Goal: Task Accomplishment & Management: Manage account settings

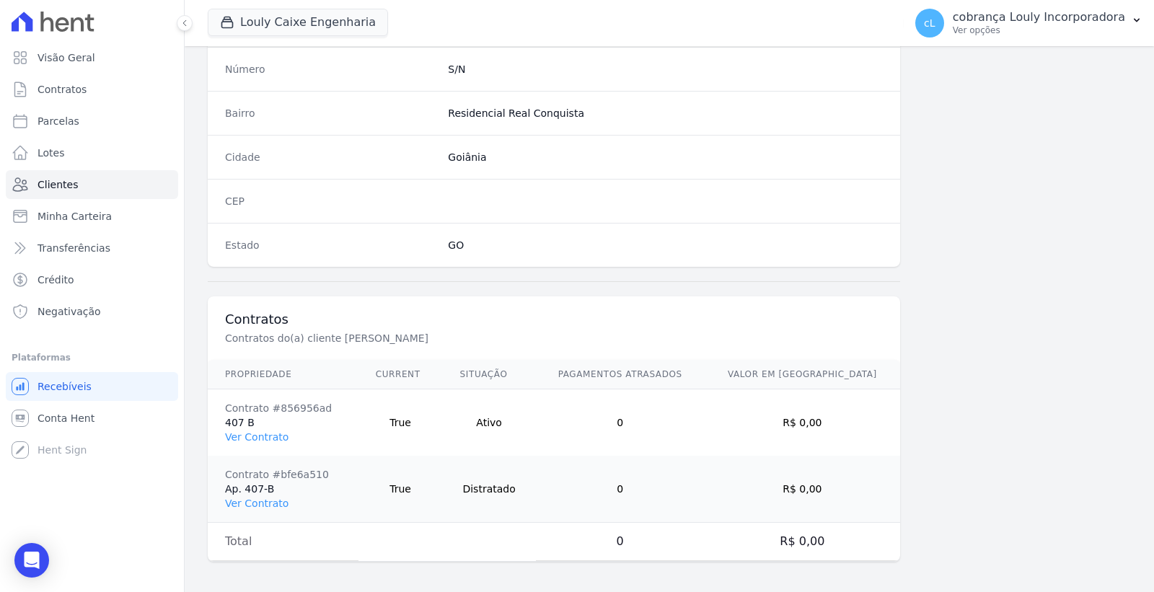
scroll to position [825, 0]
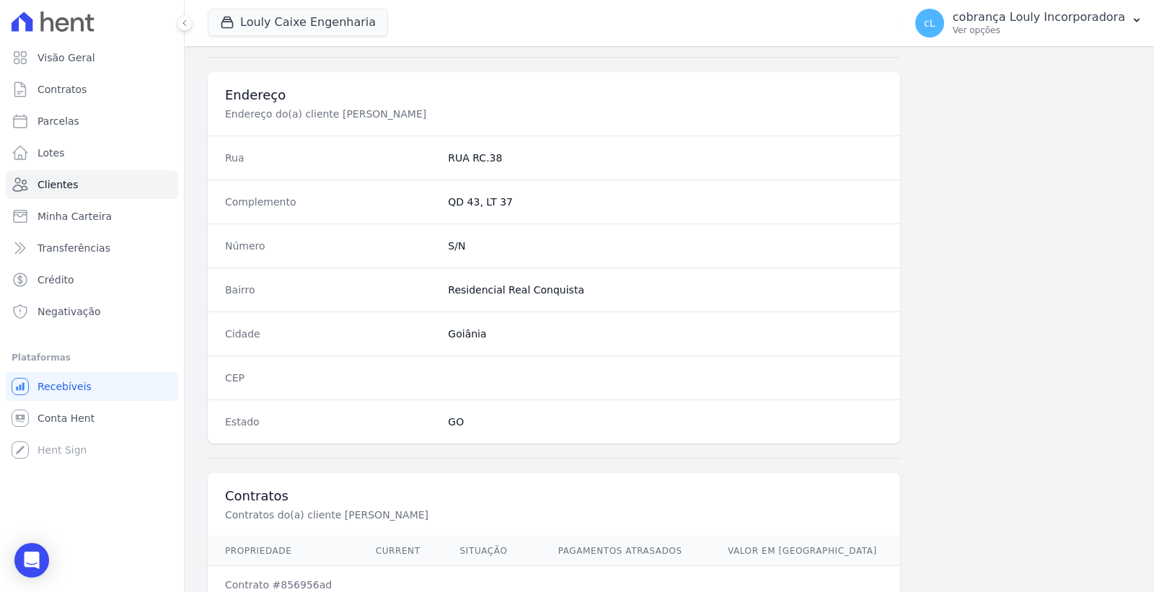
scroll to position [801, 0]
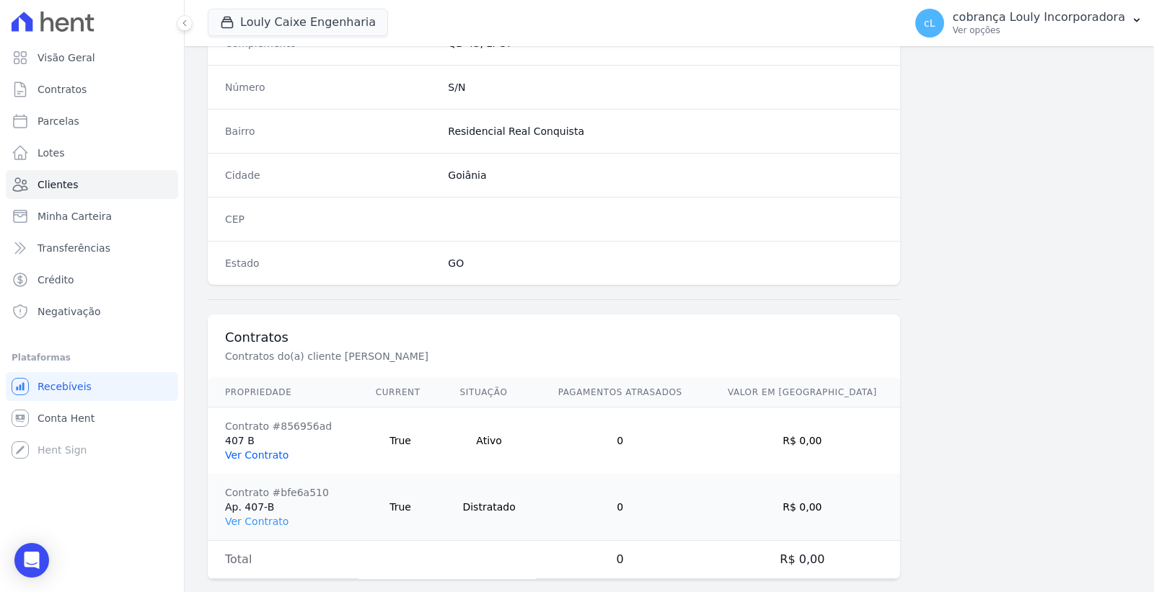
click at [241, 451] on link "Ver Contrato" at bounding box center [256, 455] width 63 height 12
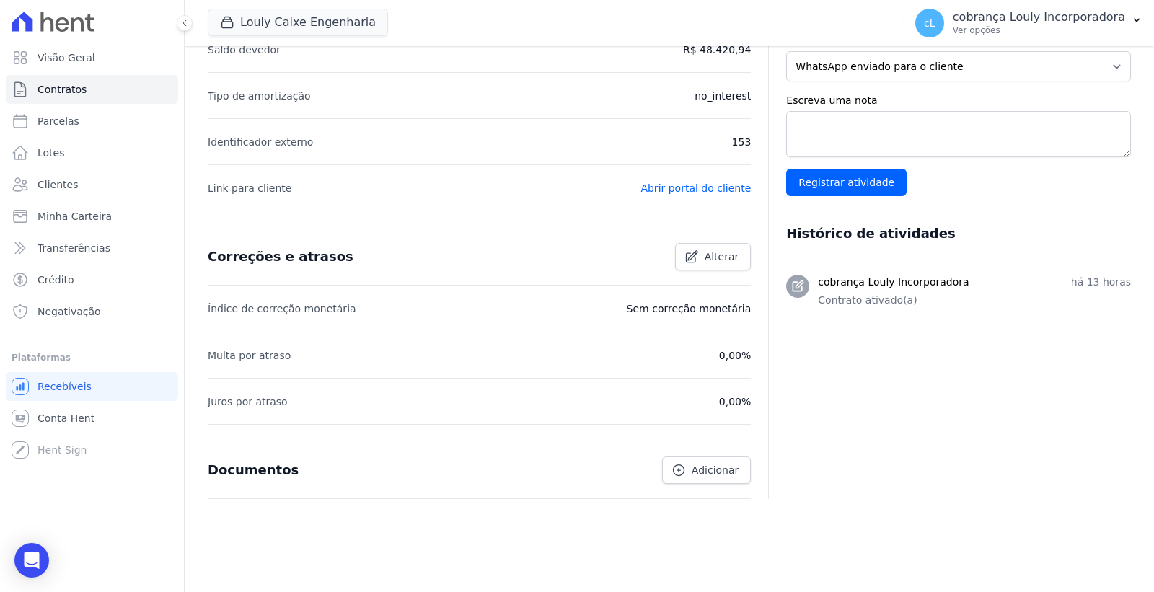
scroll to position [80, 0]
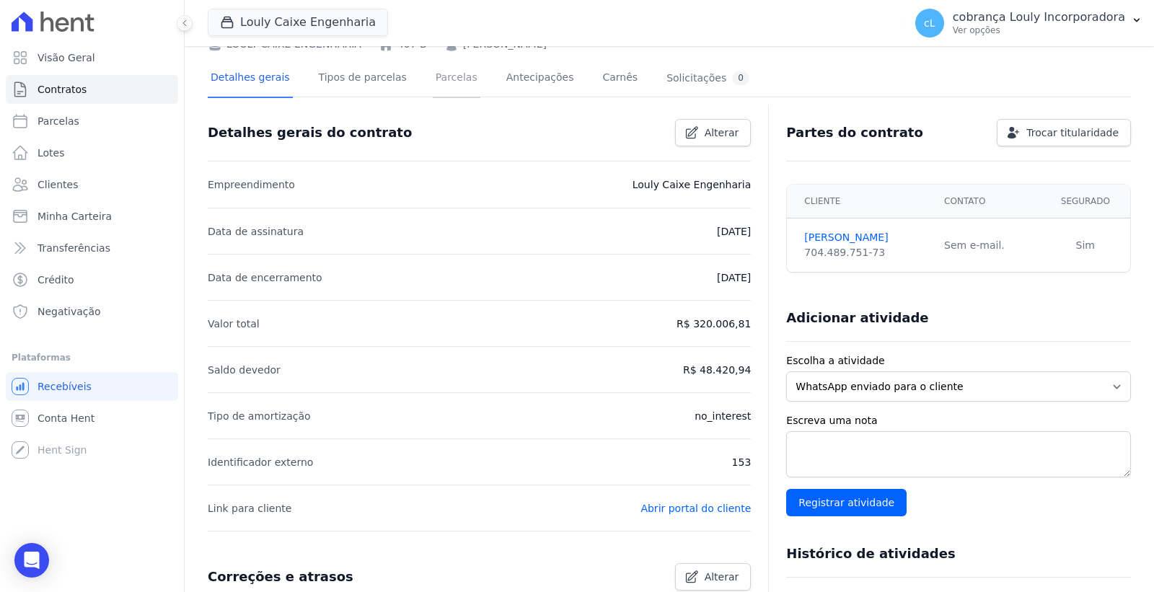
click at [445, 78] on link "Parcelas" at bounding box center [457, 79] width 48 height 38
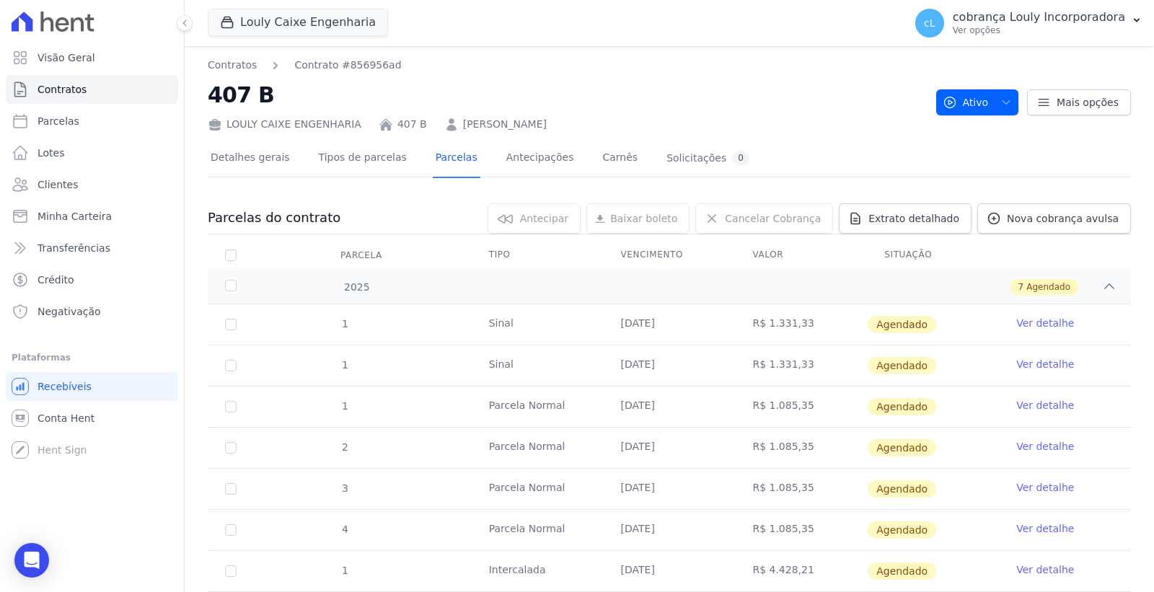
drag, startPoint x: 495, startPoint y: 404, endPoint x: 817, endPoint y: 405, distance: 322.4
click at [817, 405] on tr "1 Parcela Normal 10/09/2025 R$ 1.085,35 Agendado Ver detalhe" at bounding box center [669, 406] width 923 height 41
click at [824, 407] on td "R$ 1.085,35" at bounding box center [801, 407] width 132 height 40
click at [255, 156] on link "Detalhes gerais" at bounding box center [250, 159] width 85 height 38
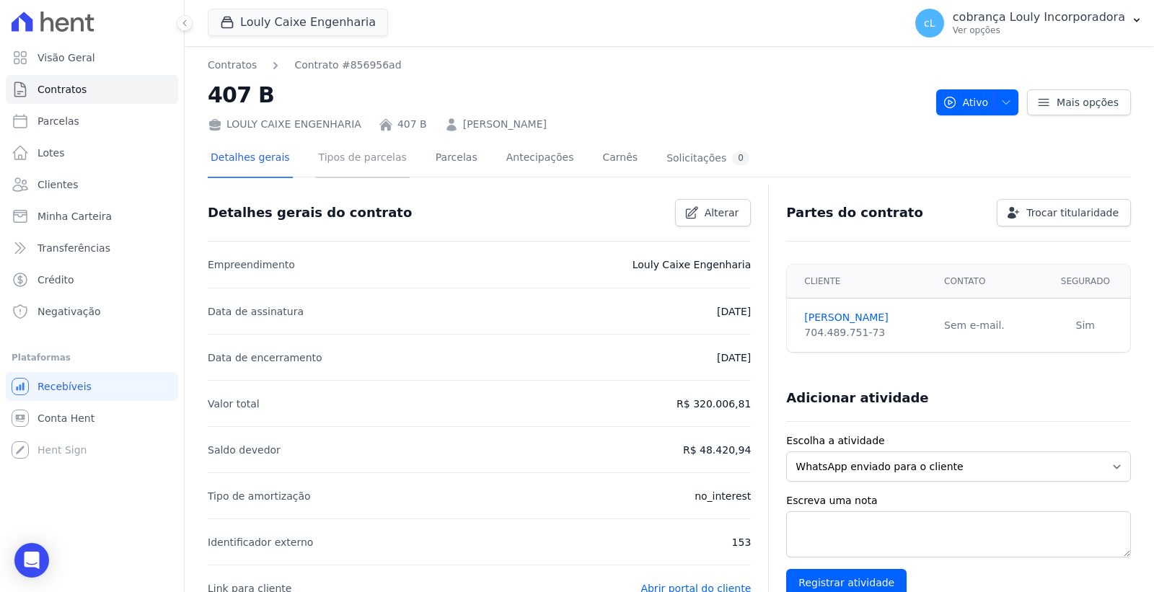
click at [369, 160] on link "Tipos de parcelas" at bounding box center [363, 159] width 94 height 38
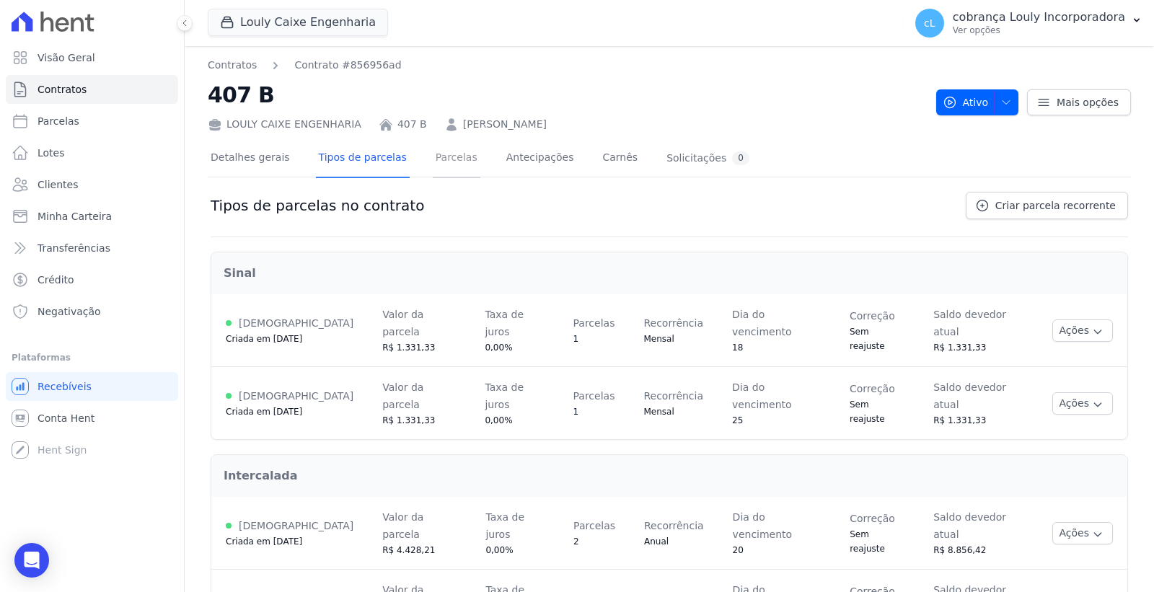
click at [448, 160] on link "Parcelas" at bounding box center [457, 159] width 48 height 38
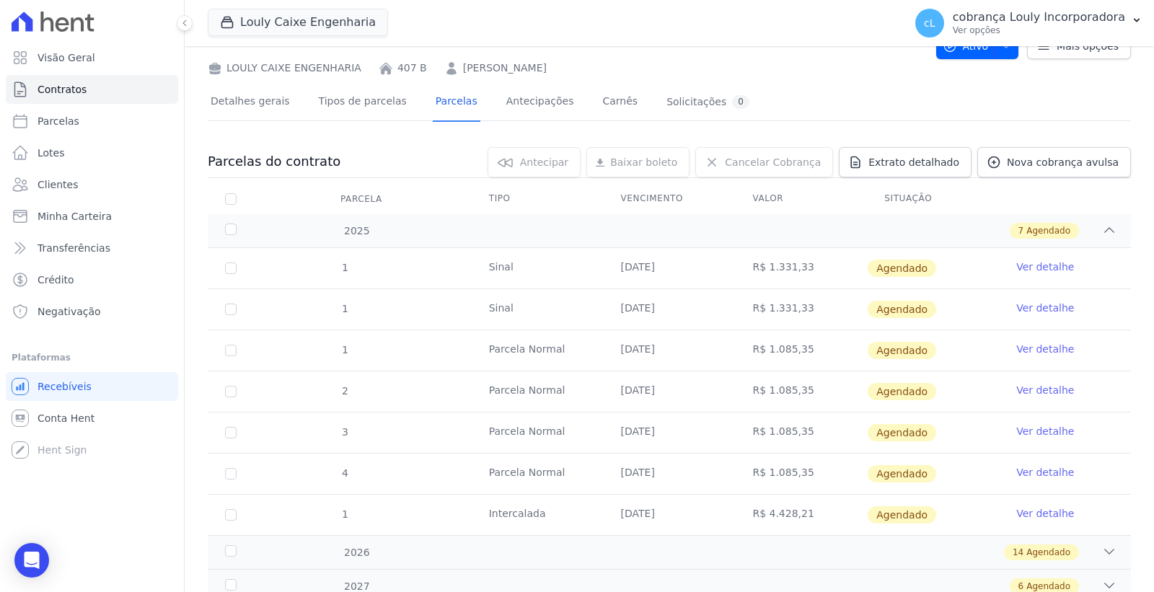
scroll to position [110, 0]
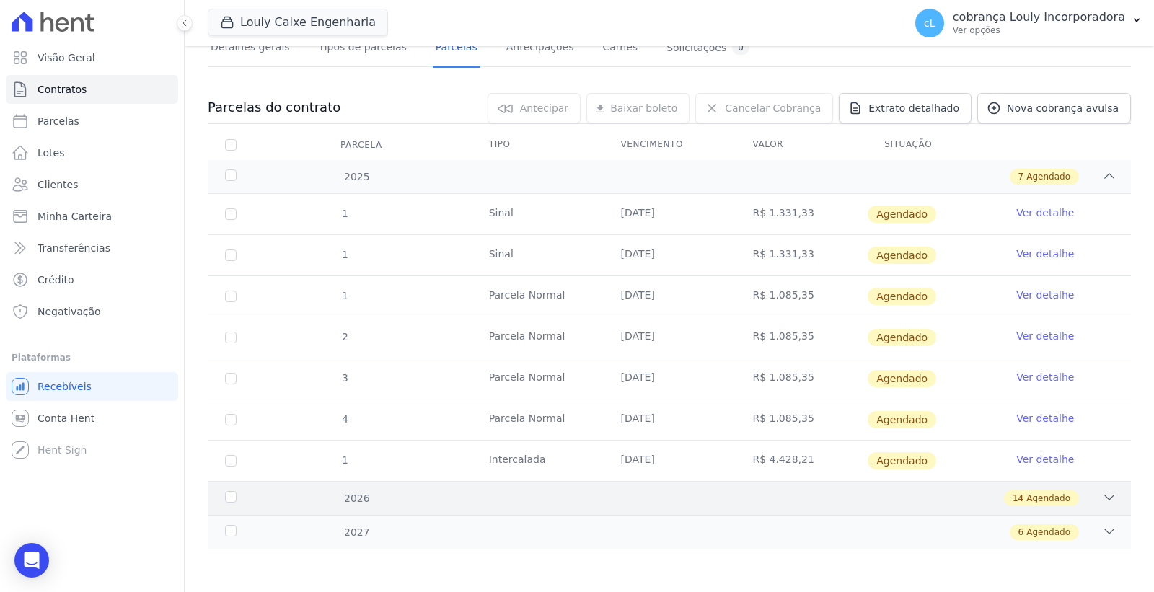
click at [1102, 492] on icon at bounding box center [1109, 497] width 14 height 14
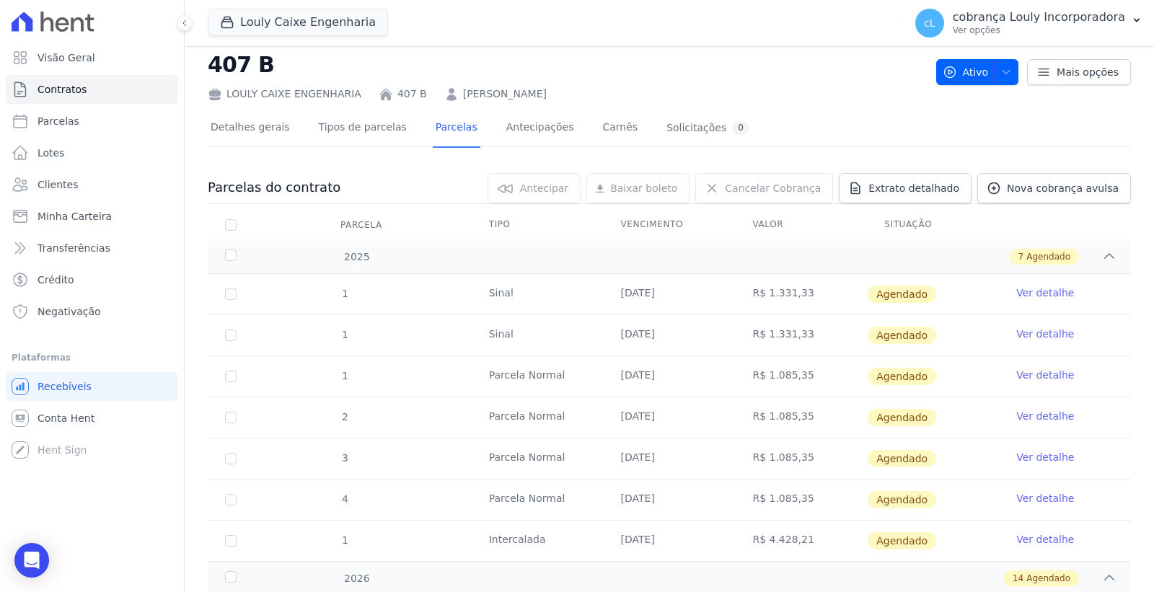
scroll to position [0, 0]
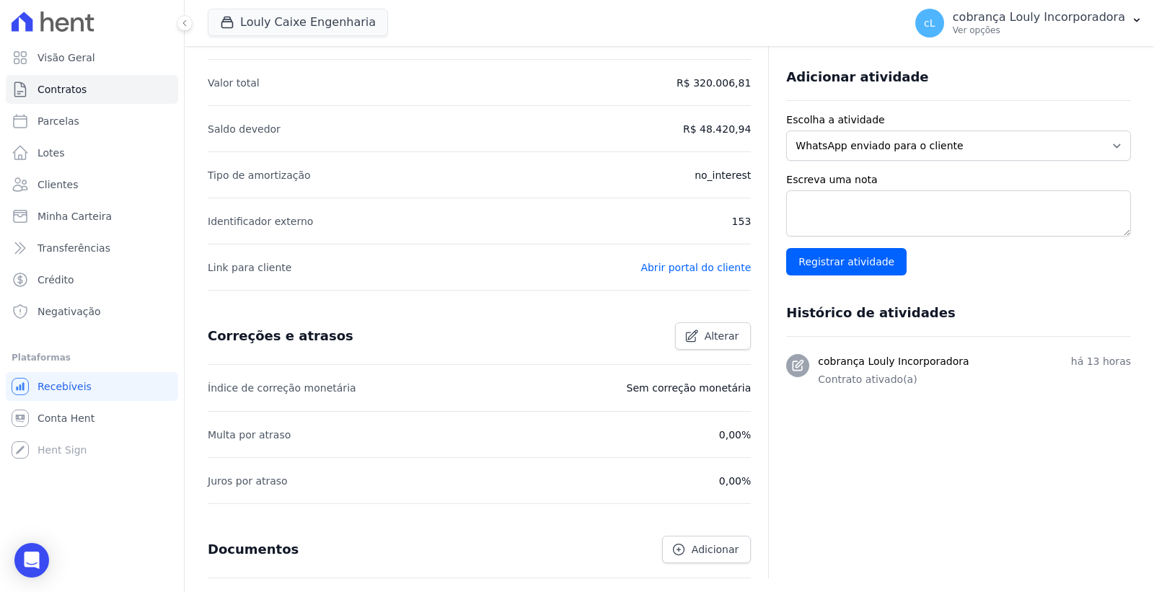
scroll to position [411, 0]
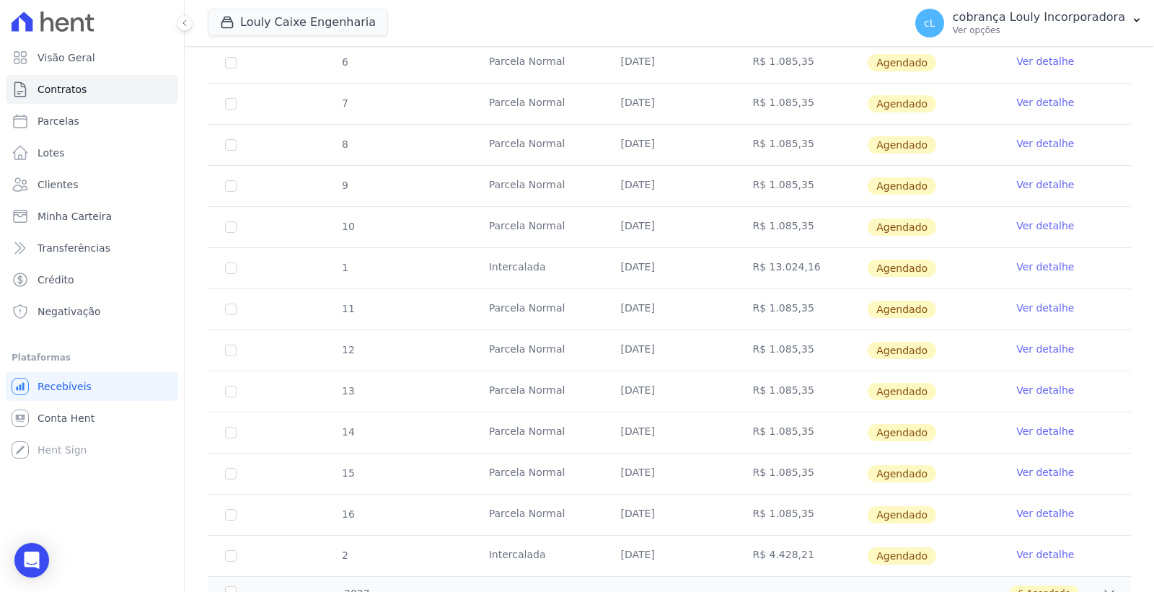
scroll to position [687, 0]
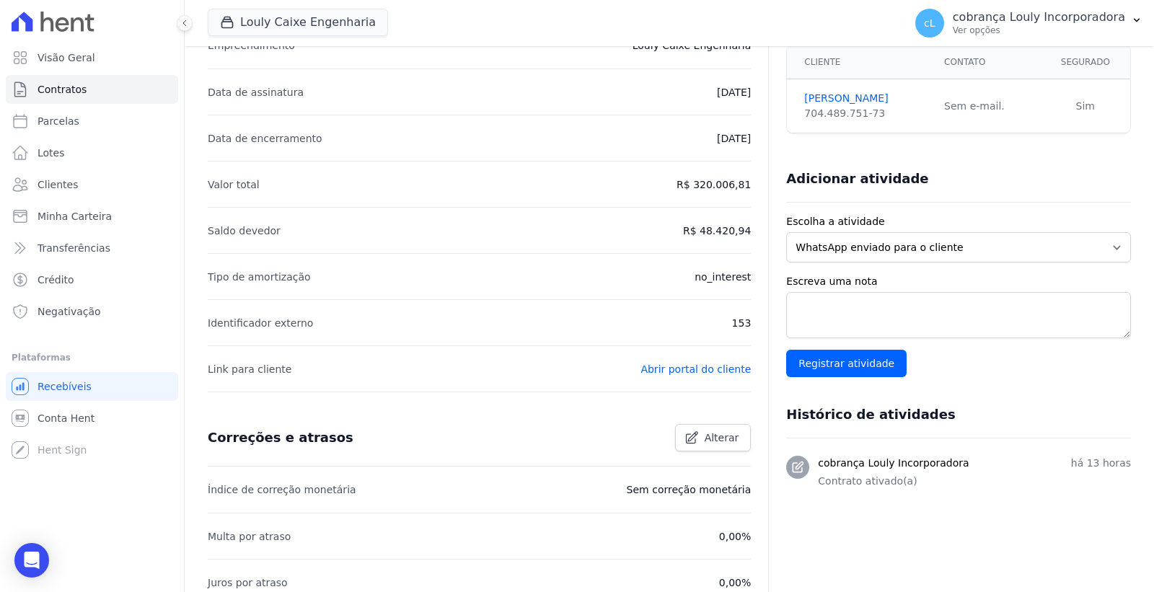
scroll to position [411, 0]
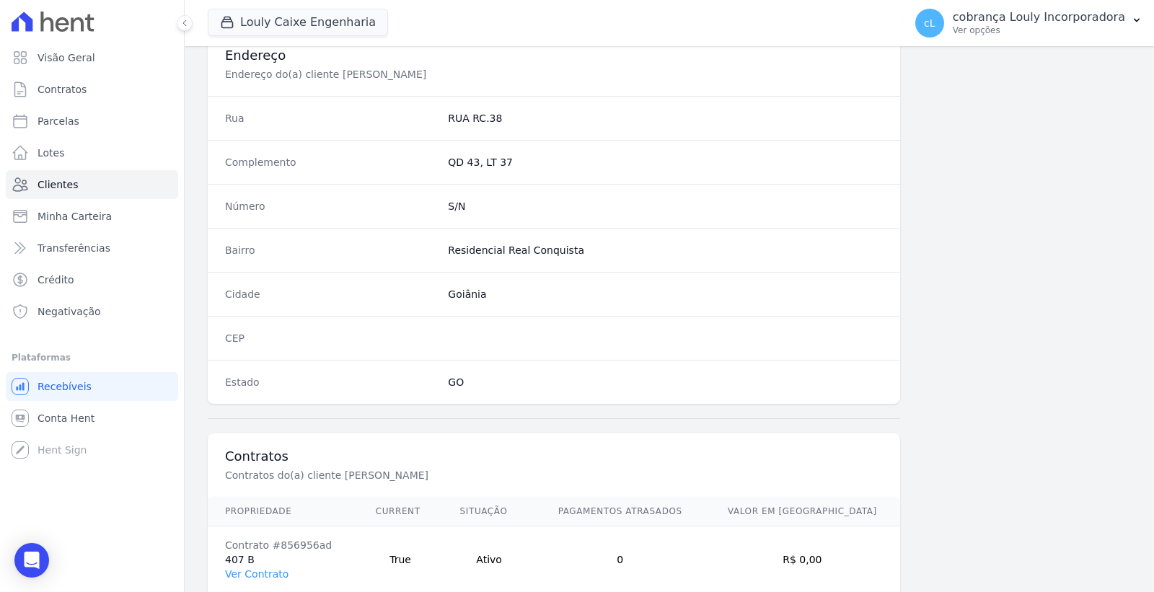
scroll to position [825, 0]
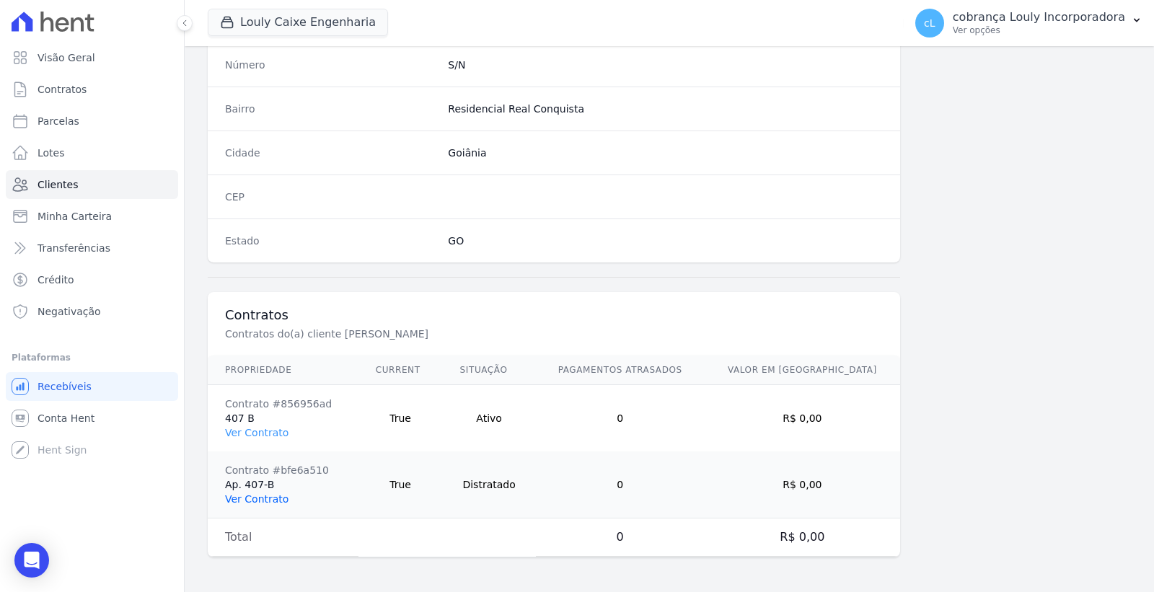
click at [257, 505] on link "Ver Contrato" at bounding box center [256, 499] width 63 height 12
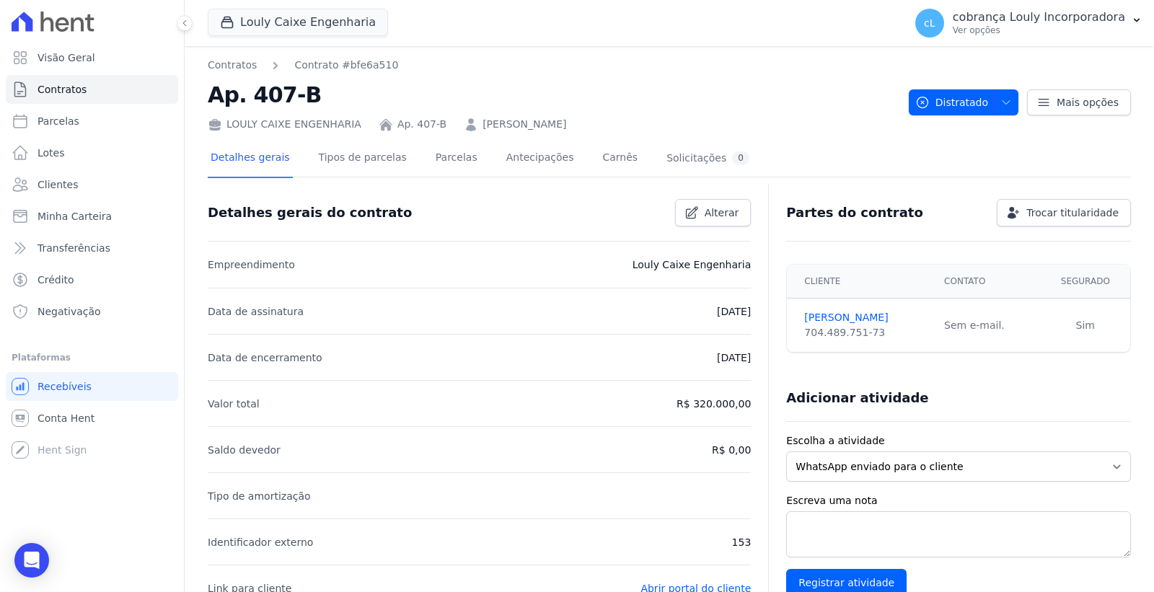
click at [457, 160] on div "Detalhes gerais Tipos de parcelas Parcelas Antecipações Carnês Solicitações 0" at bounding box center [480, 159] width 544 height 38
click at [441, 160] on link "Parcelas" at bounding box center [457, 159] width 48 height 38
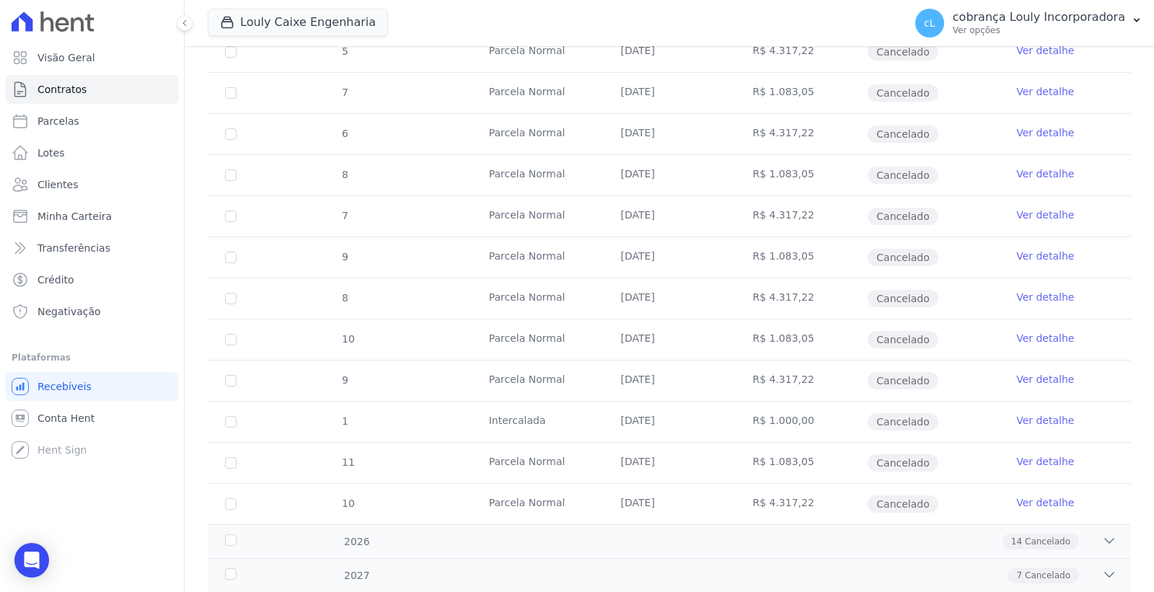
scroll to position [801, 0]
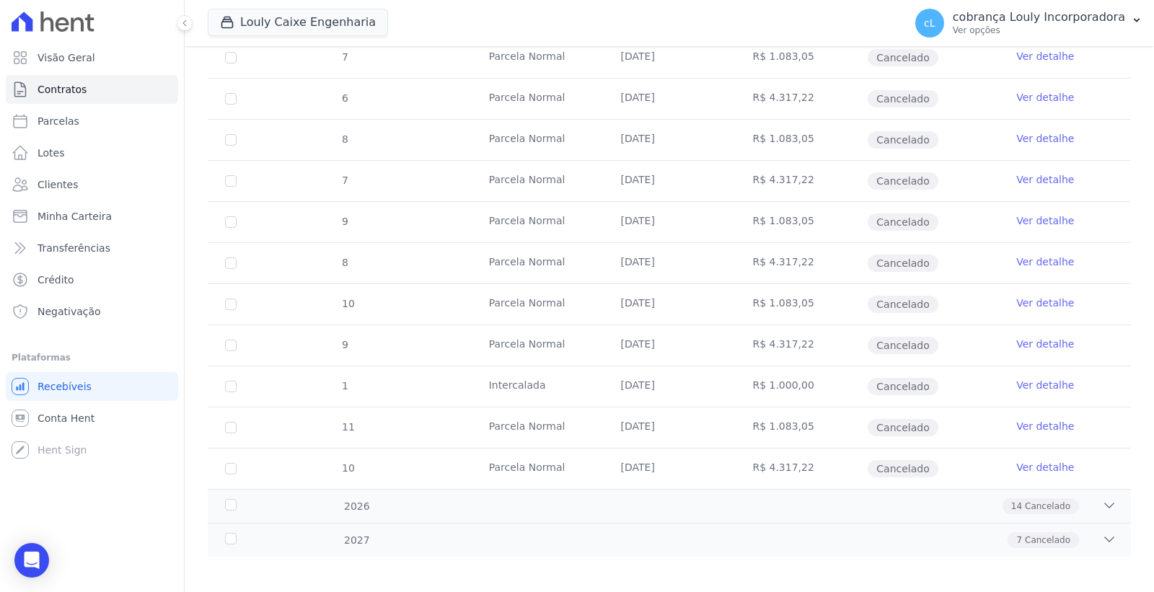
drag, startPoint x: 493, startPoint y: 478, endPoint x: 826, endPoint y: 481, distance: 332.5
click at [826, 481] on tr "10 Parcela Normal 20/12/2025 R$ 4.317,22 Cancelado Ver detalhe" at bounding box center [669, 468] width 923 height 41
drag, startPoint x: 496, startPoint y: 348, endPoint x: 658, endPoint y: 319, distance: 164.7
click at [801, 346] on tr "9 Parcela Normal 20/11/2025 R$ 4.317,22 Cancelado Ver detalhe" at bounding box center [669, 345] width 923 height 41
drag, startPoint x: 479, startPoint y: 265, endPoint x: 792, endPoint y: 261, distance: 313.0
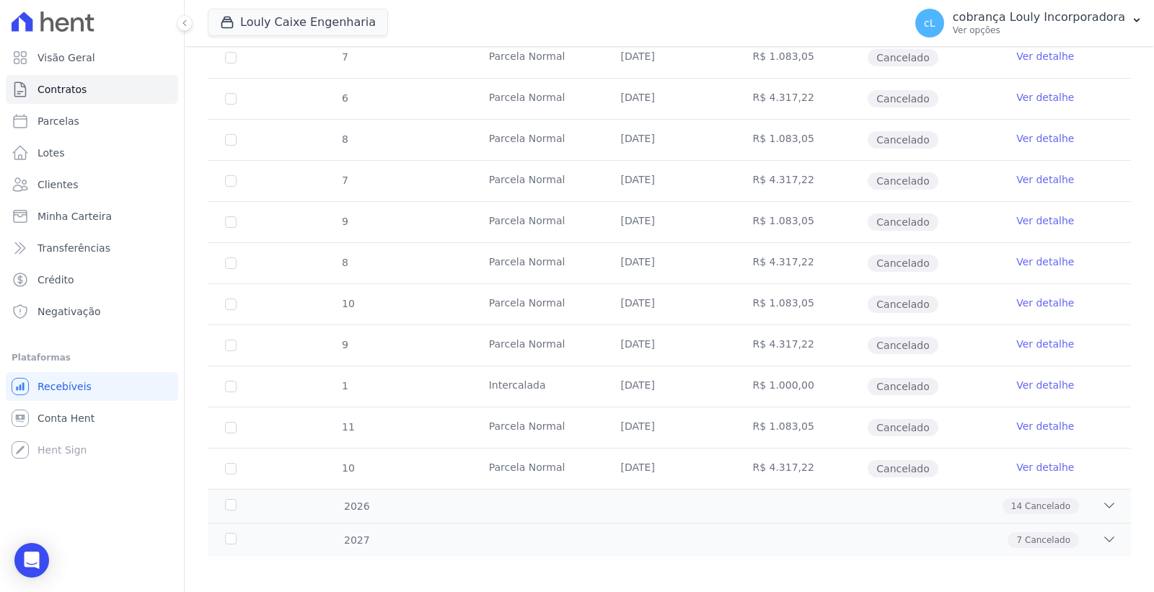
click at [792, 261] on tr "8 Parcela Normal 20/10/2025 R$ 4.317,22 Cancelado Ver detalhe" at bounding box center [669, 262] width 923 height 41
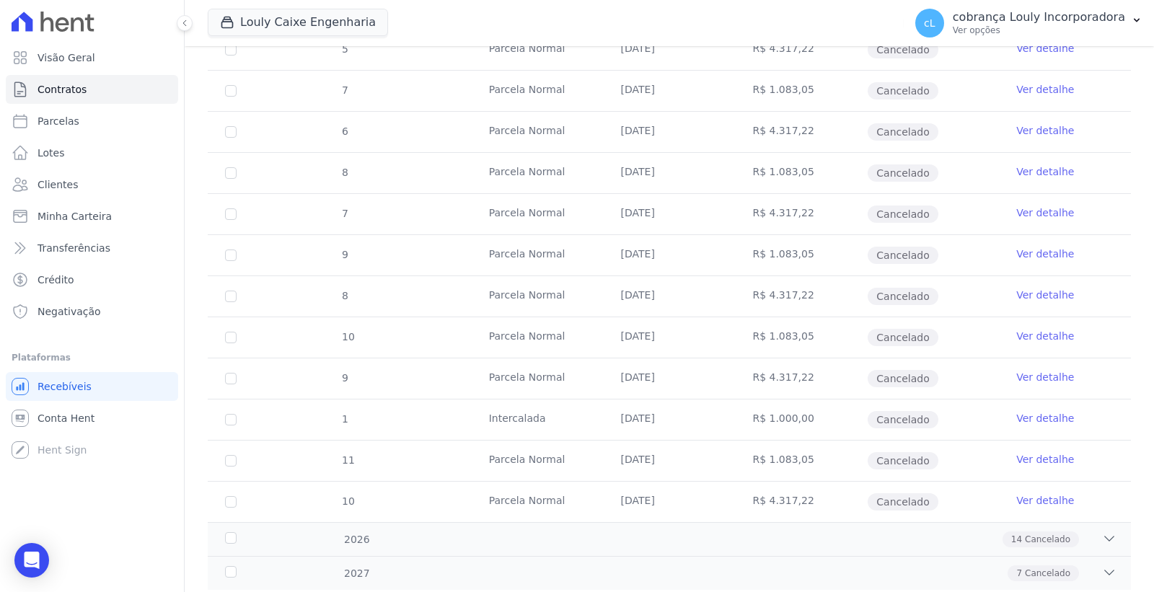
scroll to position [810, 0]
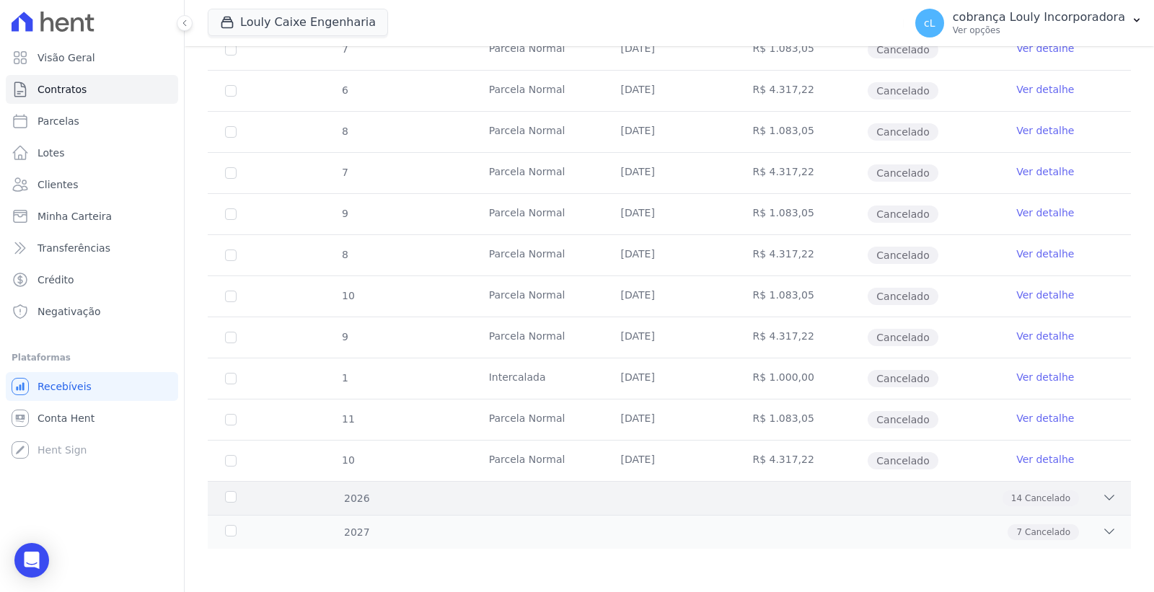
click at [1102, 498] on icon at bounding box center [1109, 497] width 14 height 14
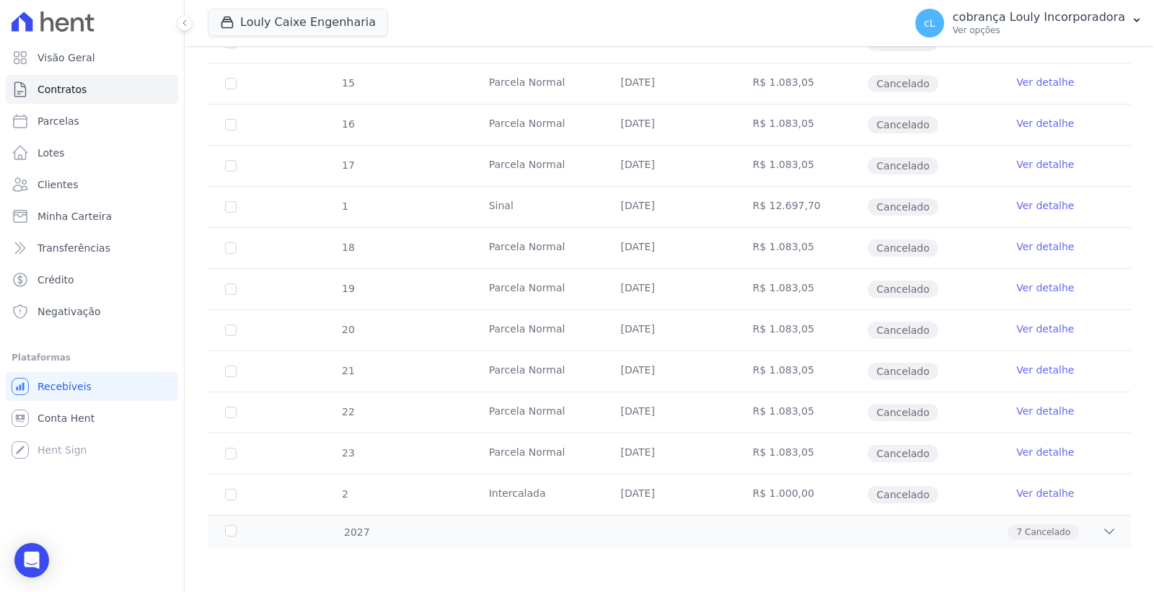
scroll to position [1386, 0]
drag, startPoint x: 493, startPoint y: 500, endPoint x: 645, endPoint y: 507, distance: 153.0
click at [645, 507] on tr "2 Intercalada 10/12/2026 R$ 1.000,00 Cancelado Ver detalhe" at bounding box center [669, 494] width 923 height 41
drag, startPoint x: 462, startPoint y: 221, endPoint x: 599, endPoint y: 221, distance: 137.0
click at [599, 221] on tr "1 Sinal 15/06/2026 R$ 12.697,70 Cancelado Ver detalhe" at bounding box center [669, 206] width 923 height 41
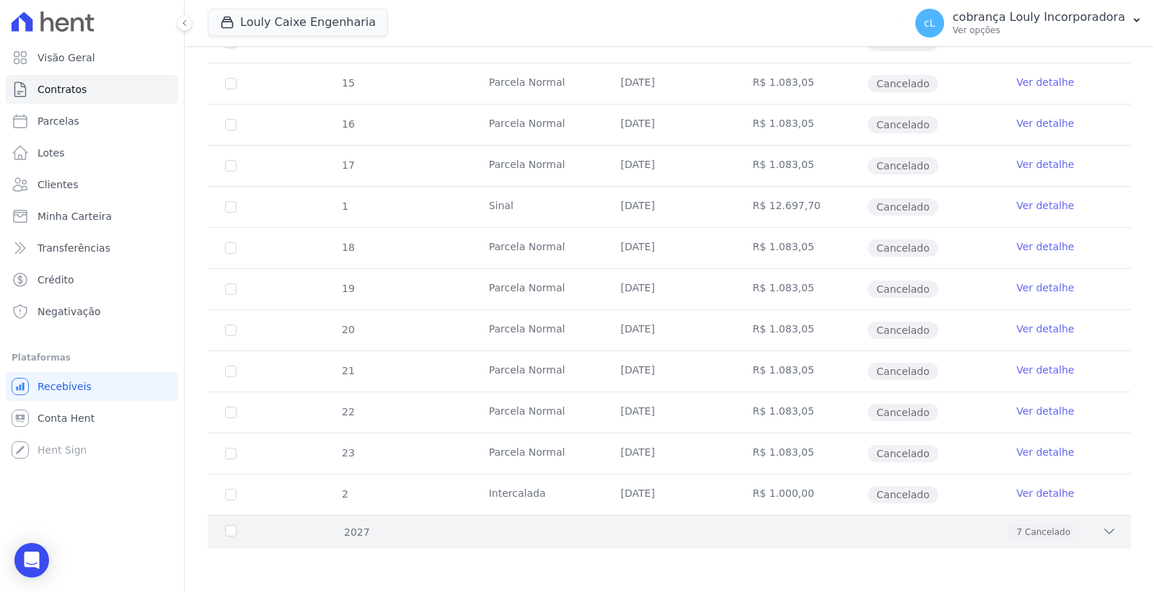
click at [1102, 531] on icon at bounding box center [1109, 531] width 14 height 14
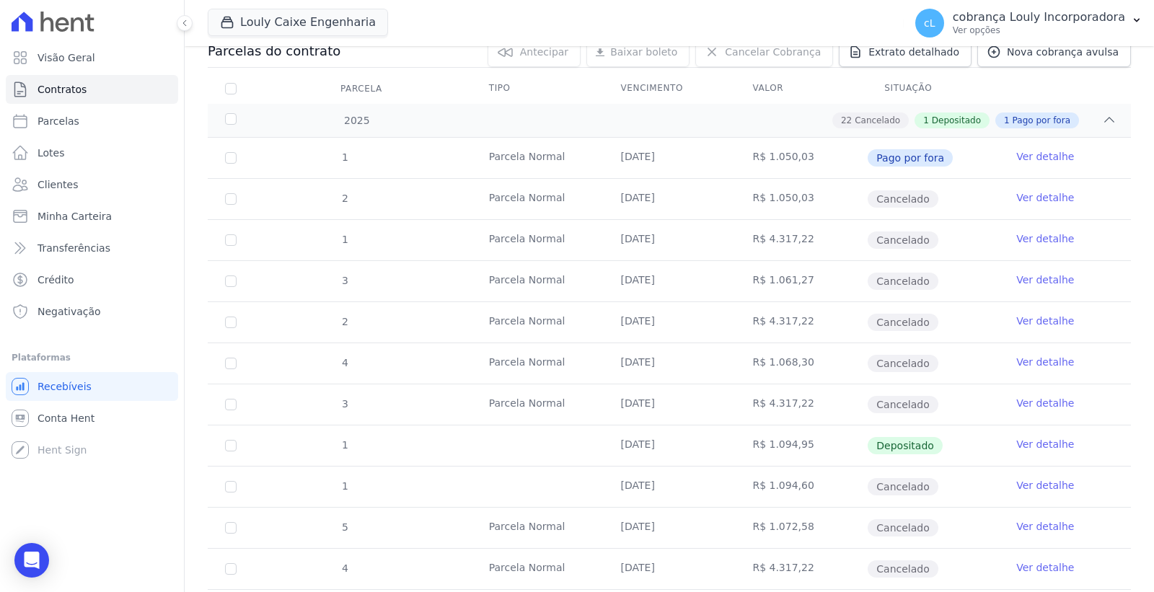
scroll to position [0, 0]
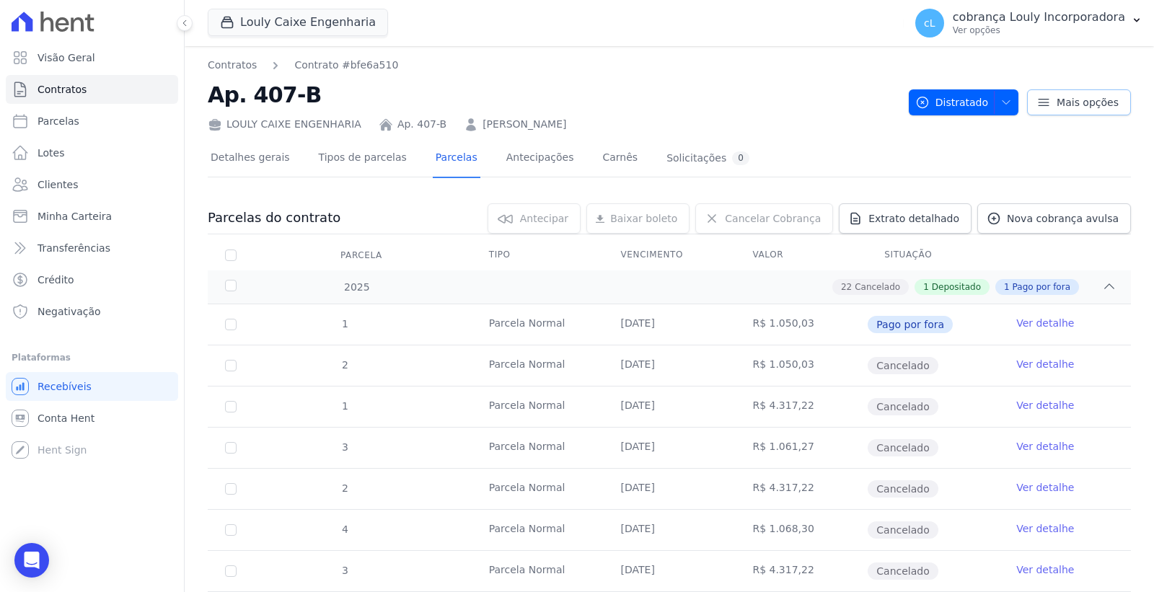
click at [1041, 99] on icon at bounding box center [1043, 102] width 14 height 14
click at [620, 91] on h2 "Ap. 407-B" at bounding box center [552, 95] width 689 height 32
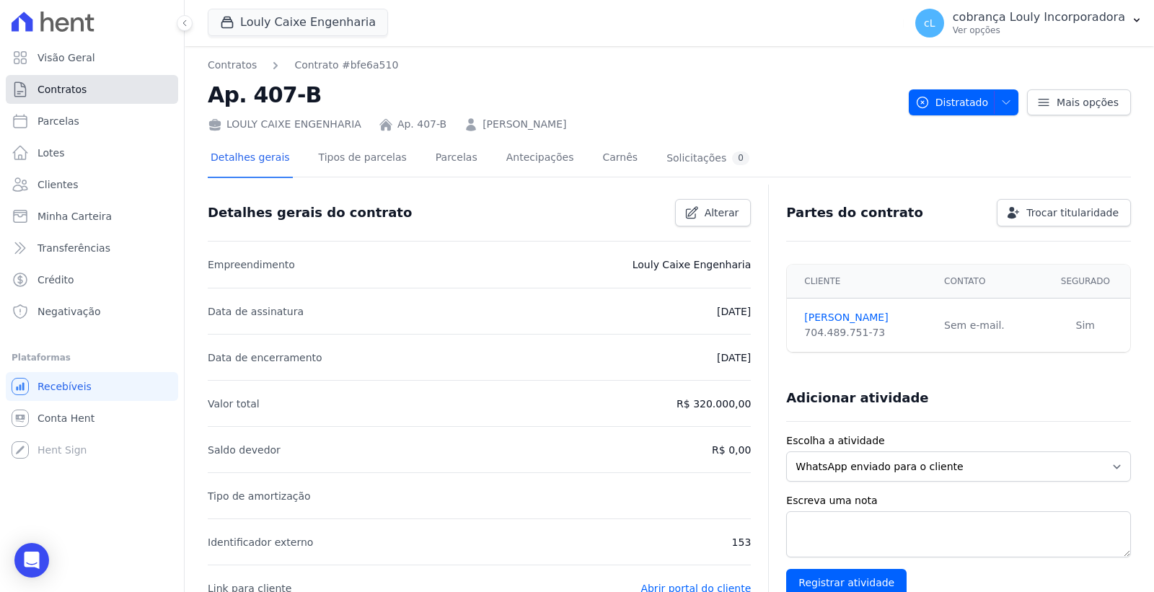
click at [73, 82] on span "Contratos" at bounding box center [62, 89] width 49 height 14
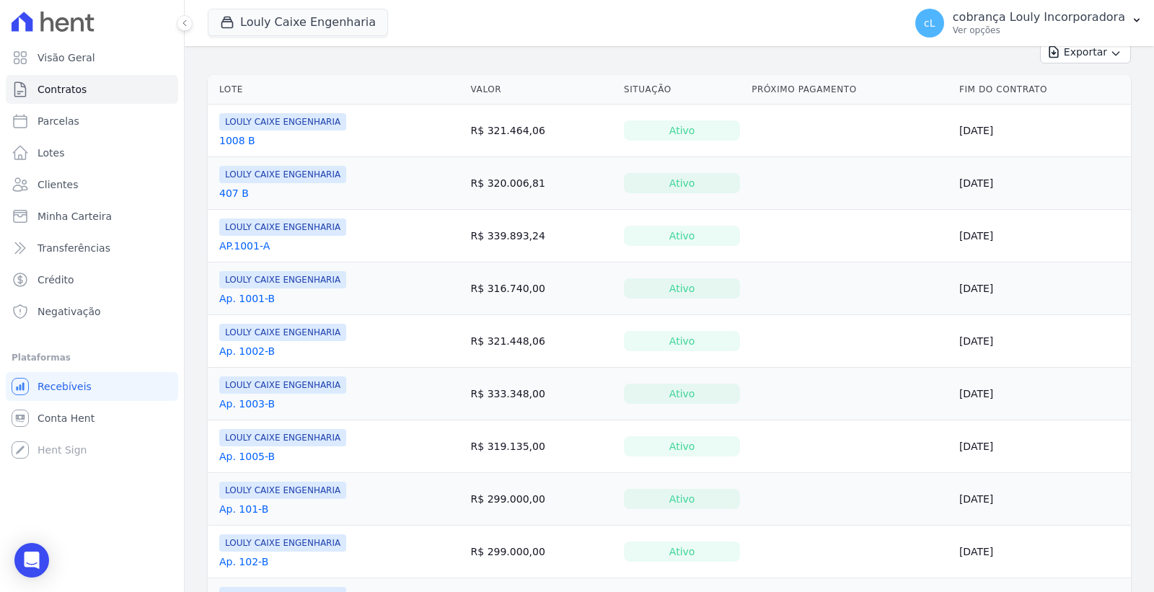
scroll to position [80, 0]
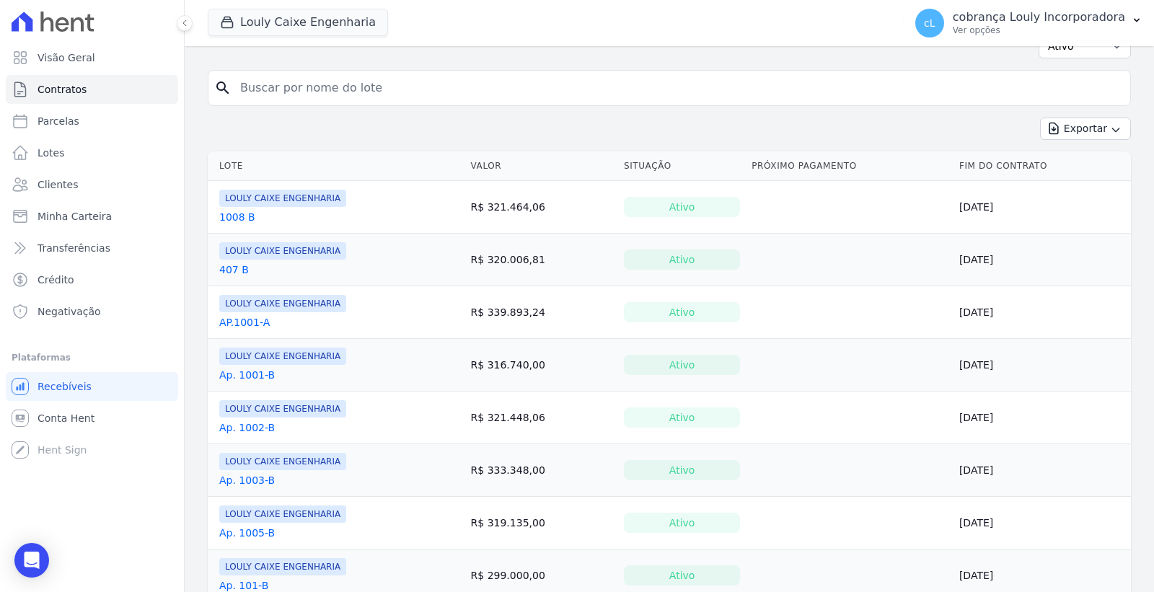
click at [240, 218] on link "1008 B" at bounding box center [237, 217] width 36 height 14
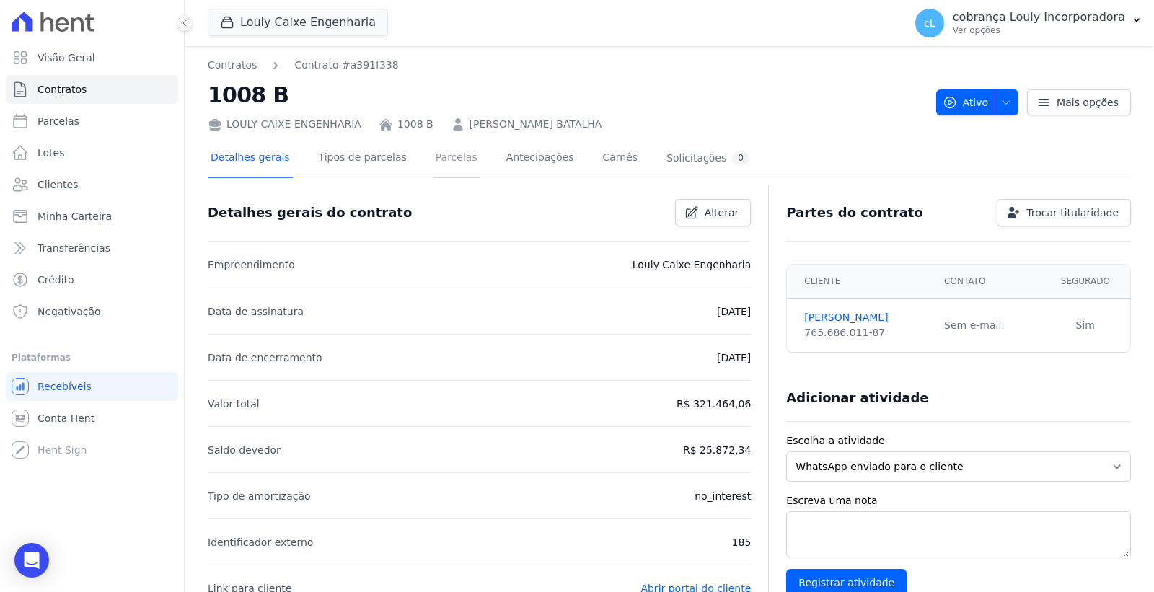
click at [449, 156] on link "Parcelas" at bounding box center [457, 159] width 48 height 38
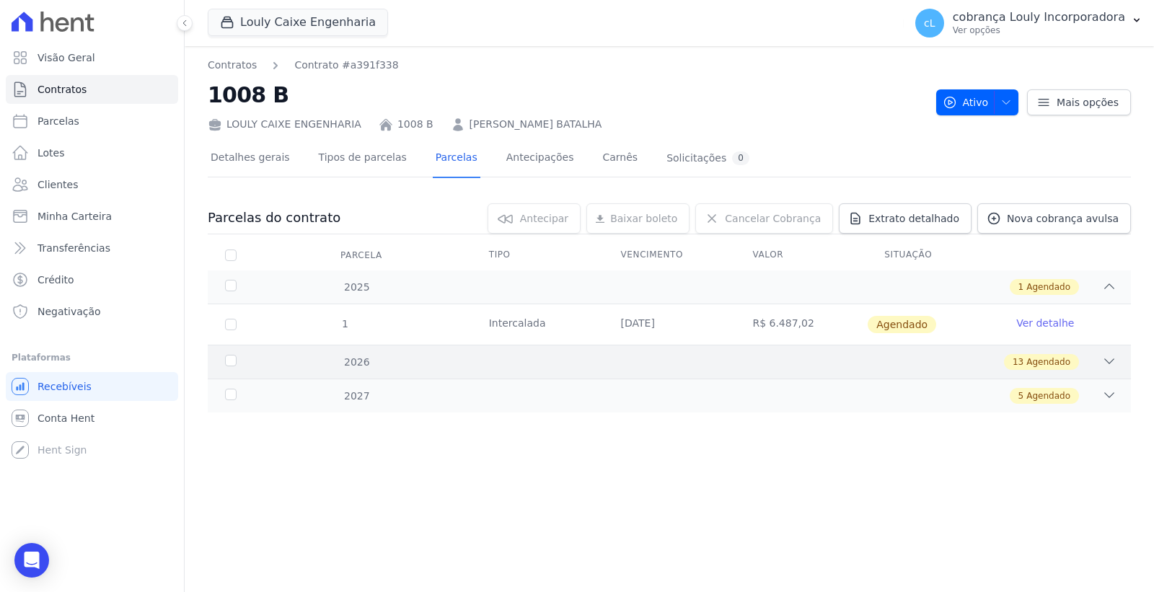
click at [1105, 359] on icon at bounding box center [1109, 361] width 9 height 4
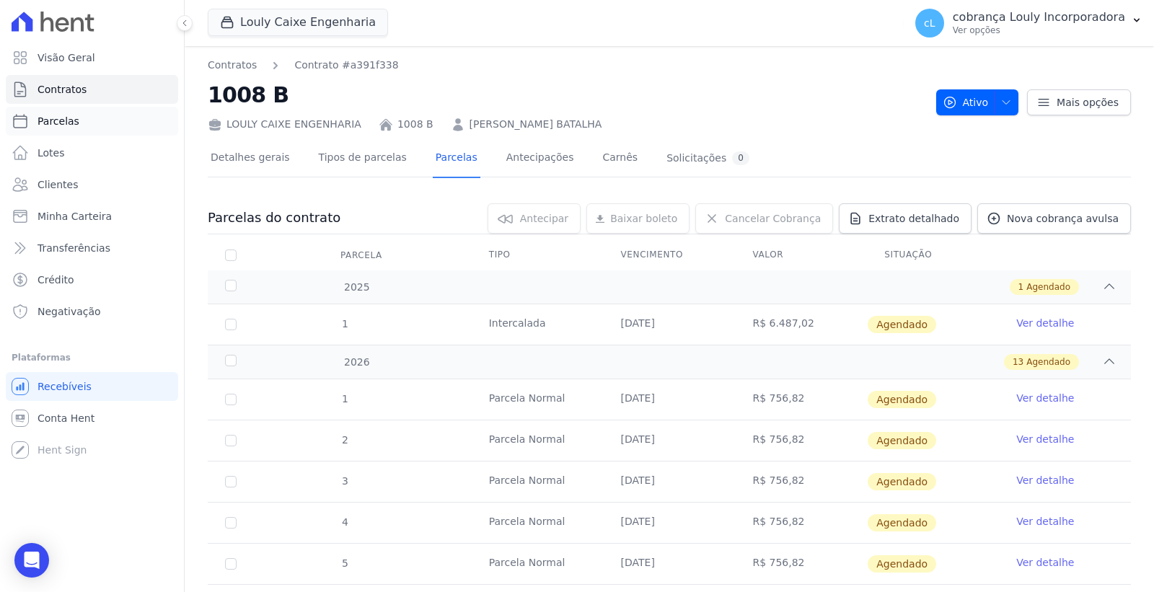
click at [114, 124] on link "Parcelas" at bounding box center [92, 121] width 172 height 29
select select
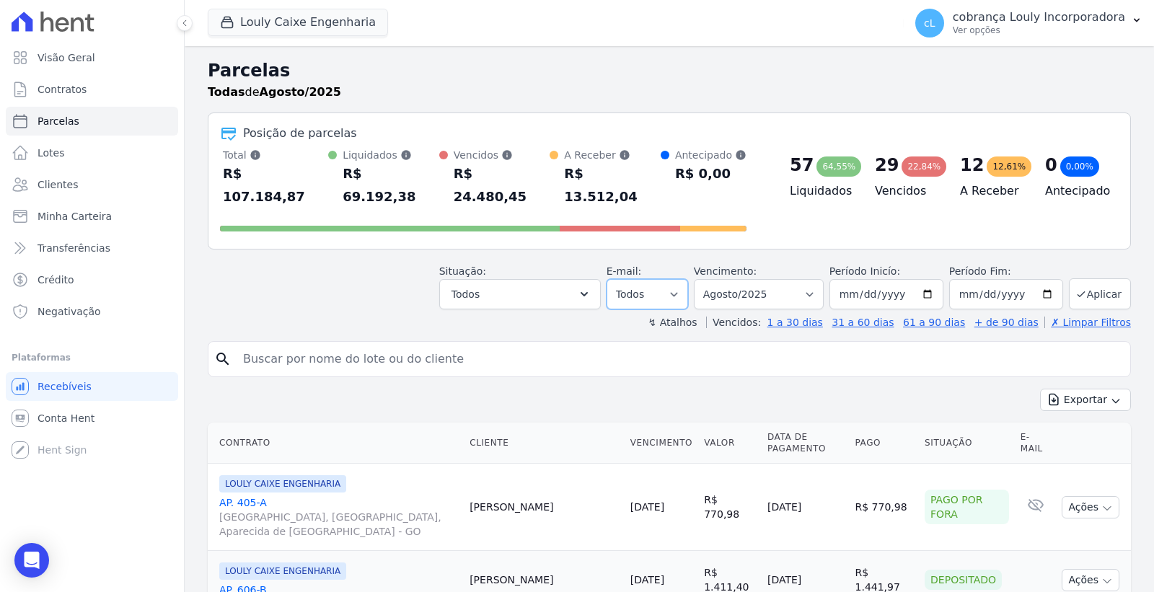
click at [653, 279] on select "Todos Lido Não-lido" at bounding box center [646, 294] width 81 height 30
click at [745, 279] on select "Filtrar por período ──────── Todos os meses Setembro/2024 Outubro/2024 Novembro…" at bounding box center [759, 294] width 130 height 30
click at [575, 279] on button "Todos" at bounding box center [520, 294] width 162 height 30
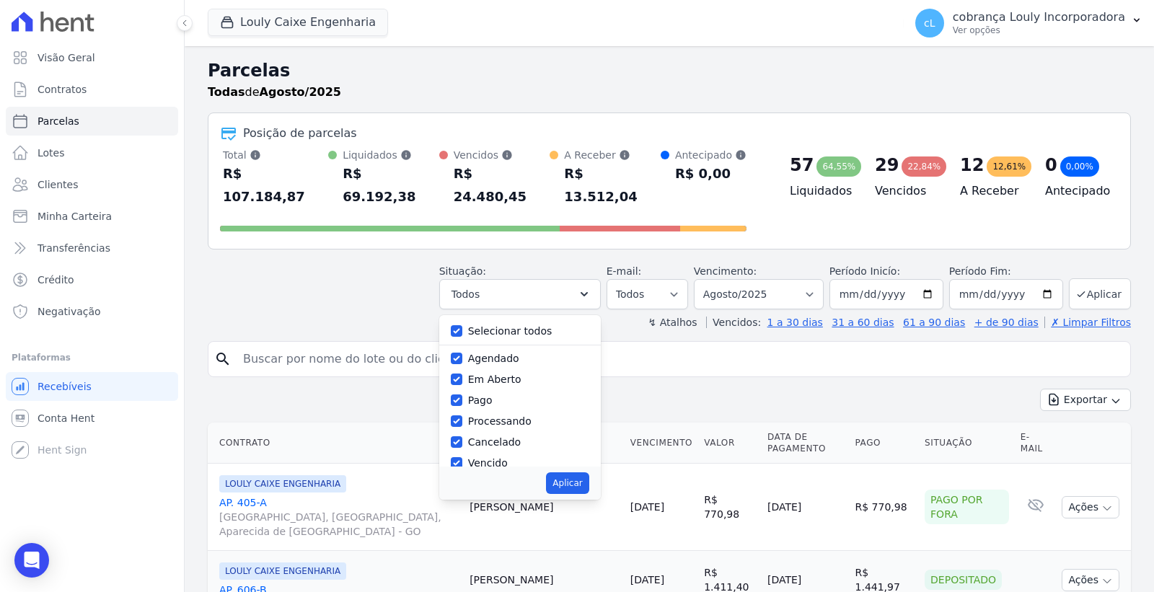
click at [474, 321] on div "Selecionar todos" at bounding box center [520, 331] width 138 height 21
click at [462, 325] on input "Selecionar todos" at bounding box center [457, 331] width 12 height 12
checkbox input "false"
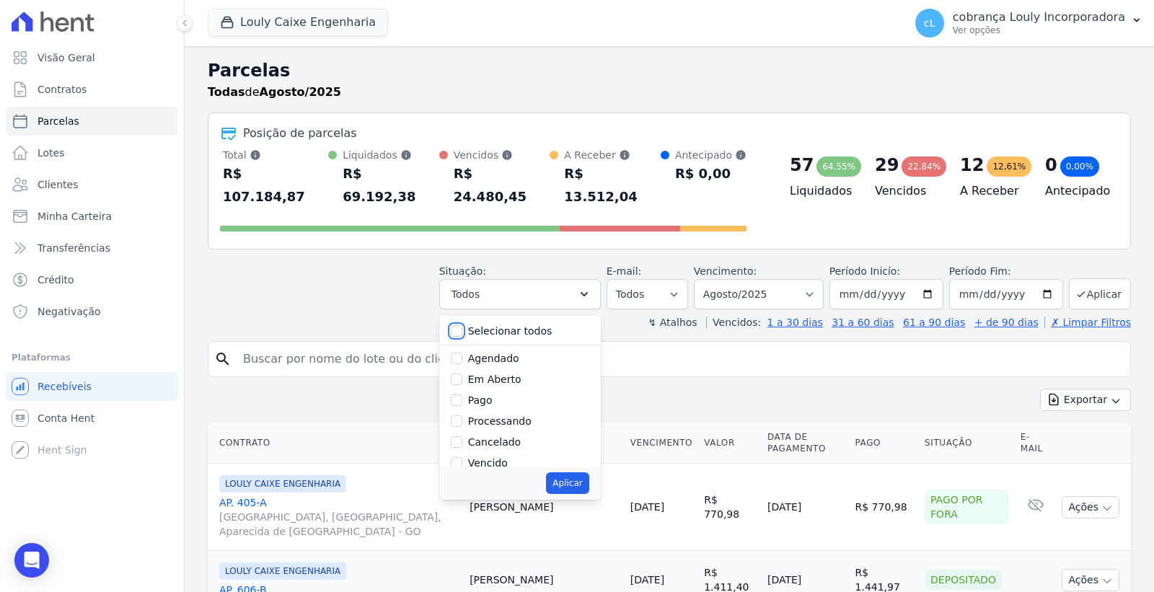
checkbox input "false"
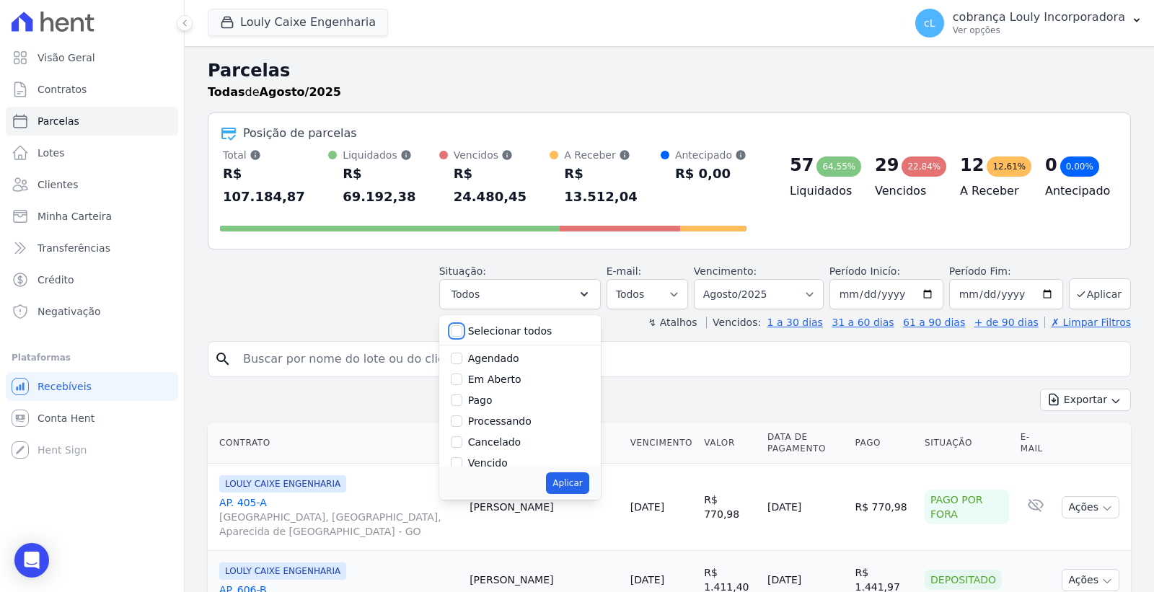
checkbox input "false"
click at [488, 457] on label "Vencido" at bounding box center [488, 463] width 40 height 12
click at [462, 457] on input "Vencido" at bounding box center [457, 463] width 12 height 12
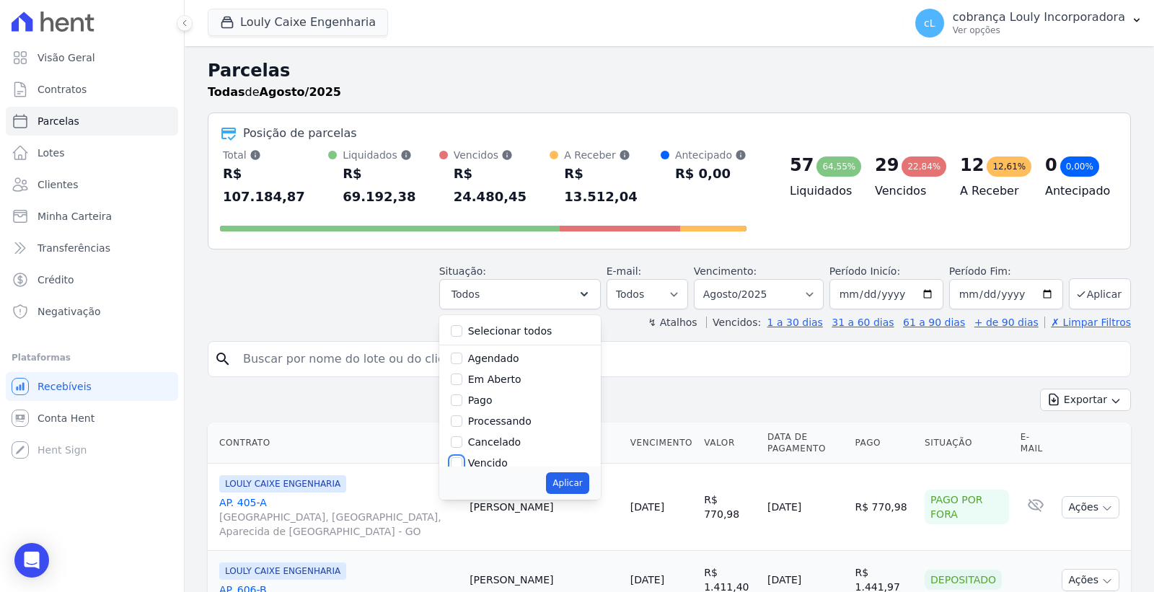
checkbox input "true"
click at [583, 472] on button "Aplicar" at bounding box center [567, 483] width 43 height 22
select select "overdue"
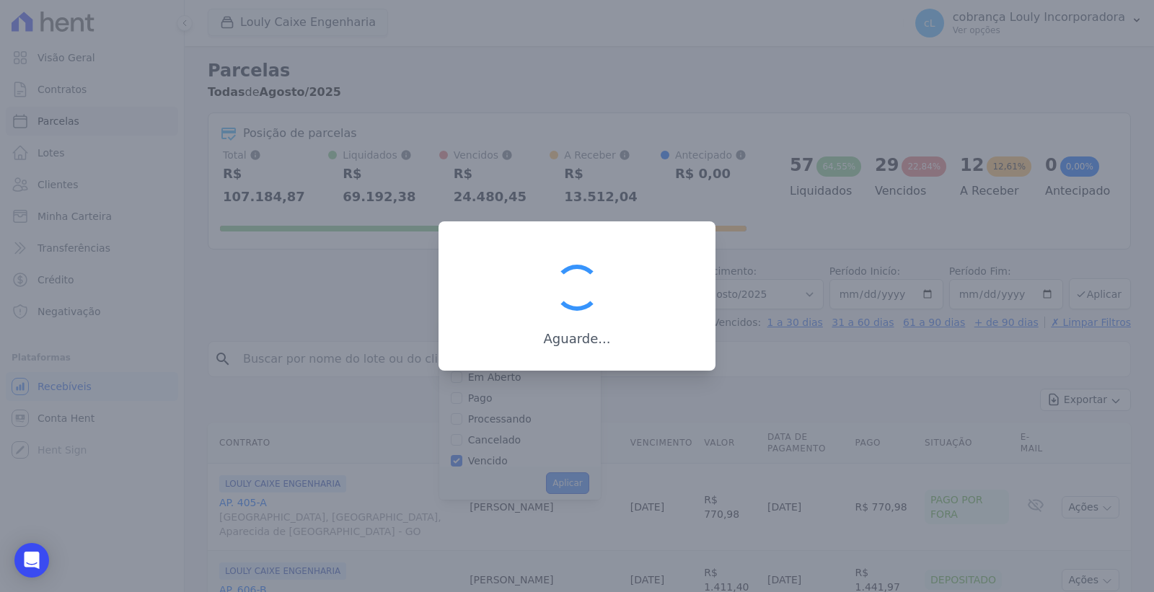
scroll to position [27, 0]
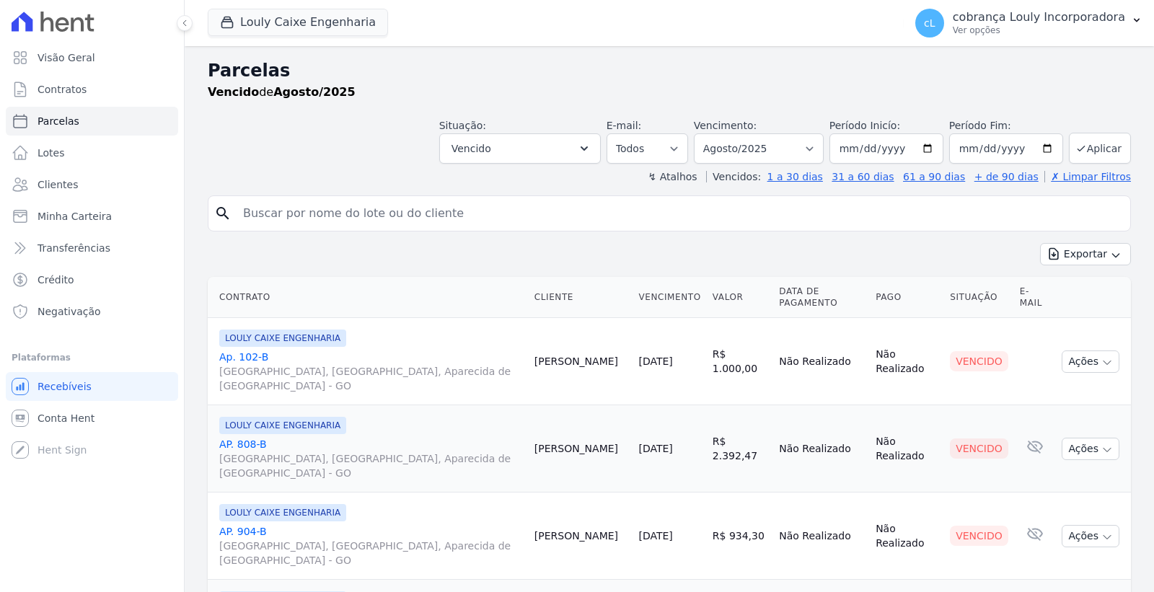
select select
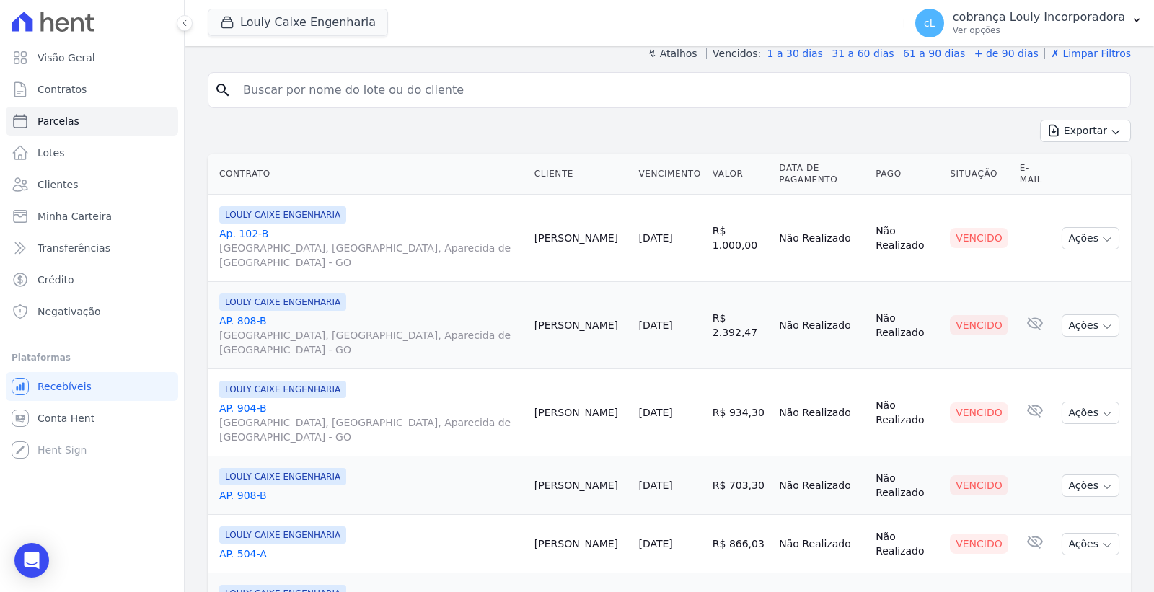
scroll to position [240, 0]
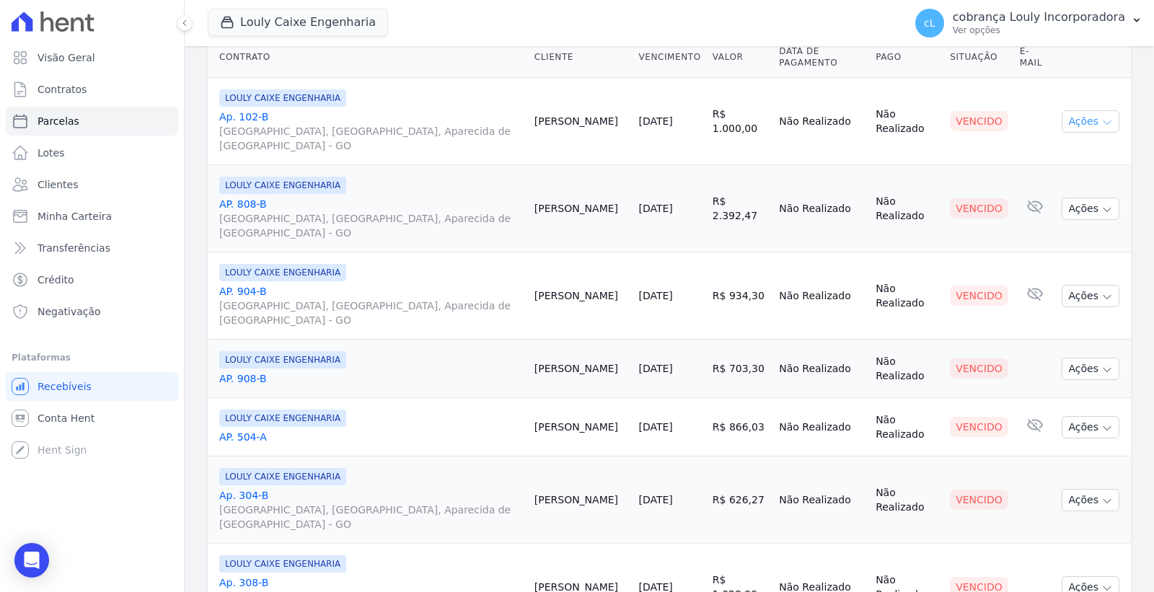
click at [1101, 120] on icon "button" at bounding box center [1107, 123] width 12 height 12
click at [944, 156] on td "Vencido" at bounding box center [979, 121] width 70 height 87
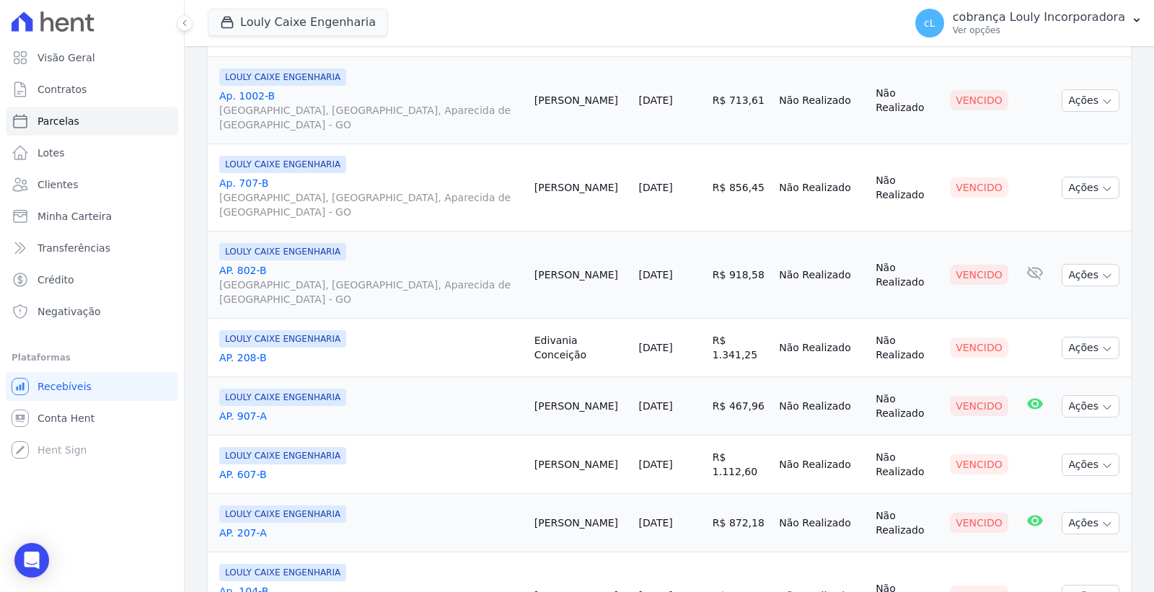
scroll to position [1522, 0]
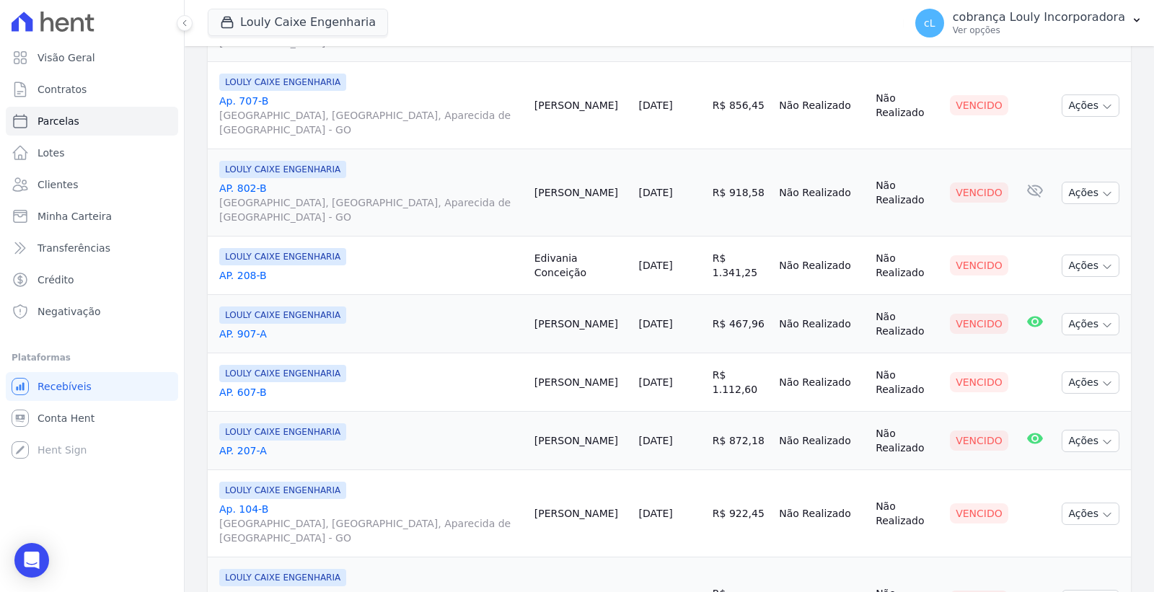
click at [244, 455] on link "AP. 207-A" at bounding box center [371, 451] width 304 height 14
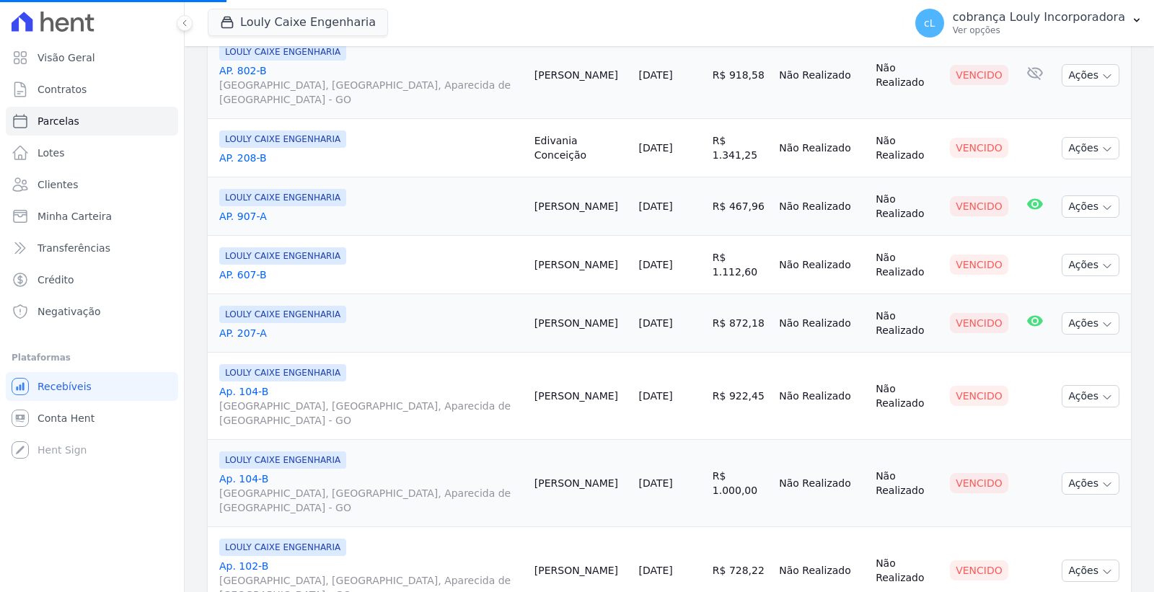
scroll to position [1486, 0]
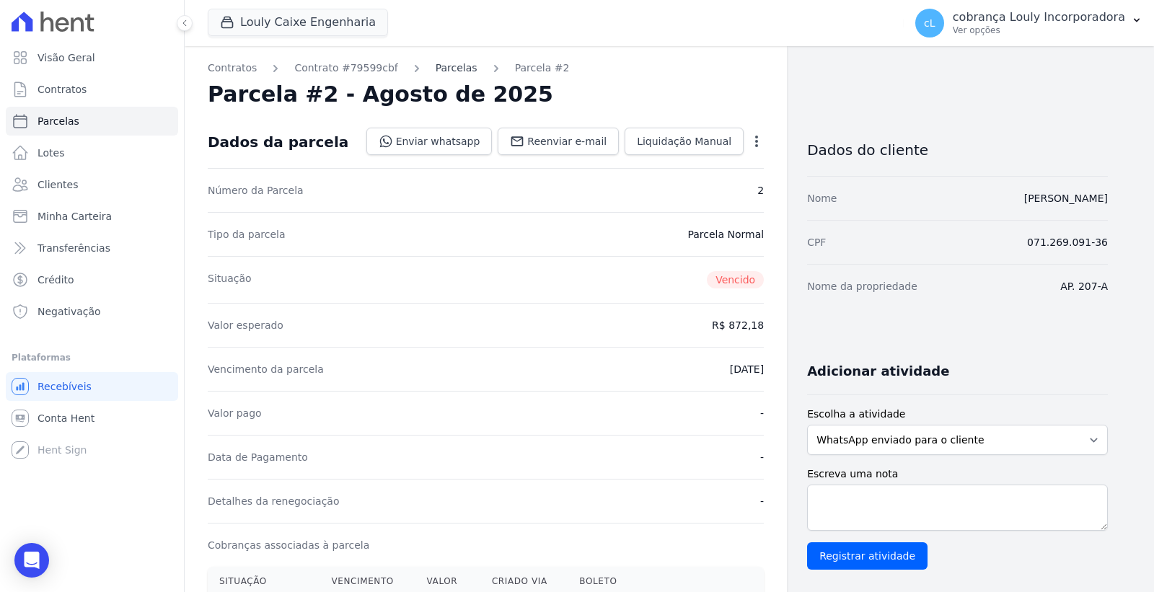
click at [441, 62] on link "Parcelas" at bounding box center [457, 68] width 42 height 15
click at [52, 221] on span "Minha Carteira" at bounding box center [75, 216] width 74 height 14
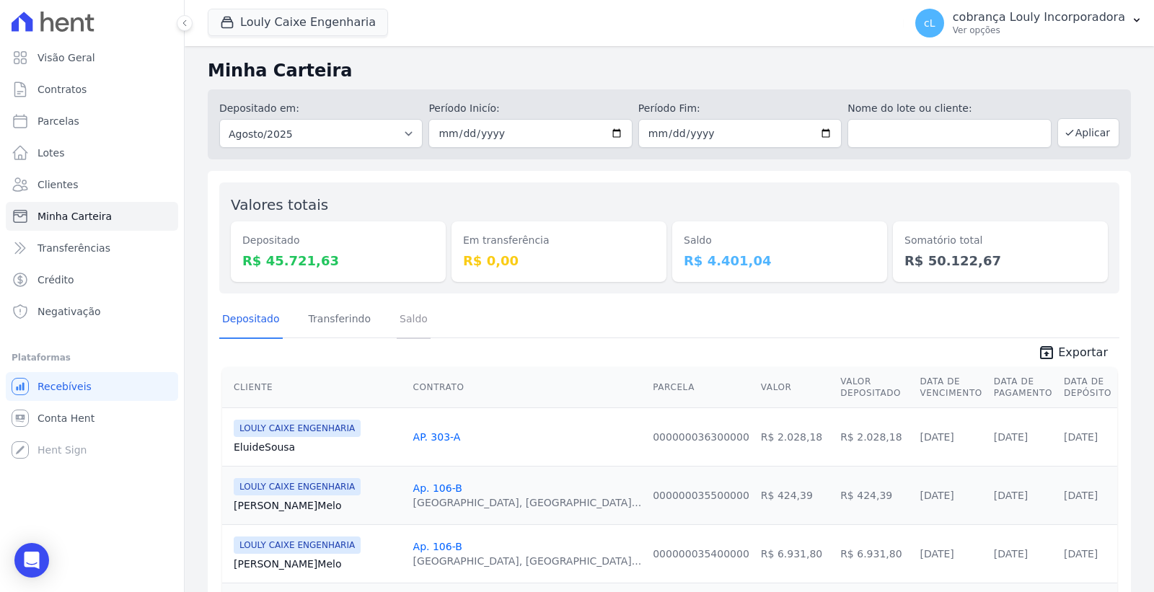
click at [400, 322] on link "Saldo" at bounding box center [414, 320] width 34 height 38
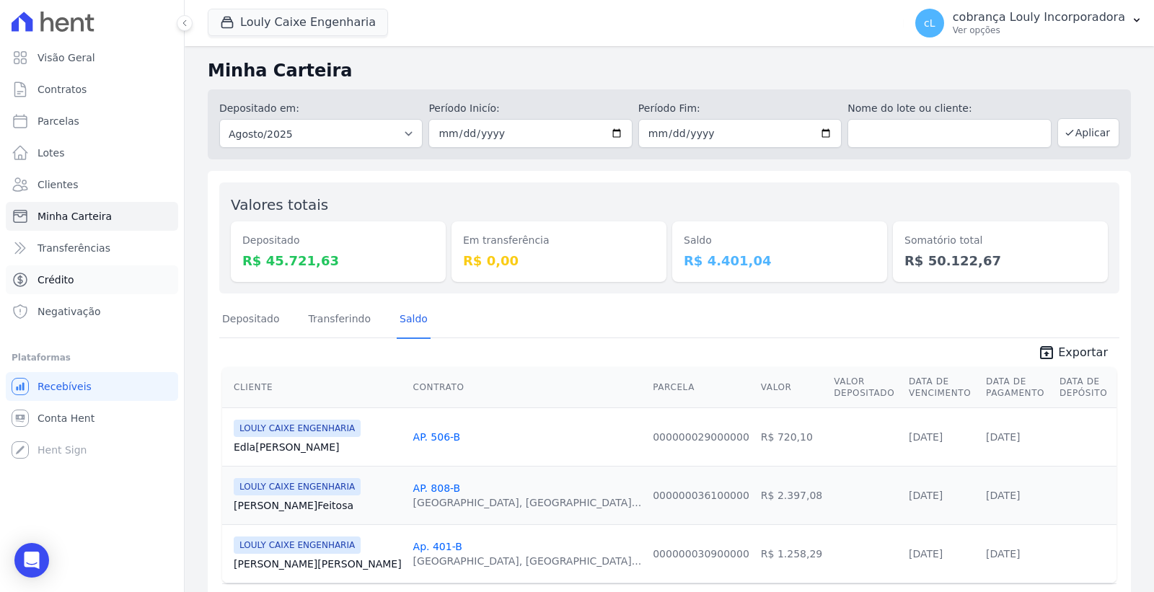
click at [85, 286] on link "Crédito" at bounding box center [92, 279] width 172 height 29
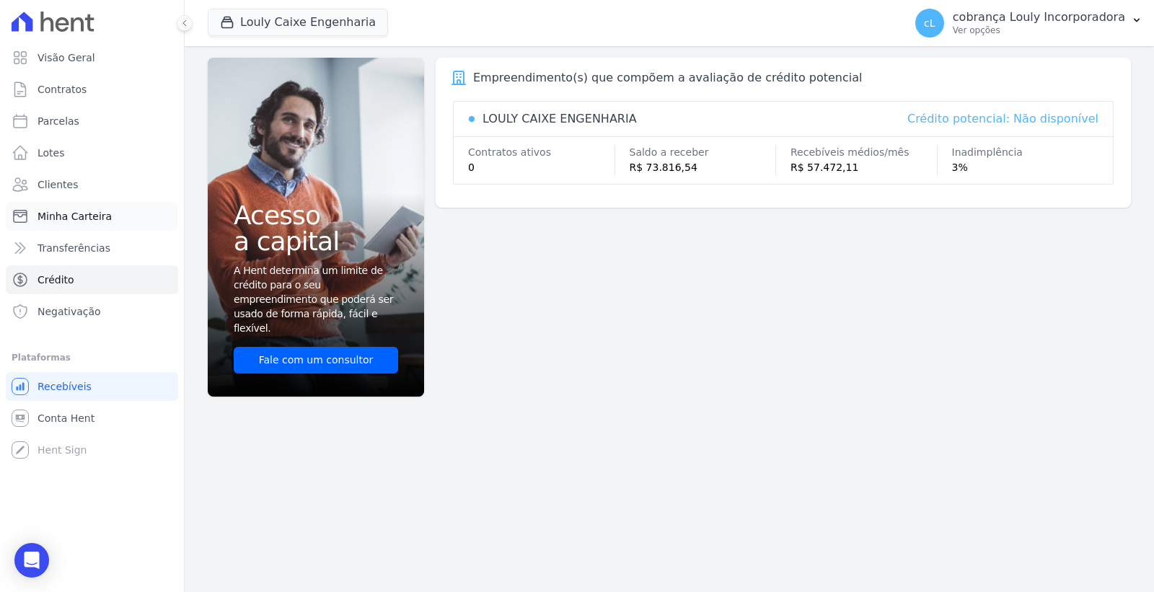
click at [133, 227] on link "Minha Carteira" at bounding box center [92, 216] width 172 height 29
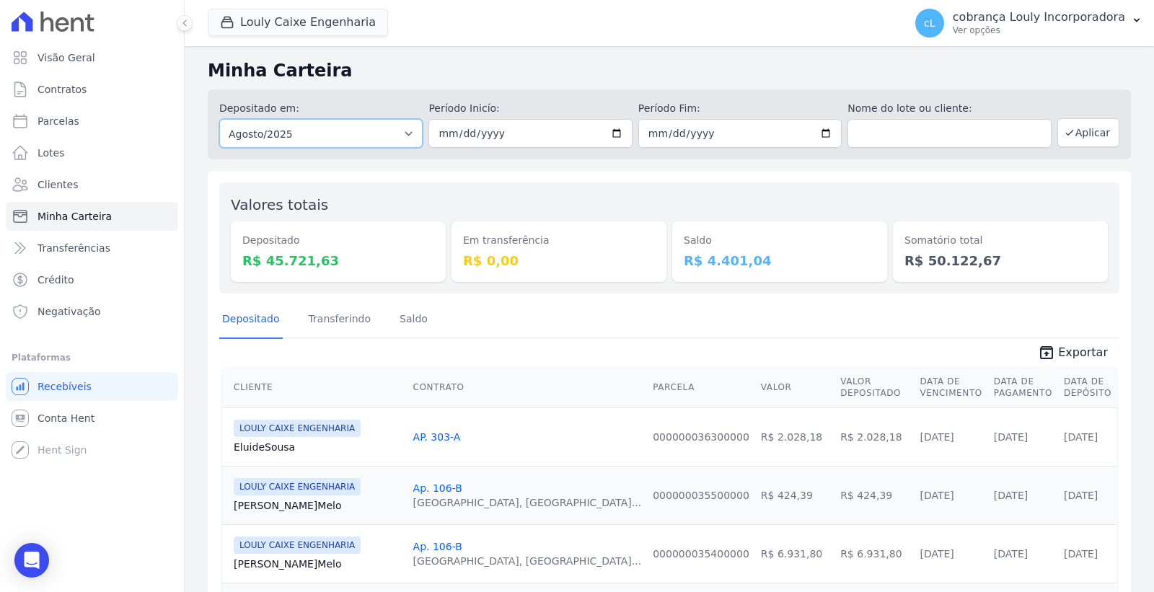
click at [319, 124] on select "Todos os meses Setembro/2024 Outubro/2024 Novembro/2024 Dezembro/2024 Janeiro/2…" at bounding box center [320, 133] width 203 height 29
select select "07/2025"
click at [219, 119] on select "Todos os meses Setembro/2024 Outubro/2024 Novembro/2024 Dezembro/2024 Janeiro/2…" at bounding box center [320, 133] width 203 height 29
click at [1082, 144] on button "Aplicar" at bounding box center [1088, 132] width 62 height 29
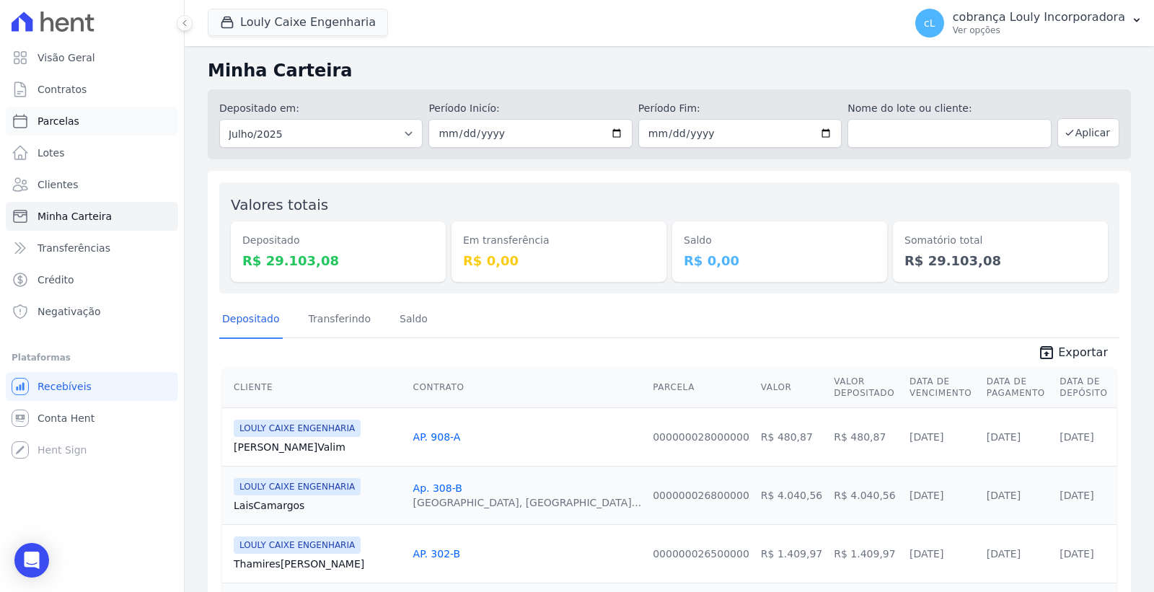
click at [63, 123] on span "Parcelas" at bounding box center [59, 121] width 42 height 14
select select
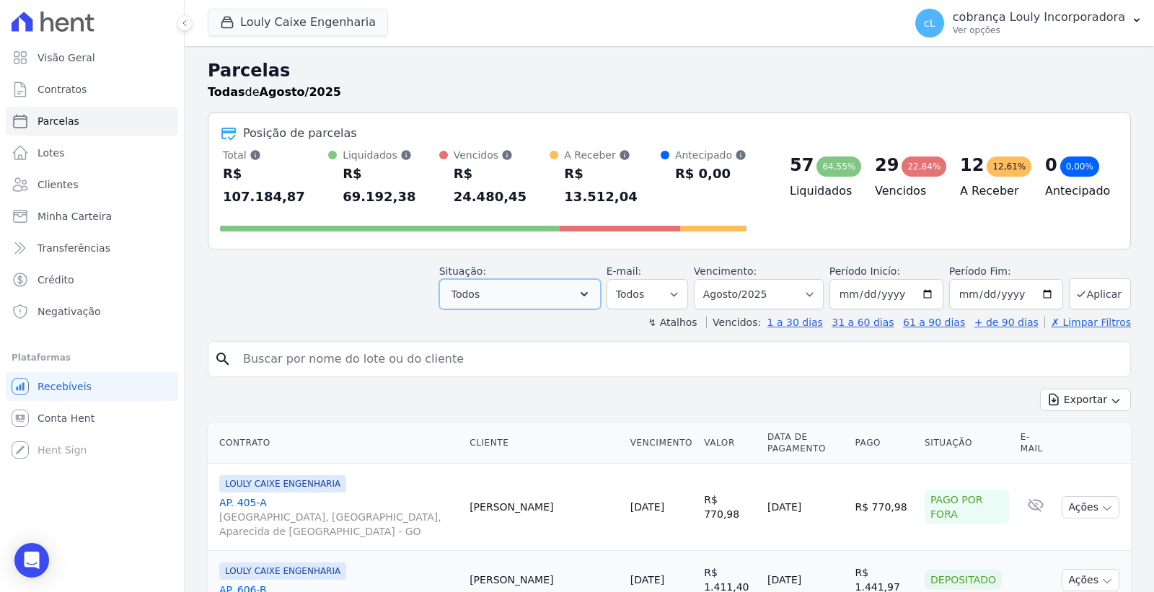
click at [480, 286] on span "Todos" at bounding box center [465, 294] width 28 height 17
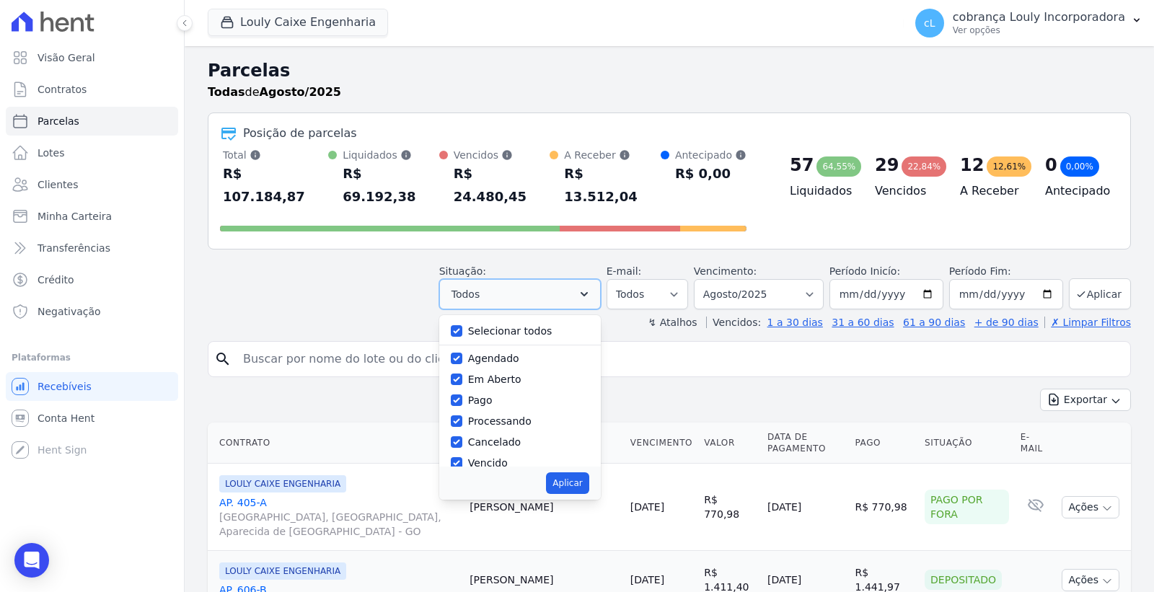
click at [480, 286] on span "Todos" at bounding box center [465, 294] width 28 height 17
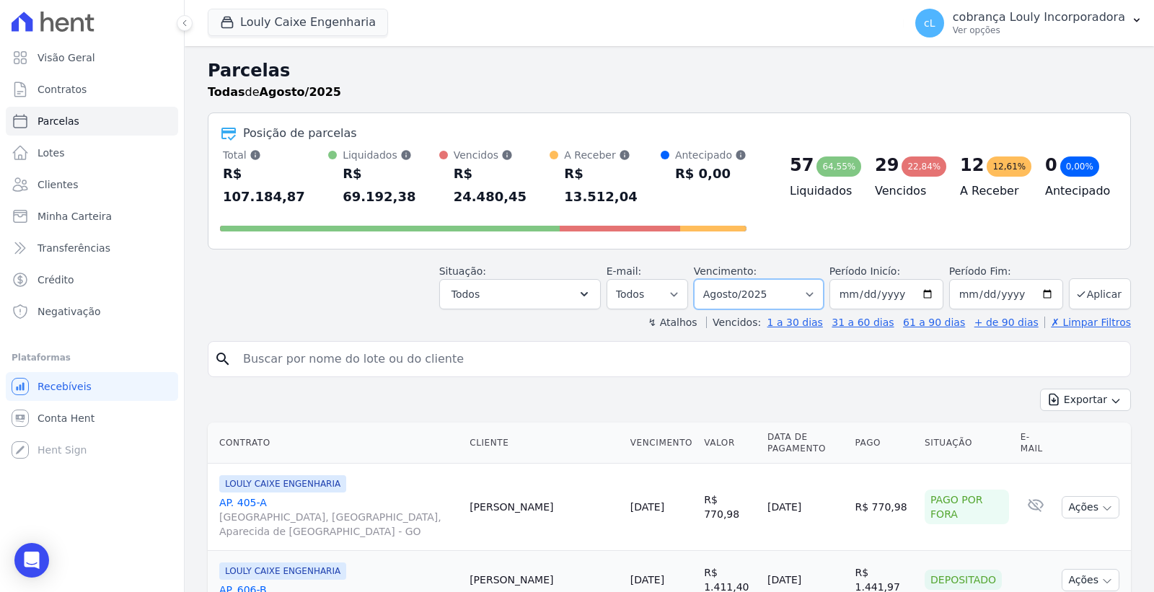
click at [745, 279] on select "Filtrar por período ──────── Todos os meses Setembro/2024 Outubro/2024 Novembro…" at bounding box center [759, 294] width 130 height 30
select select "07/2025"
click at [702, 279] on select "Filtrar por período ──────── Todos os meses Setembro/2024 Outubro/2024 Novembro…" at bounding box center [759, 294] width 130 height 30
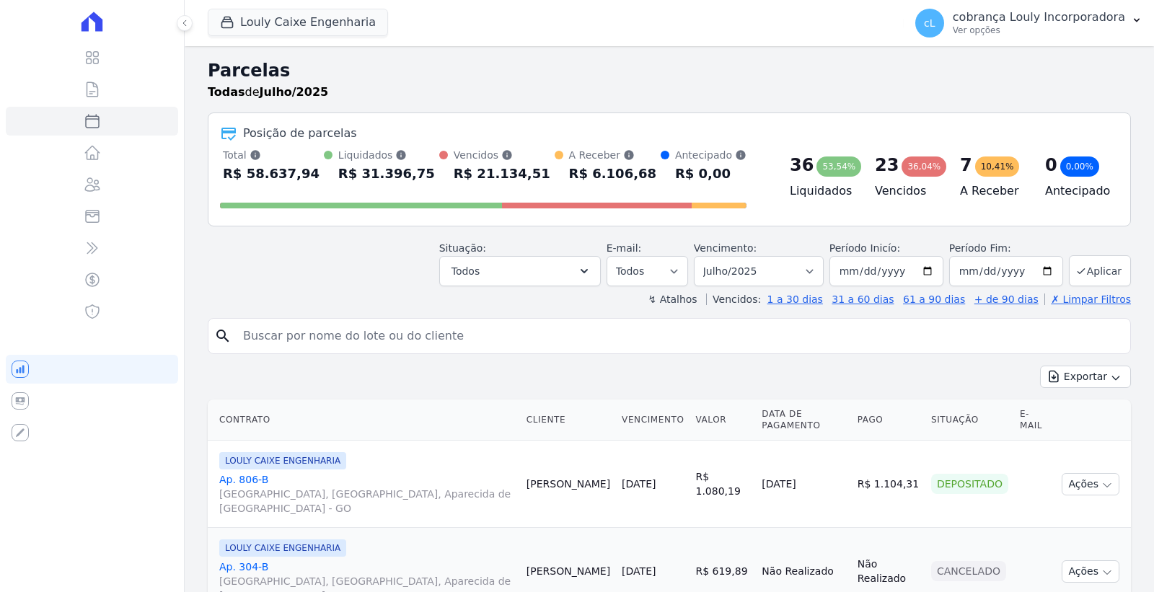
select select
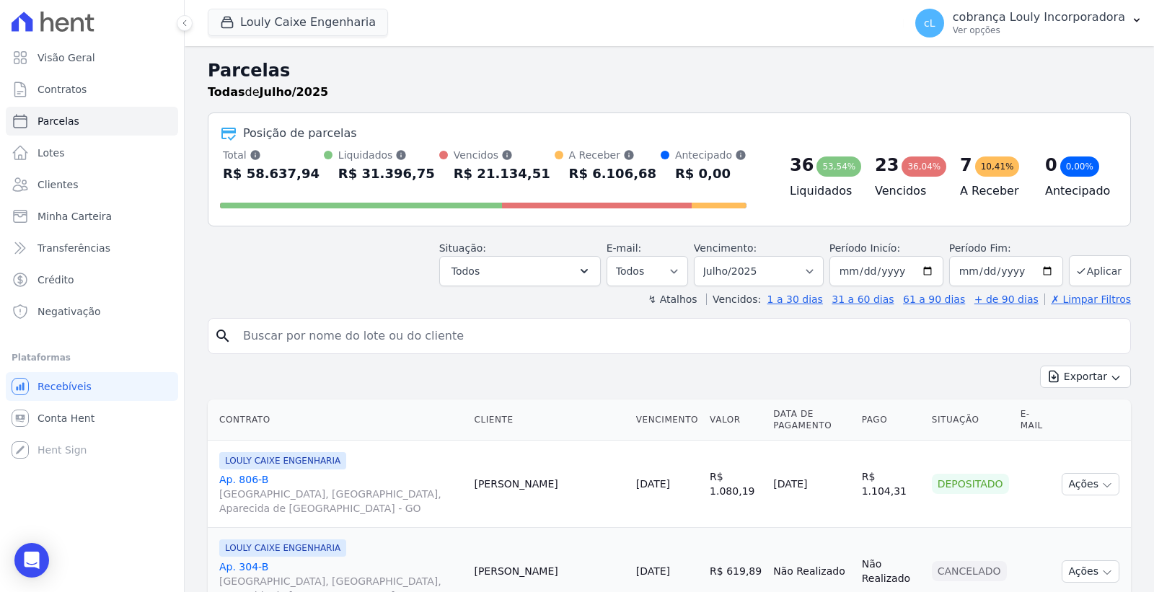
drag, startPoint x: 570, startPoint y: 172, endPoint x: 639, endPoint y: 172, distance: 69.2
click at [639, 172] on div "Total Soma das parcelas pagas, vencidas, em aberto e agendadas. Não considera p…" at bounding box center [483, 167] width 526 height 38
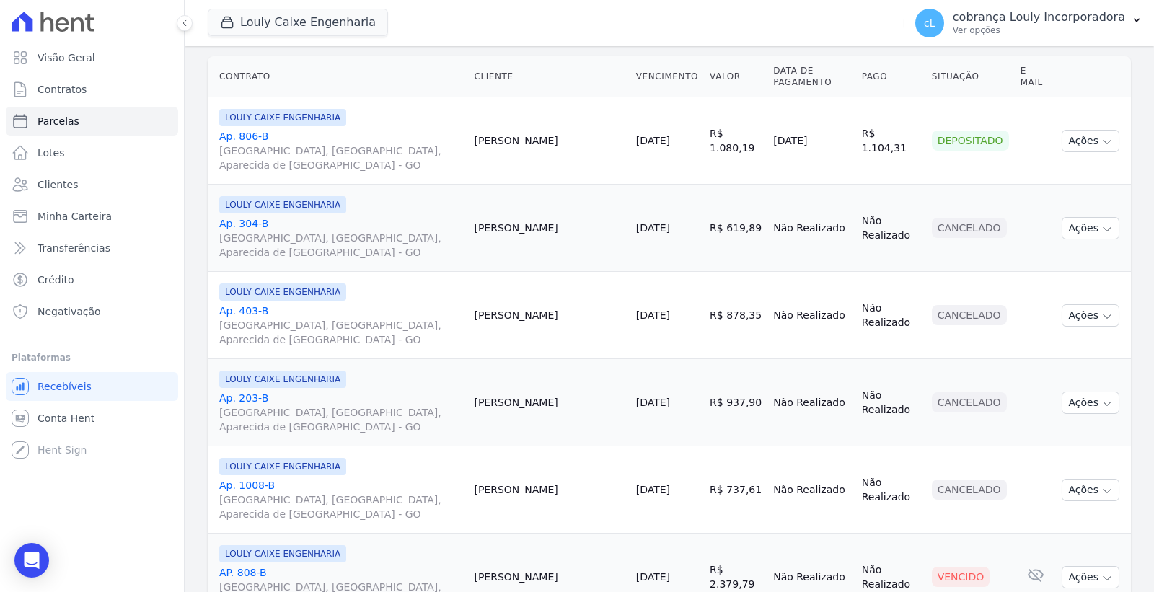
scroll to position [640, 0]
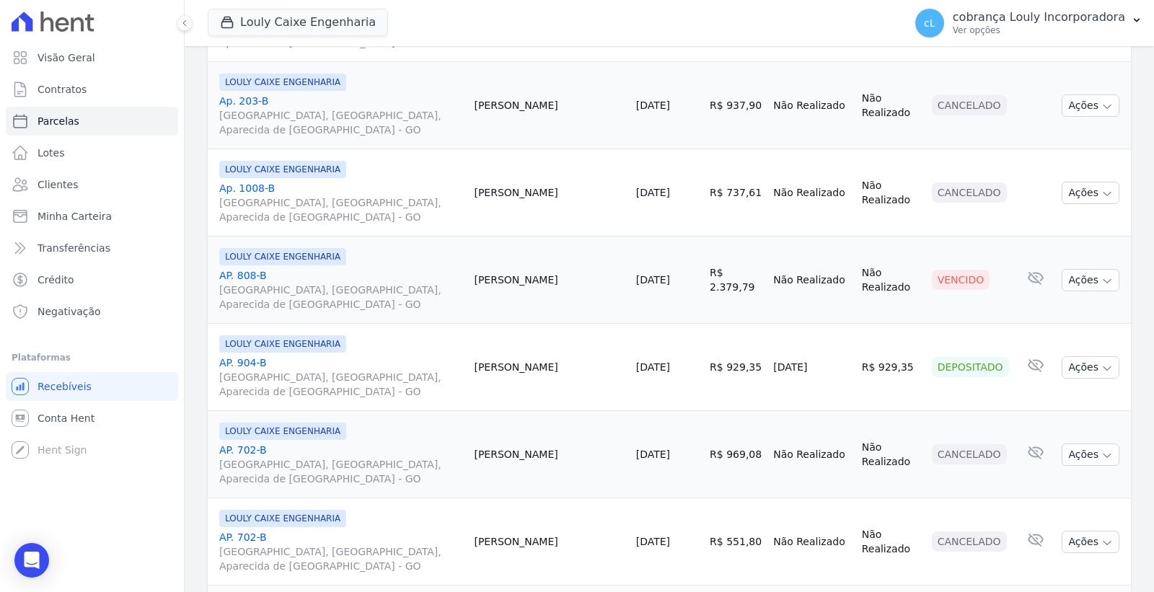
click at [256, 274] on link "AP. 808-B RUA AUGUSTA, PARQUE DAS NAÇÕES, Aparecida de Goiânia - GO" at bounding box center [340, 289] width 243 height 43
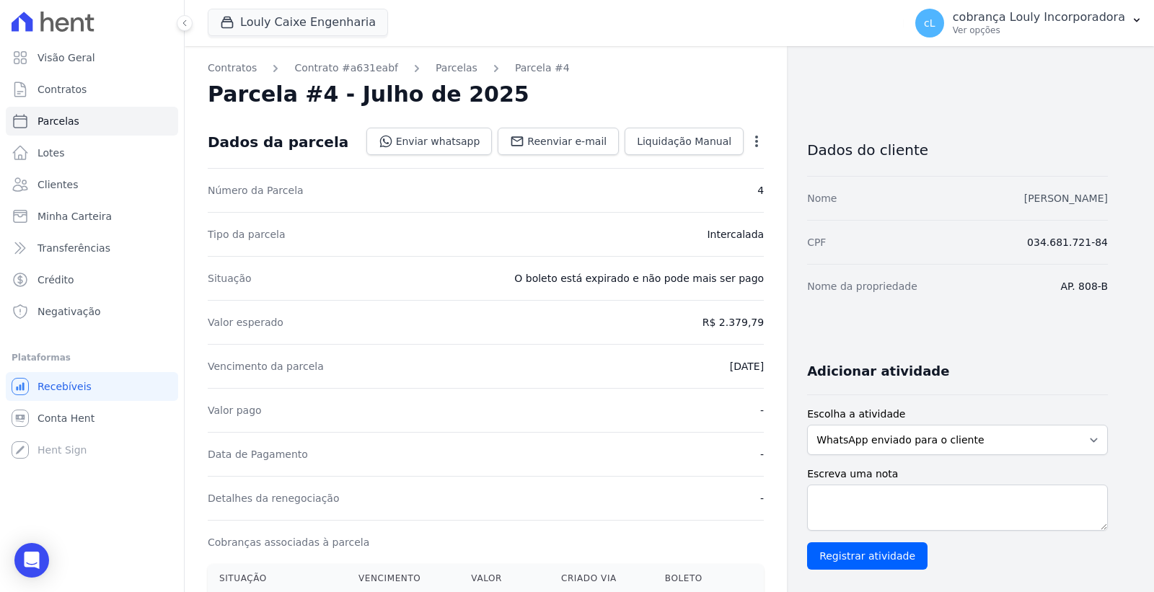
drag, startPoint x: 993, startPoint y: 200, endPoint x: 1080, endPoint y: 199, distance: 87.3
copy link "LUCAS NEVES FEITOSA"
click at [436, 65] on link "Parcelas" at bounding box center [457, 68] width 42 height 15
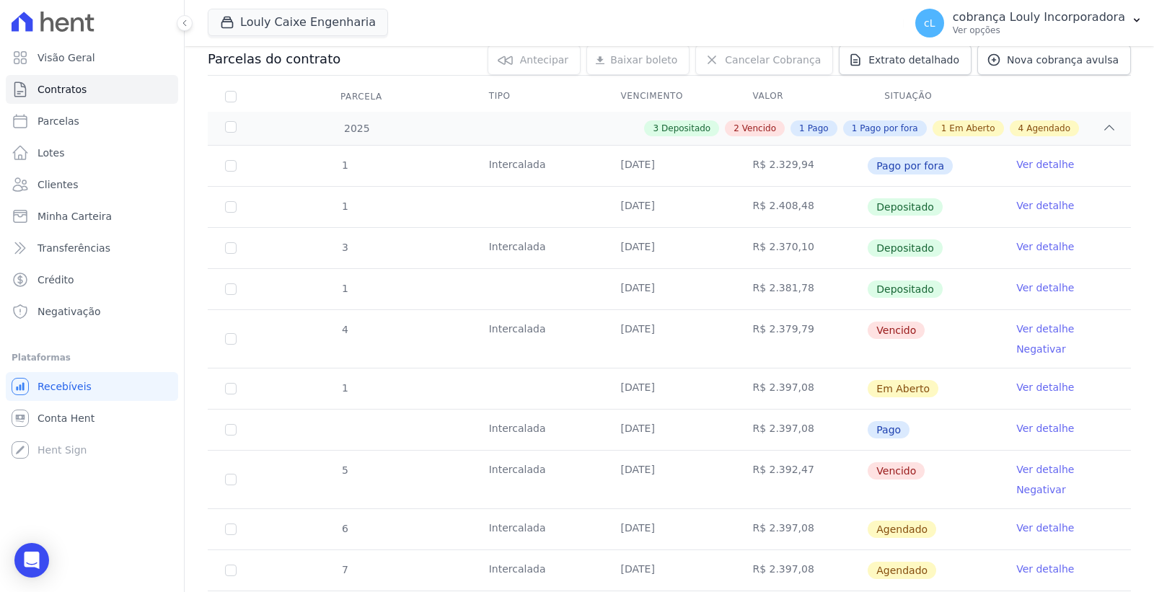
scroll to position [160, 0]
click at [1033, 328] on link "Ver detalhe" at bounding box center [1045, 327] width 58 height 14
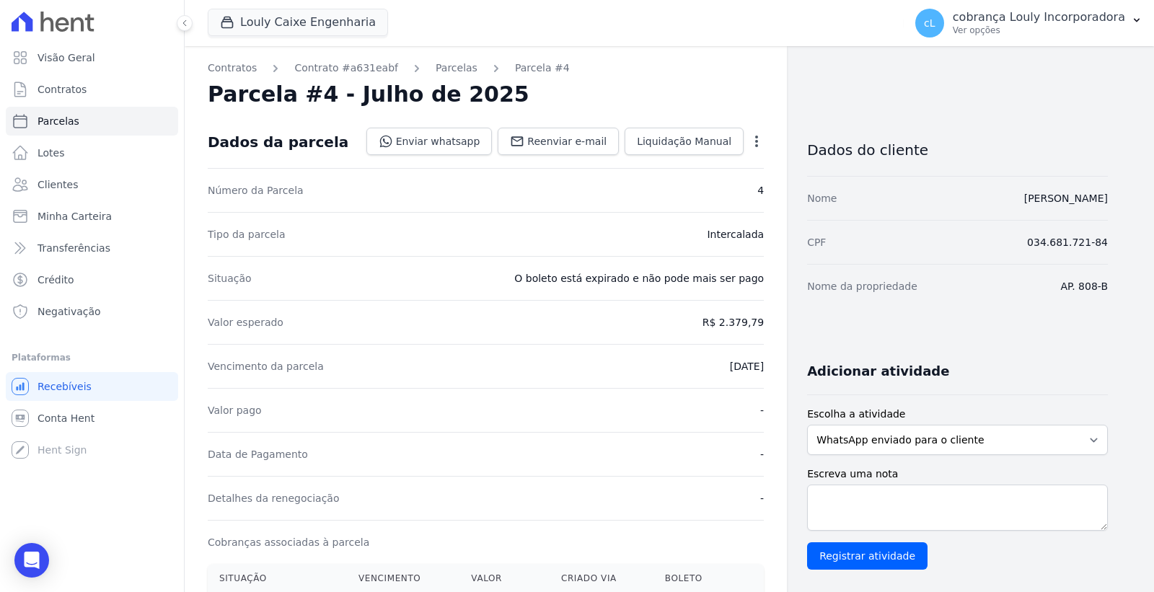
click at [755, 138] on icon "button" at bounding box center [756, 141] width 14 height 14
click at [683, 188] on link "Cancelar Cobrança" at bounding box center [694, 187] width 127 height 26
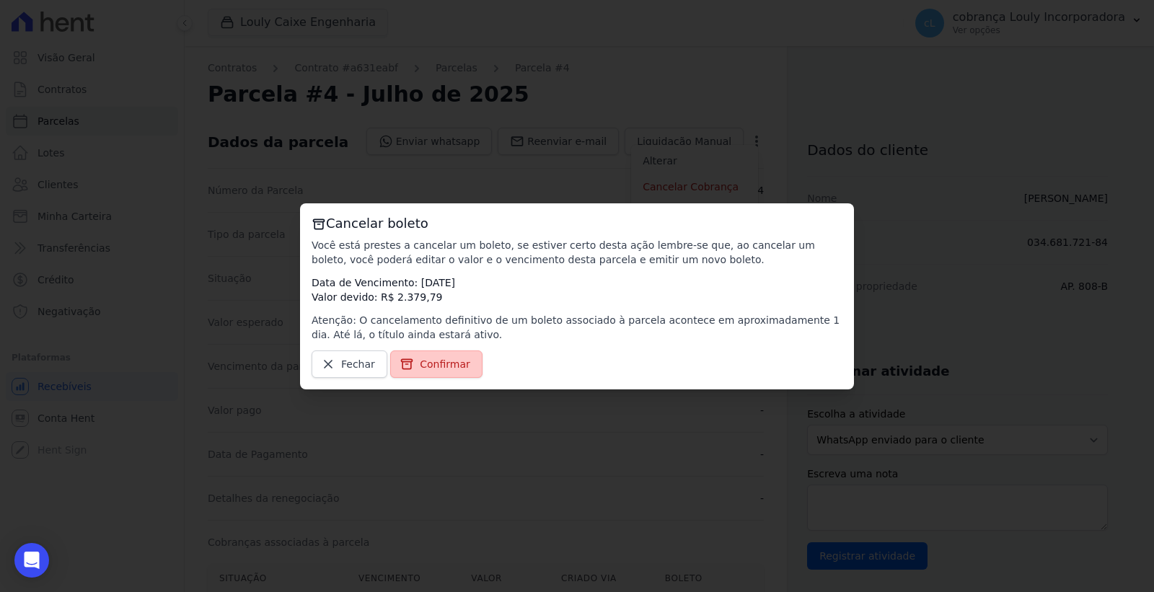
click at [463, 361] on link "Confirmar" at bounding box center [436, 363] width 92 height 27
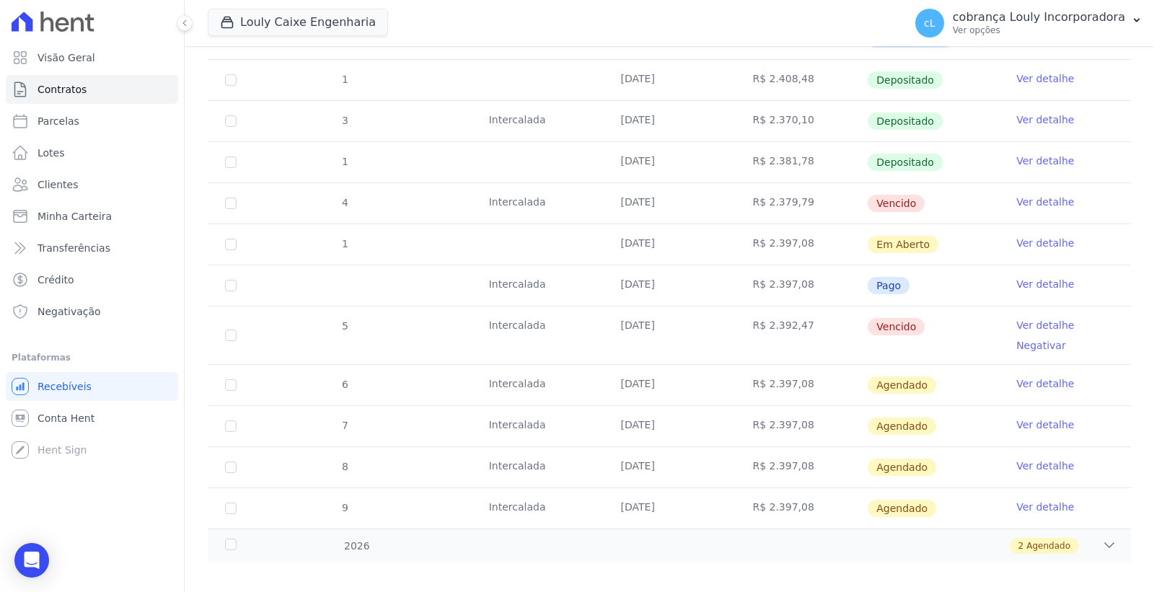
scroll to position [299, 0]
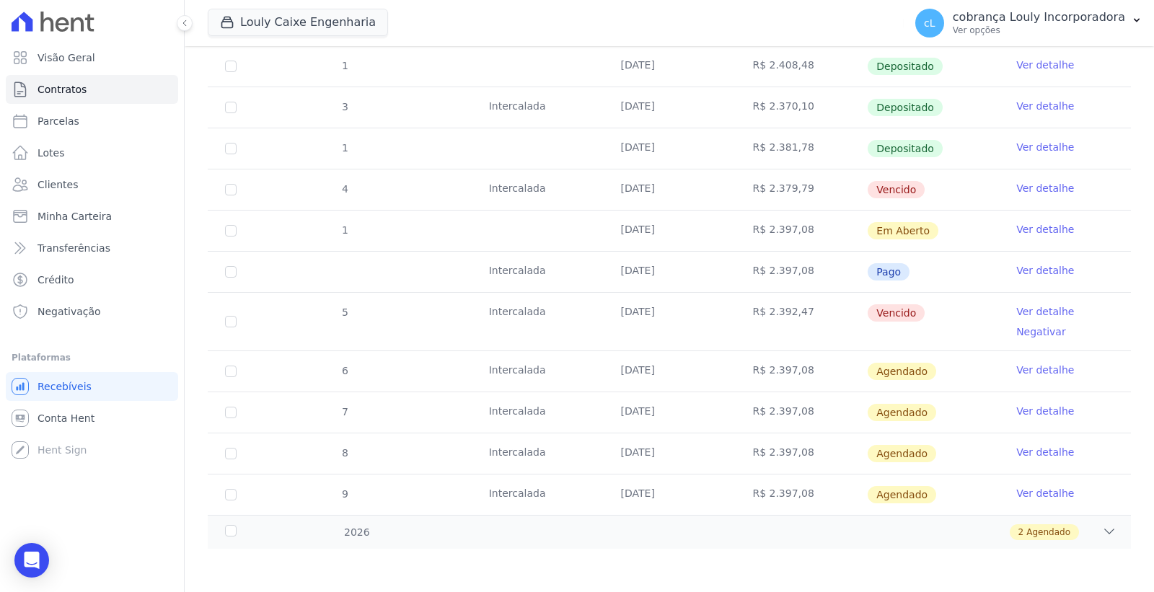
click at [1038, 307] on link "Ver detalhe" at bounding box center [1045, 311] width 58 height 14
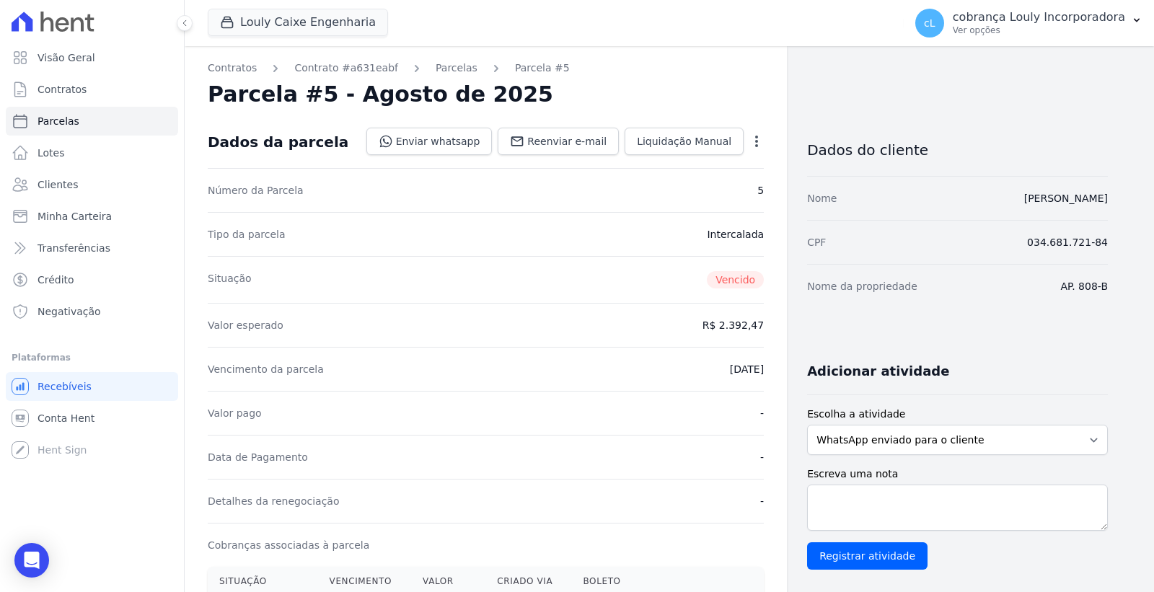
click at [757, 139] on icon "button" at bounding box center [756, 141] width 14 height 14
click at [694, 186] on link "Cancelar Cobrança" at bounding box center [694, 187] width 127 height 26
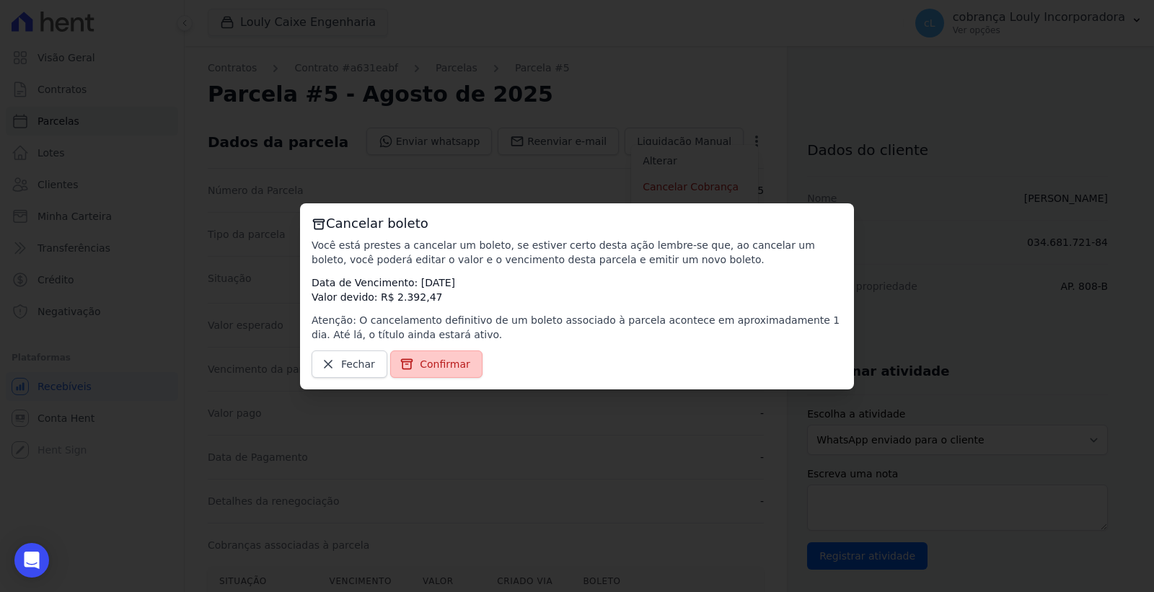
click at [431, 354] on link "Confirmar" at bounding box center [436, 363] width 92 height 27
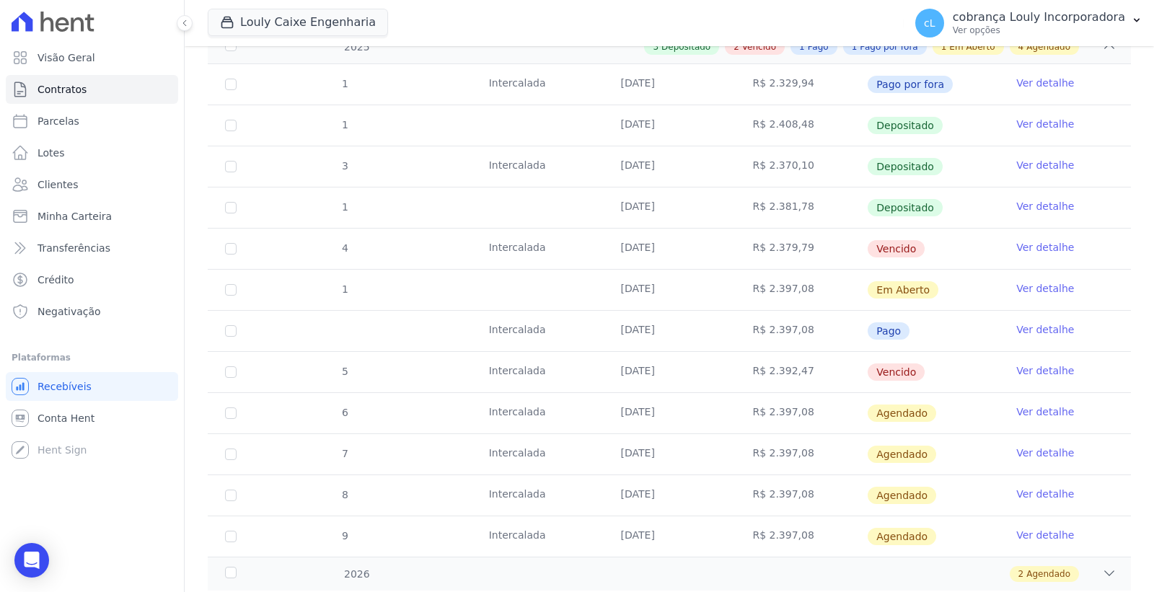
scroll to position [282, 0]
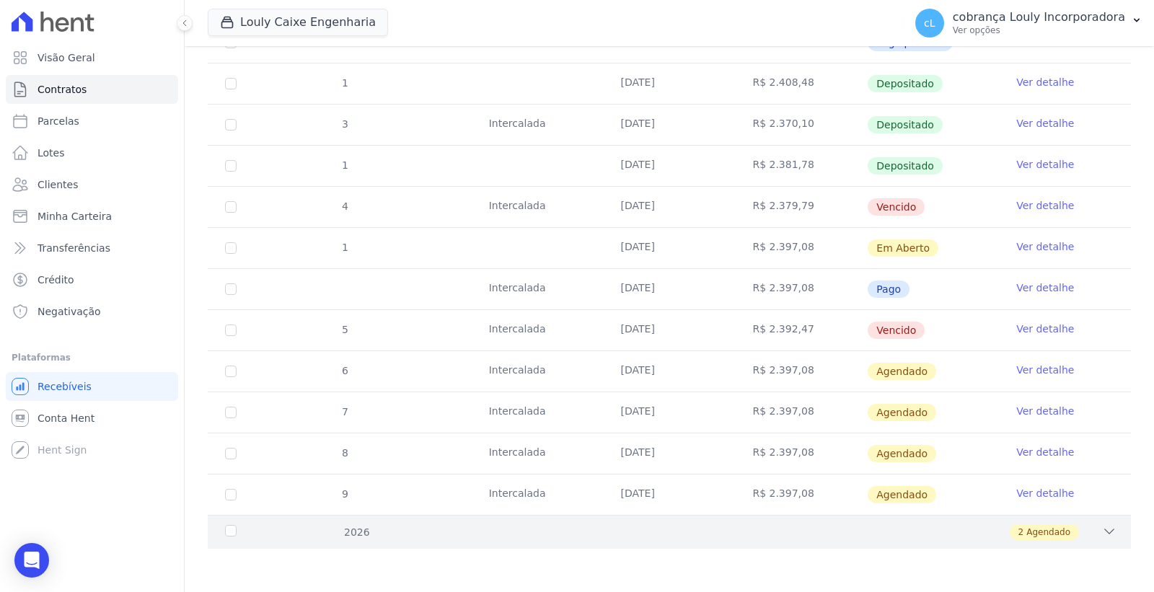
click at [1102, 534] on icon at bounding box center [1109, 531] width 14 height 14
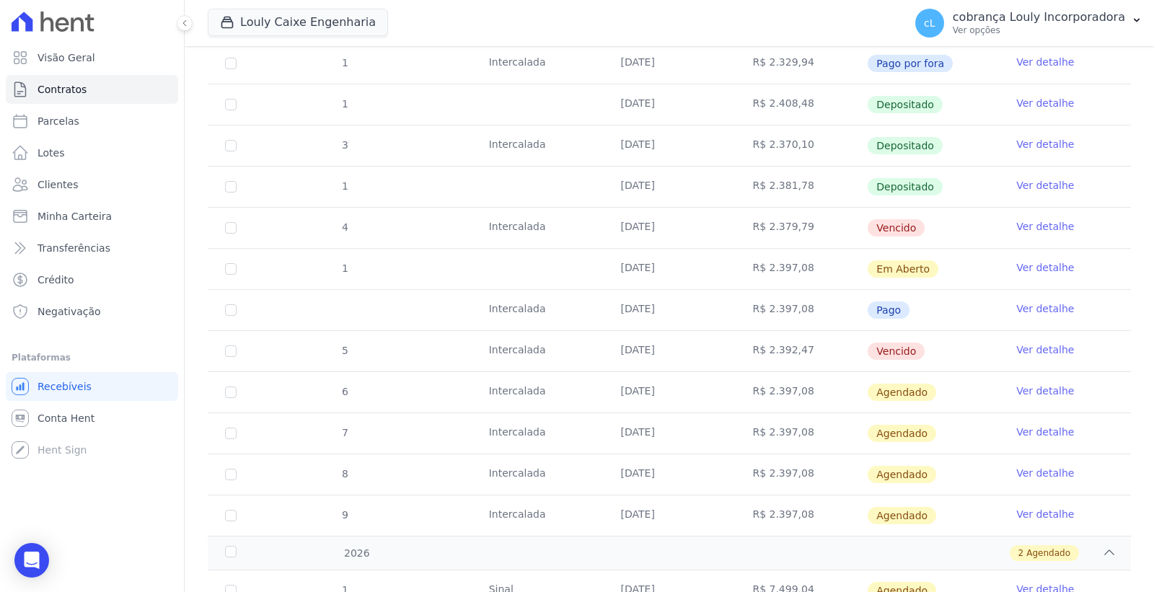
scroll to position [124, 0]
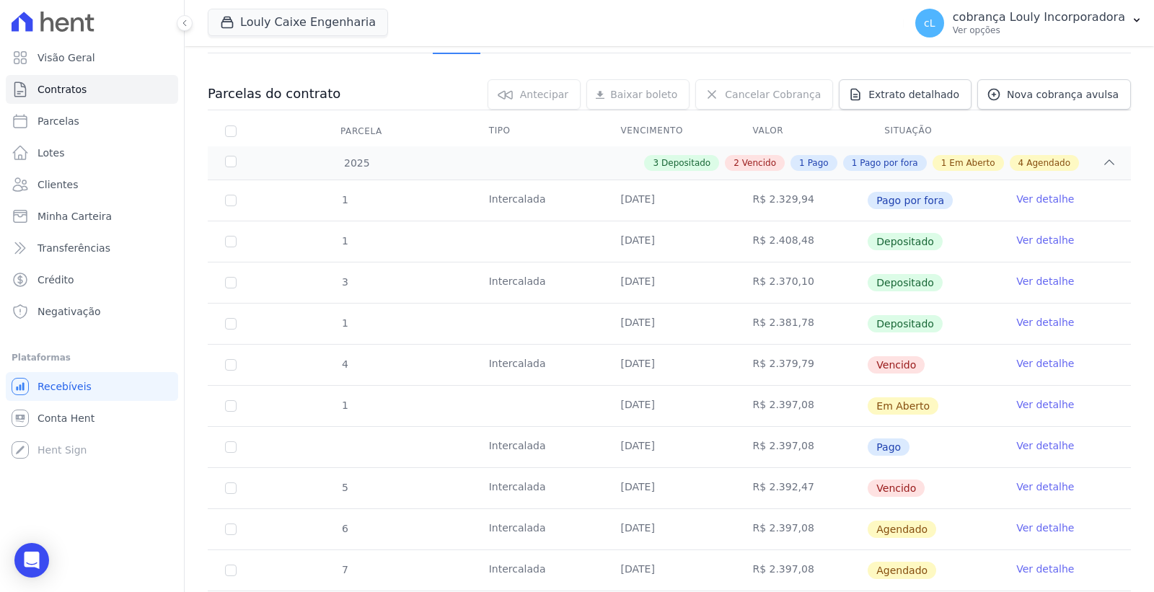
drag, startPoint x: 595, startPoint y: 483, endPoint x: 956, endPoint y: 499, distance: 360.9
click at [956, 499] on tr "5 Intercalada 05/08/2025 R$ 2.392,47 Vencido Ver detalhe" at bounding box center [669, 487] width 923 height 41
click at [920, 475] on td "Vencido" at bounding box center [933, 488] width 132 height 40
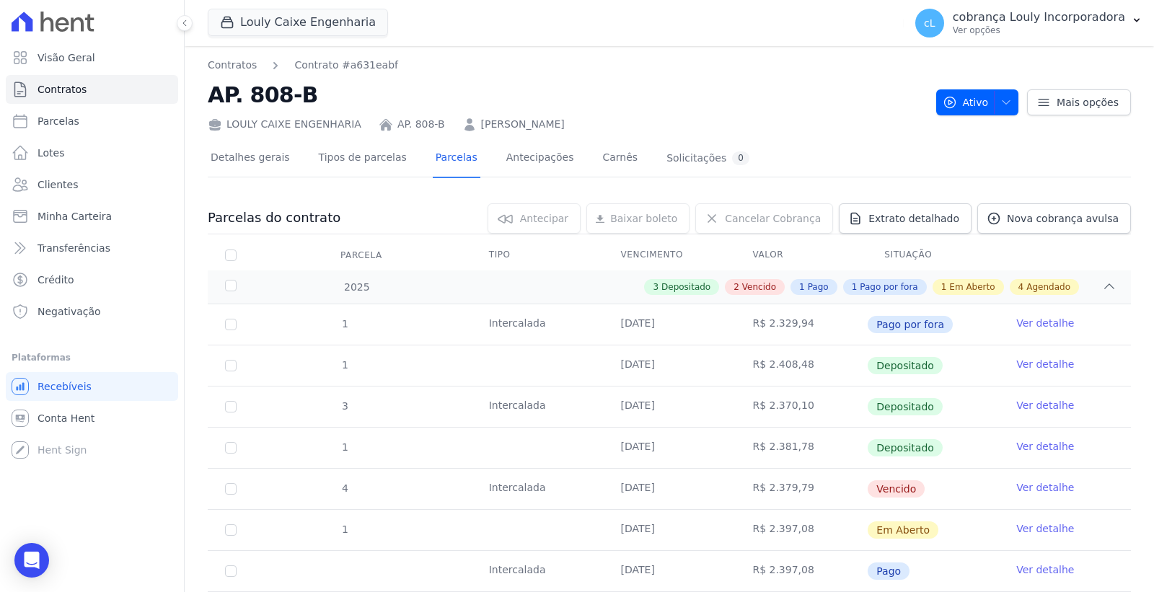
scroll to position [240, 0]
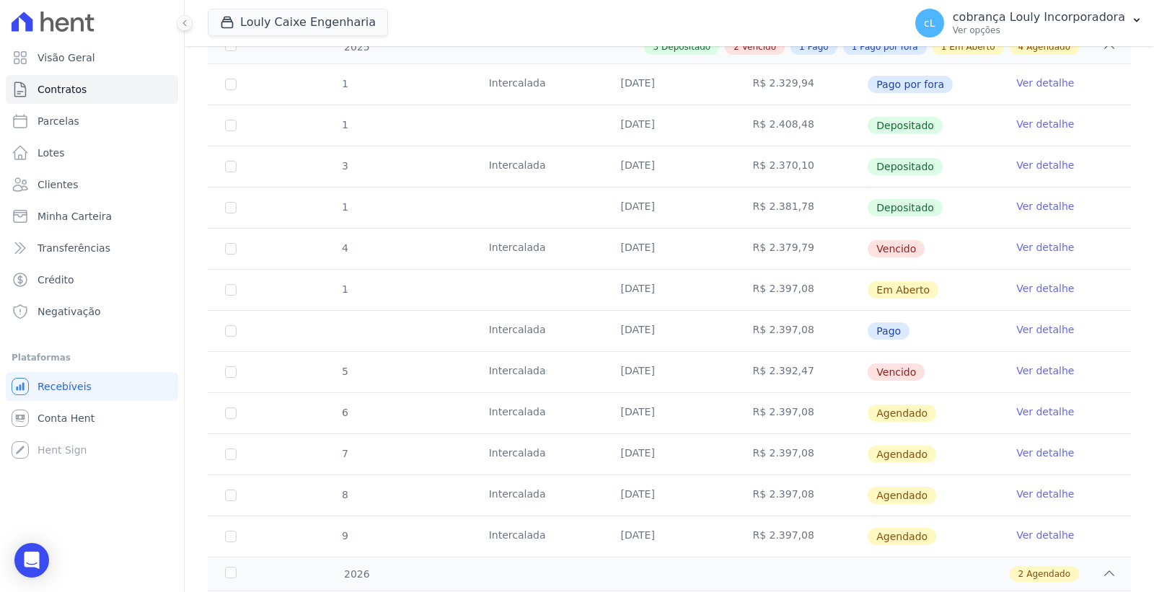
click at [1034, 330] on link "Ver detalhe" at bounding box center [1045, 329] width 58 height 14
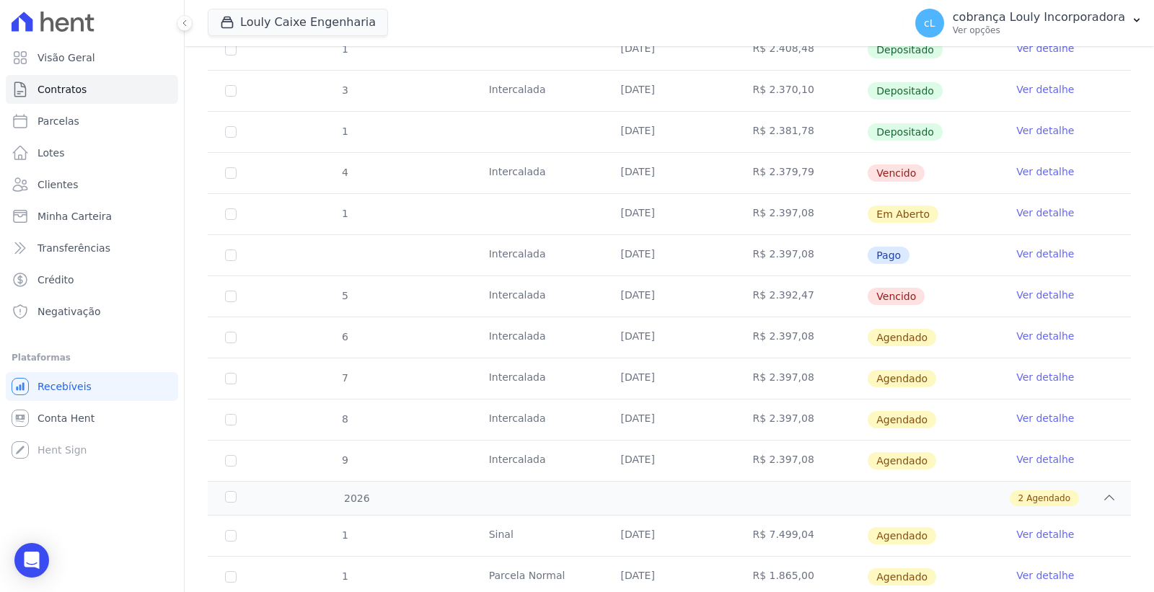
scroll to position [320, 0]
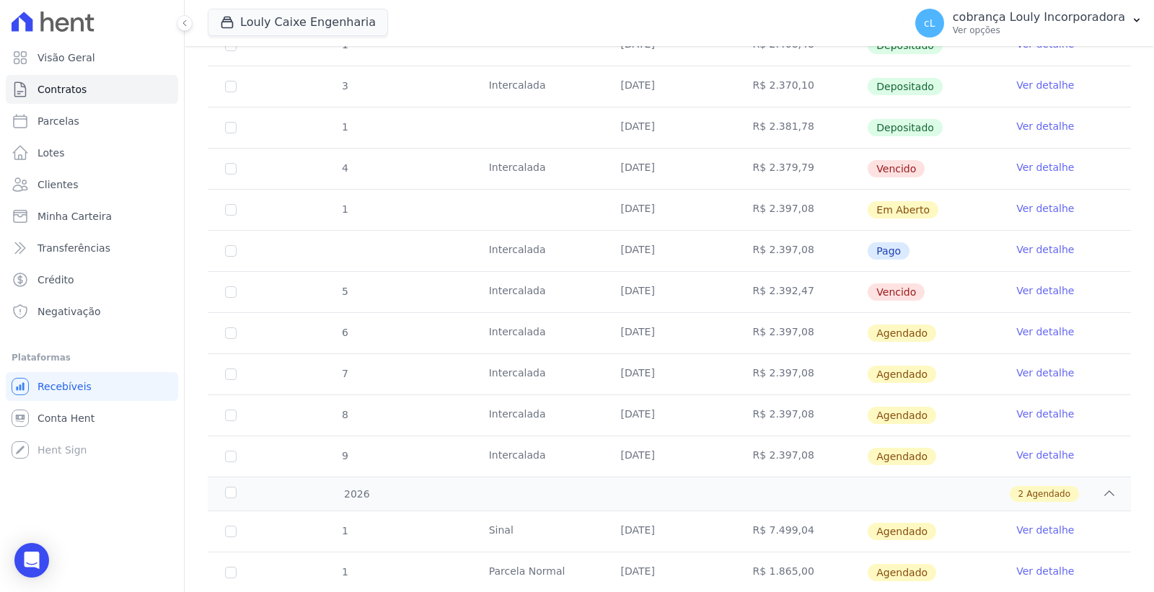
click at [1039, 287] on link "Ver detalhe" at bounding box center [1045, 290] width 58 height 14
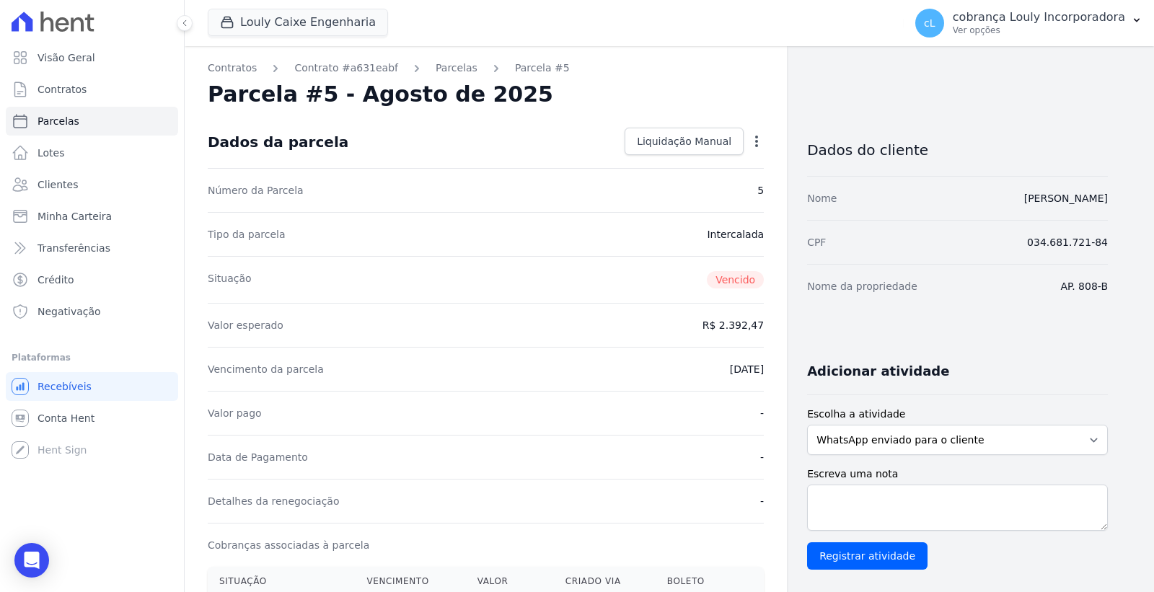
click at [761, 191] on dd "5" at bounding box center [760, 190] width 6 height 14
click at [756, 138] on icon "button" at bounding box center [756, 141] width 14 height 14
click at [712, 155] on link "Alterar" at bounding box center [694, 161] width 127 height 26
click at [721, 231] on dd "Intercalada" at bounding box center [735, 233] width 57 height 14
click at [650, 123] on div "Dados da parcela Cancelar Salvar" at bounding box center [486, 141] width 556 height 50
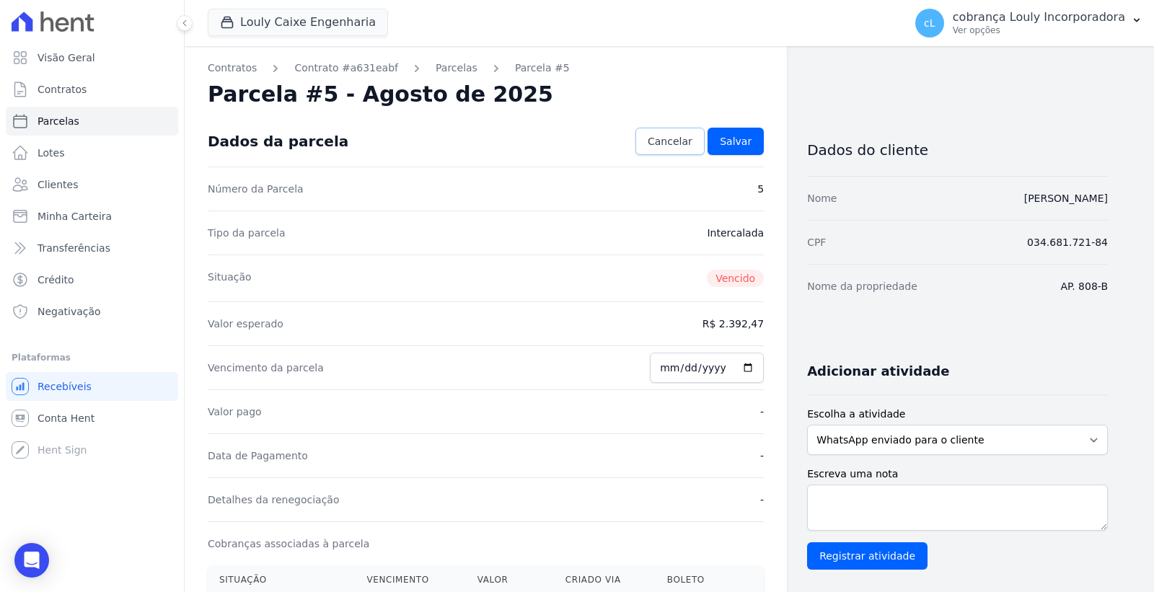
click at [658, 134] on span "Cancelar" at bounding box center [670, 141] width 45 height 14
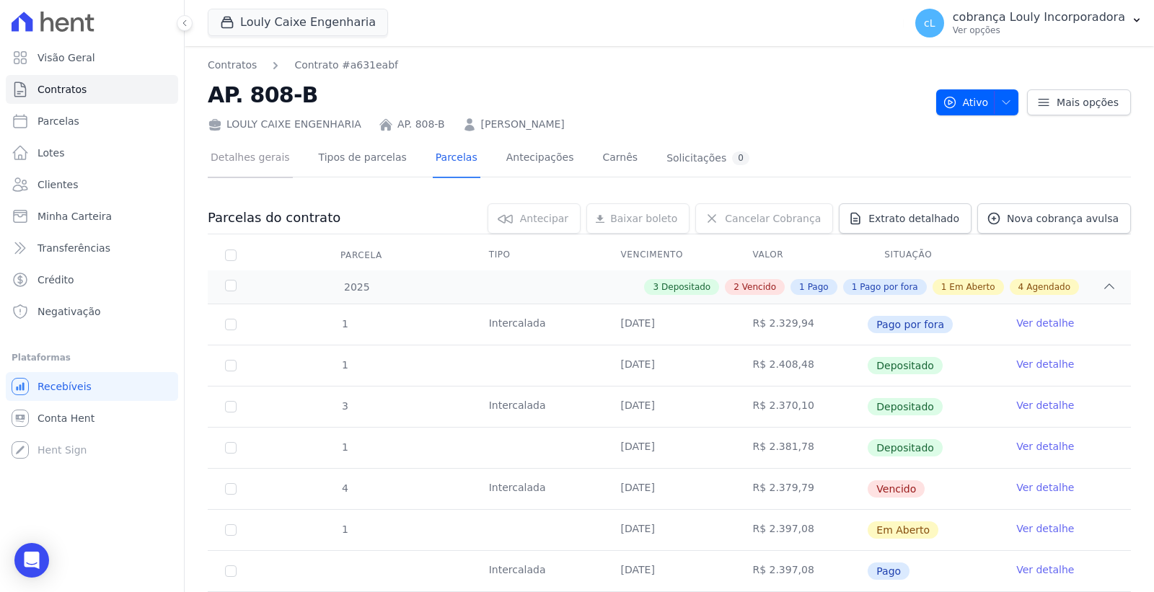
click at [253, 162] on link "Detalhes gerais" at bounding box center [250, 159] width 85 height 38
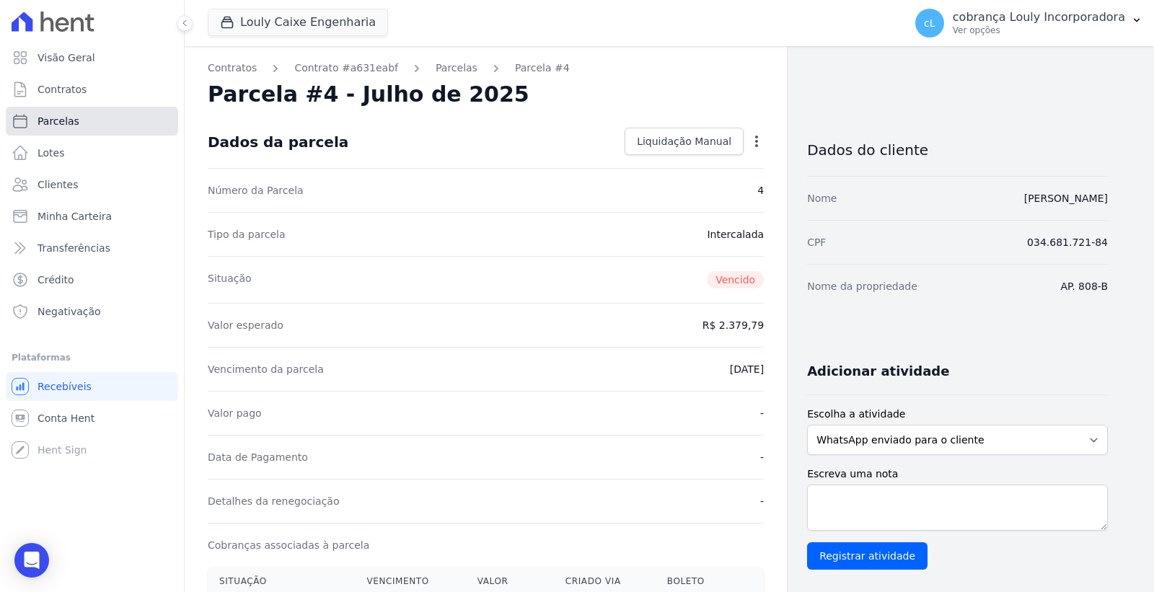
click at [61, 118] on span "Parcelas" at bounding box center [59, 121] width 42 height 14
select select
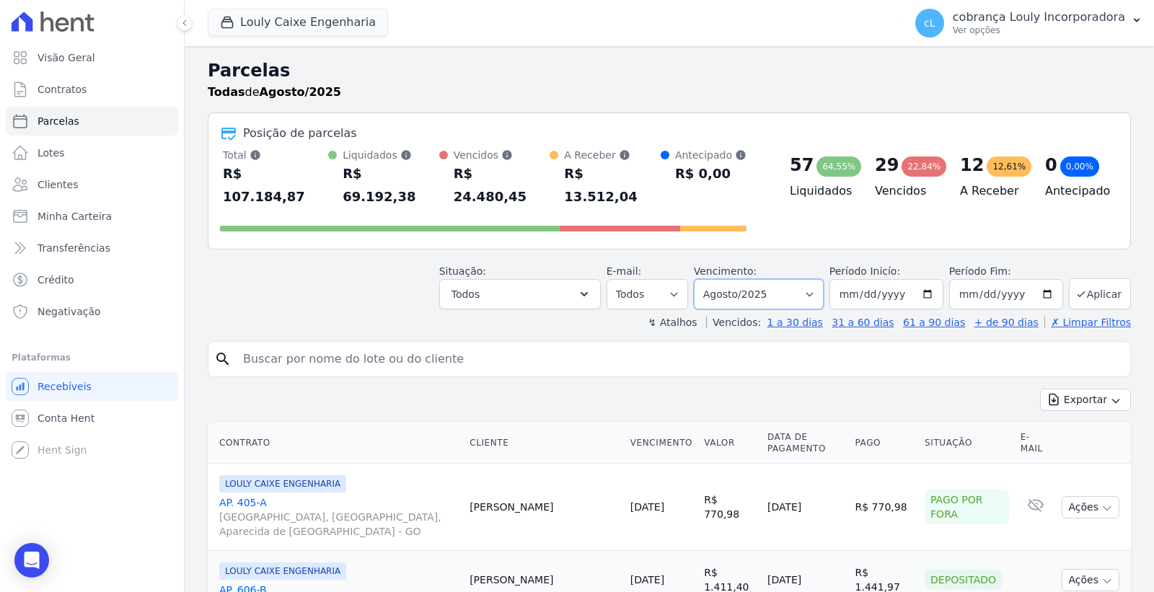
click at [760, 279] on select "Filtrar por período ──────── Todos os meses Setembro/2024 Outubro/2024 Novembro…" at bounding box center [759, 294] width 130 height 30
select select "06/2025"
click at [702, 279] on select "Filtrar por período ──────── Todos os meses Setembro/2024 Outubro/2024 Novembro…" at bounding box center [759, 294] width 130 height 30
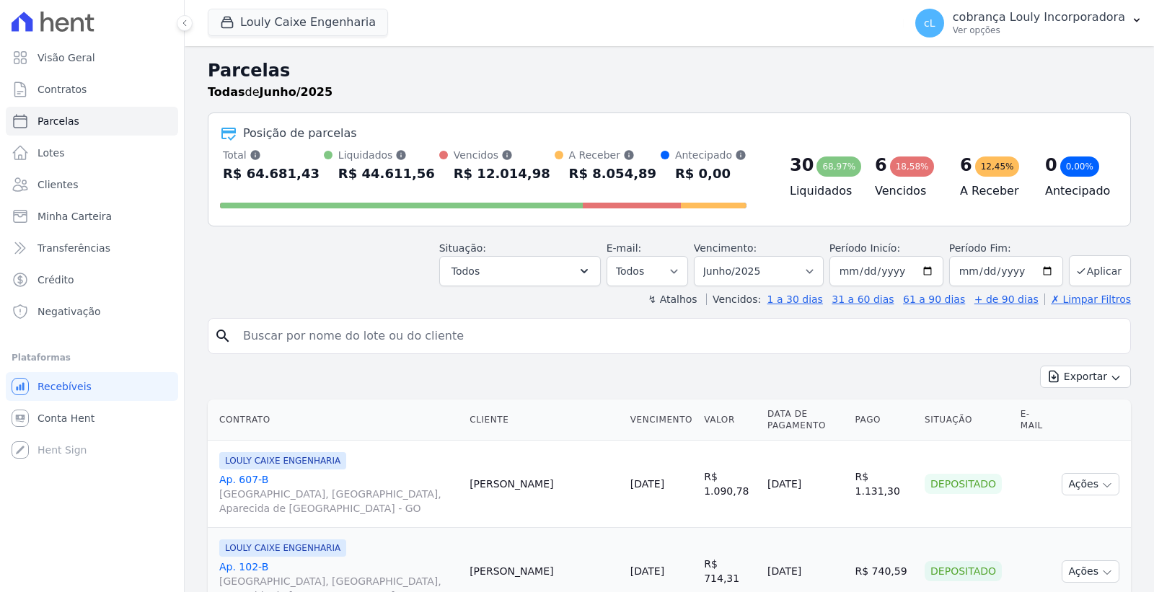
select select
click at [566, 270] on button "Todos" at bounding box center [520, 271] width 162 height 30
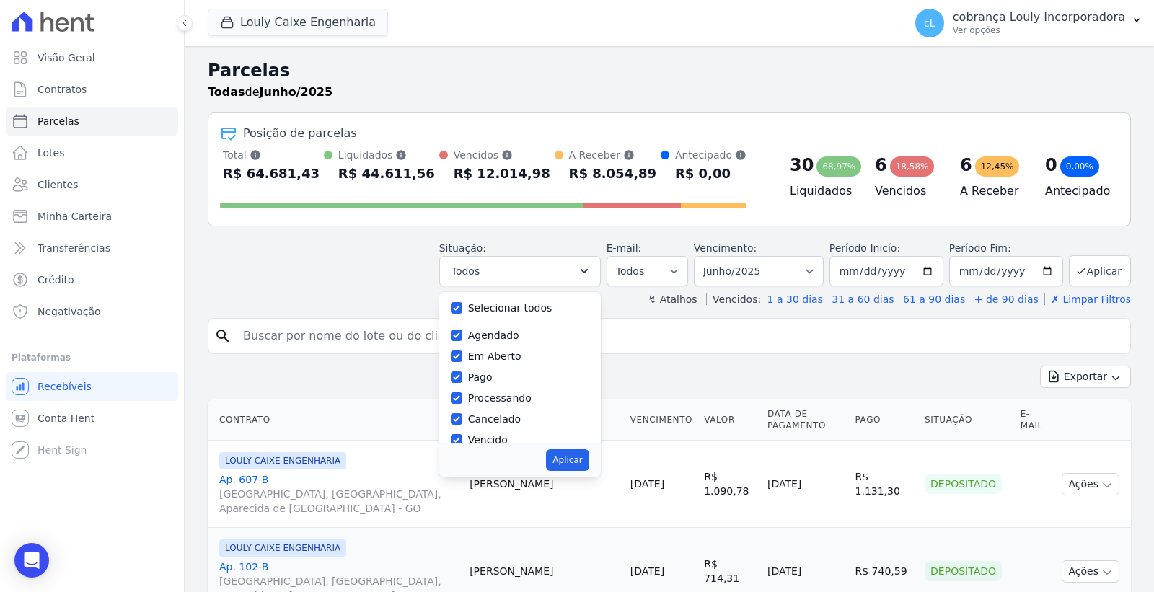
click at [490, 309] on label "Selecionar todos" at bounding box center [510, 308] width 84 height 12
click at [462, 309] on input "Selecionar todos" at bounding box center [457, 308] width 12 height 12
checkbox input "false"
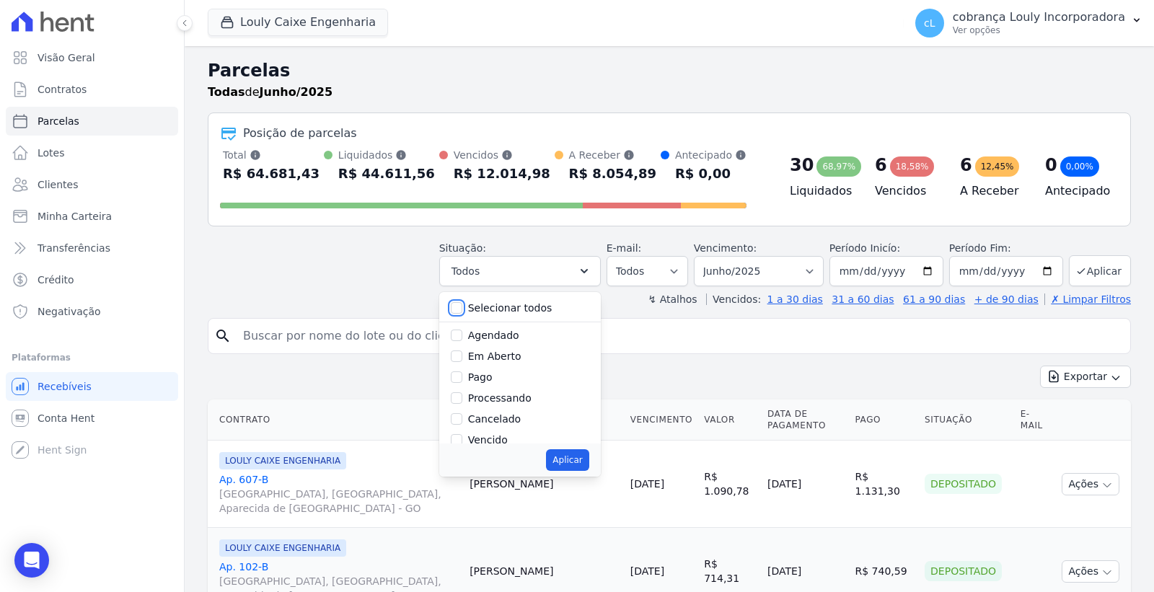
checkbox input "false"
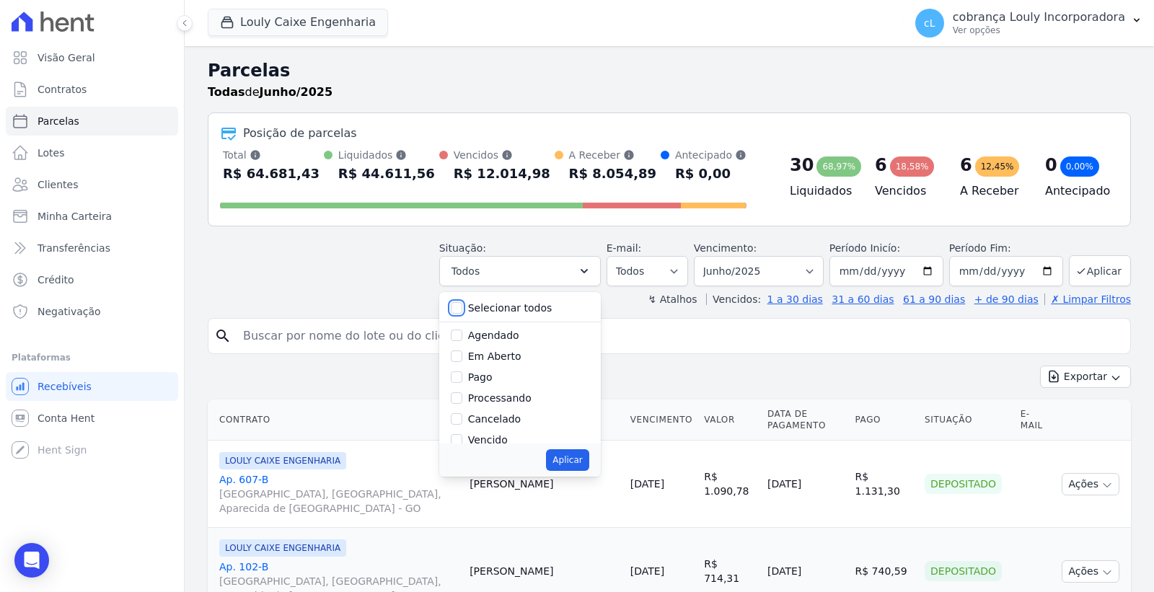
checkbox input "false"
click at [492, 437] on label "Vencido" at bounding box center [488, 440] width 40 height 12
click at [462, 437] on input "Vencido" at bounding box center [457, 440] width 12 height 12
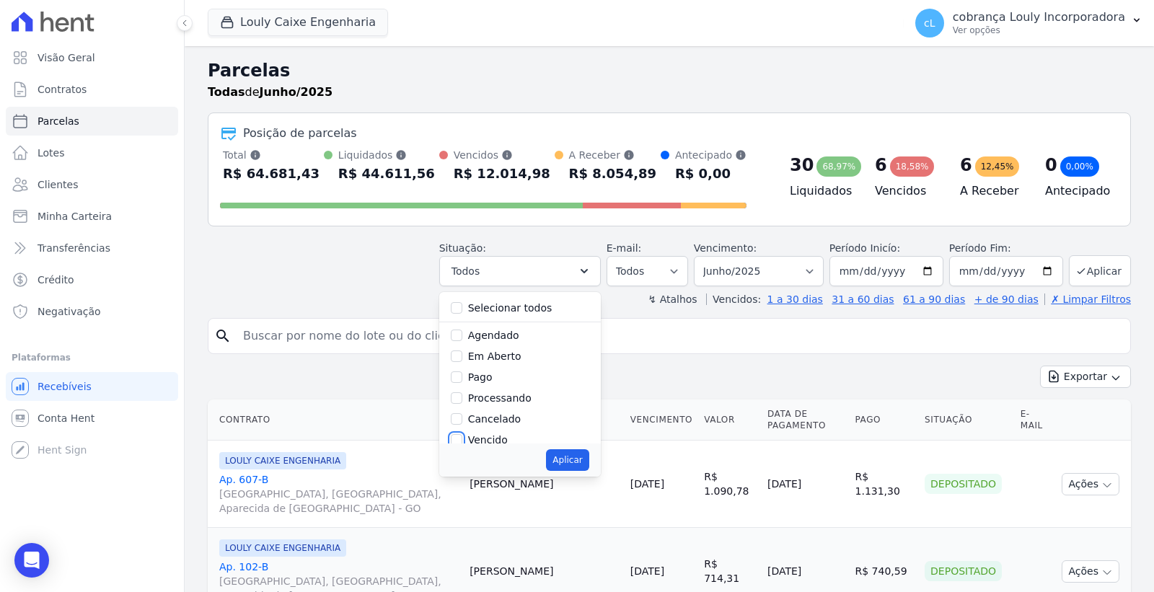
checkbox input "true"
click at [566, 459] on button "Aplicar" at bounding box center [567, 460] width 43 height 22
select select "overdue"
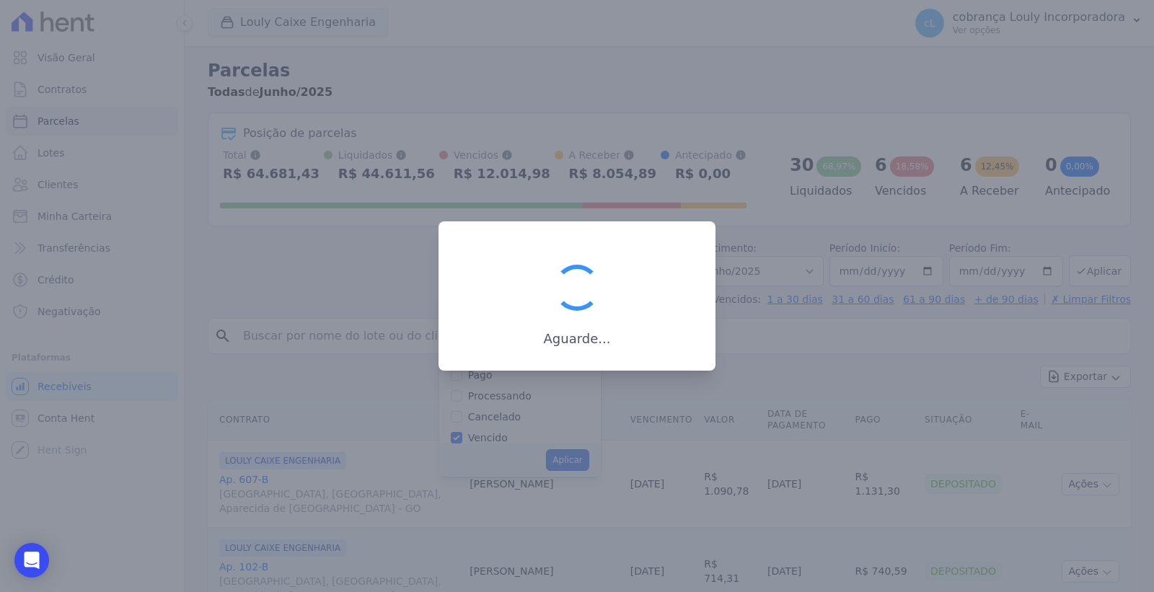
scroll to position [27, 0]
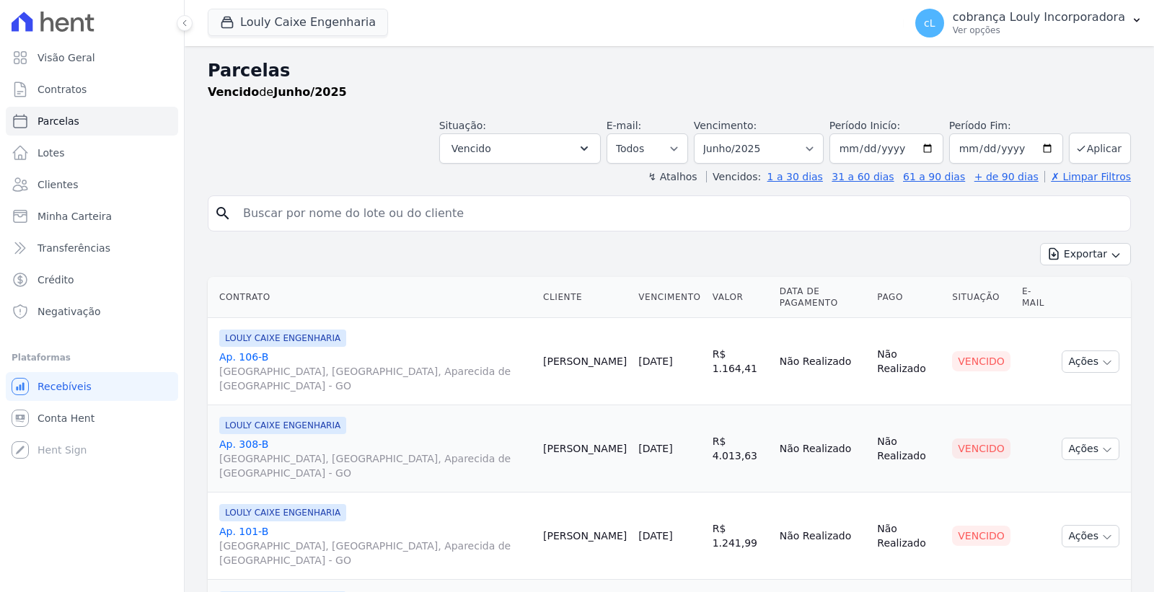
select select
click at [1075, 356] on button "Ações" at bounding box center [1091, 361] width 58 height 22
click at [296, 363] on link "Ap. [STREET_ADDRESS]" at bounding box center [375, 371] width 312 height 43
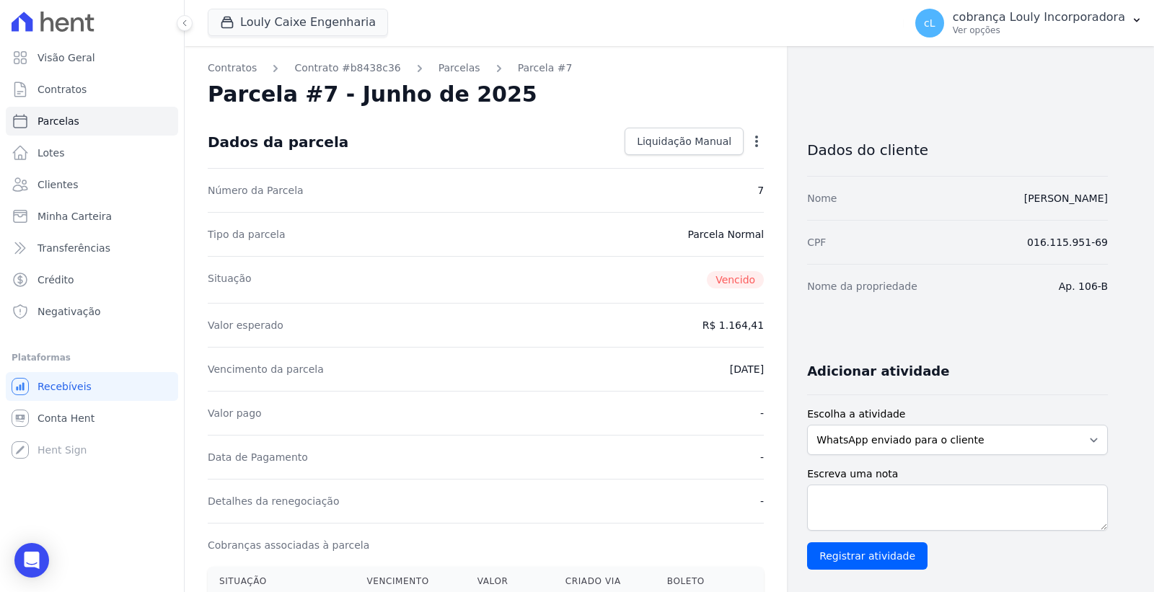
click at [757, 142] on icon "button" at bounding box center [756, 141] width 14 height 14
click at [757, 140] on icon "button" at bounding box center [756, 142] width 3 height 12
click at [441, 58] on div "Contratos Contrato #b8438c36 [GEOGRAPHIC_DATA] Parcela #7 [GEOGRAPHIC_DATA] #7 …" at bounding box center [486, 568] width 602 height 1044
click at [441, 69] on link "Parcelas" at bounding box center [459, 68] width 42 height 15
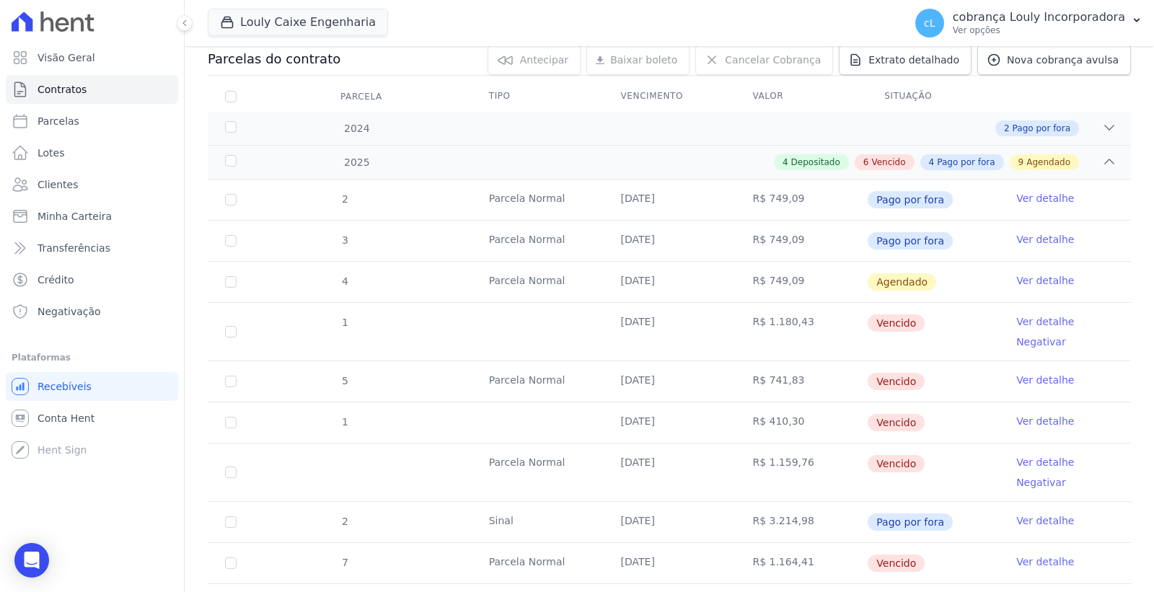
scroll to position [160, 0]
click at [1016, 319] on link "Ver detalhe" at bounding box center [1045, 320] width 58 height 14
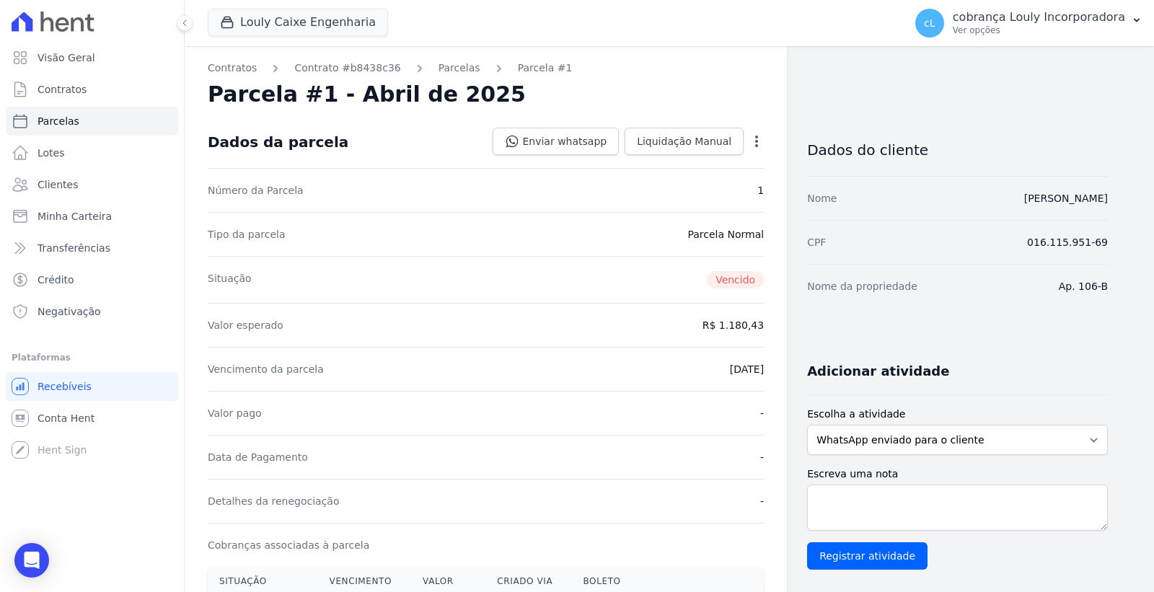
click at [757, 135] on icon "button" at bounding box center [756, 141] width 14 height 14
click at [678, 185] on link "Cancelar Cobrança" at bounding box center [694, 187] width 127 height 26
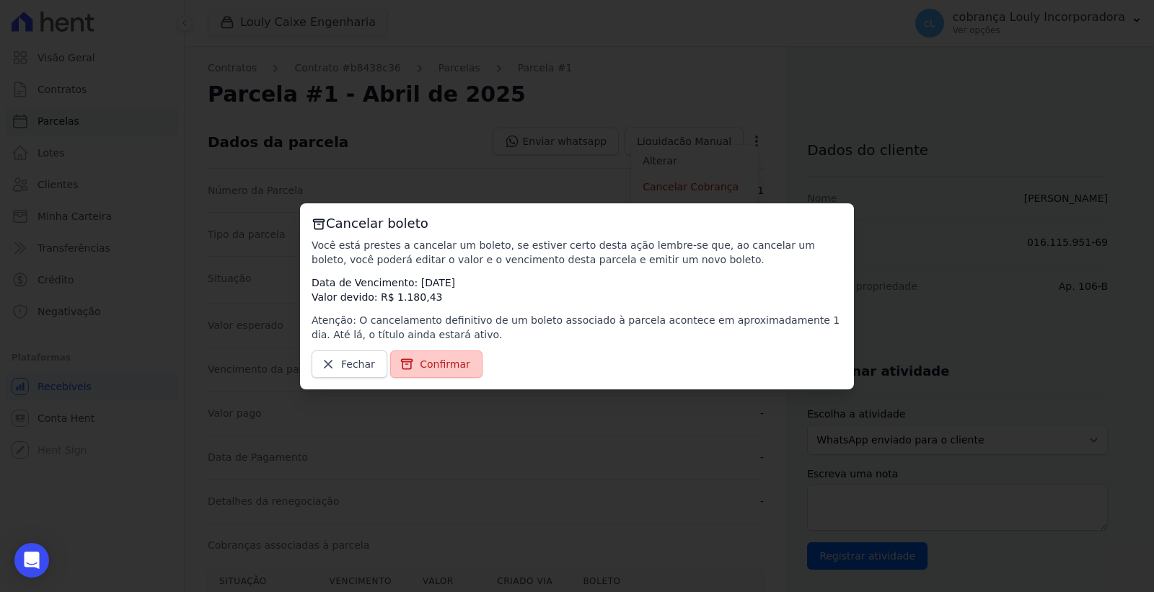
click at [444, 358] on span "Confirmar" at bounding box center [445, 364] width 50 height 14
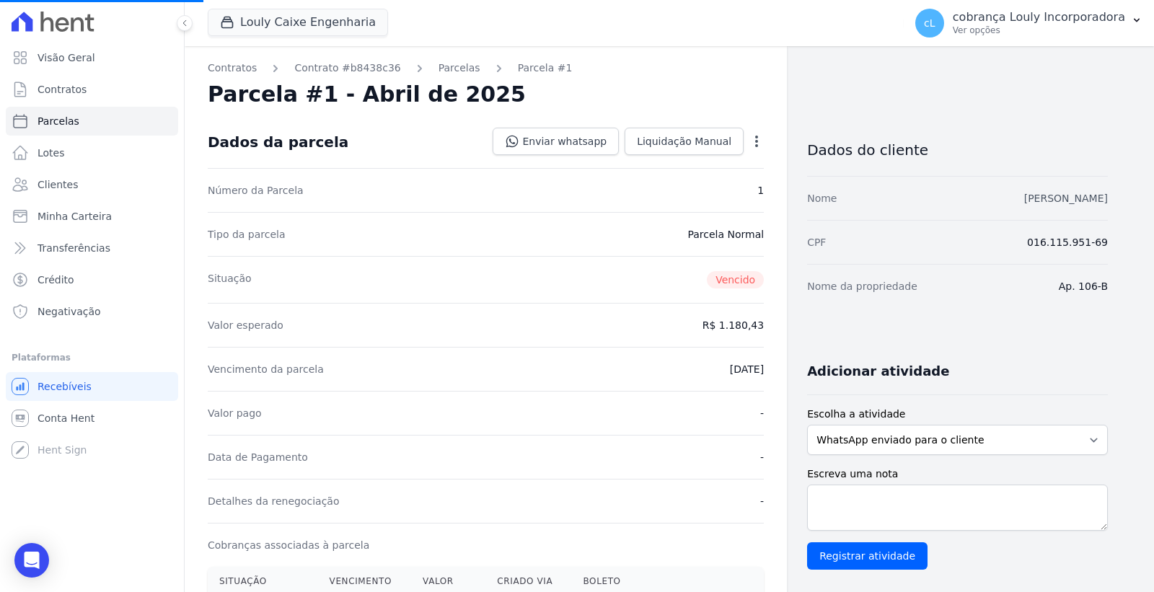
drag, startPoint x: 933, startPoint y: 198, endPoint x: 1106, endPoint y: 198, distance: 173.1
click at [1106, 198] on div "Nome [PERSON_NAME]" at bounding box center [957, 198] width 301 height 44
copy link "[PERSON_NAME]"
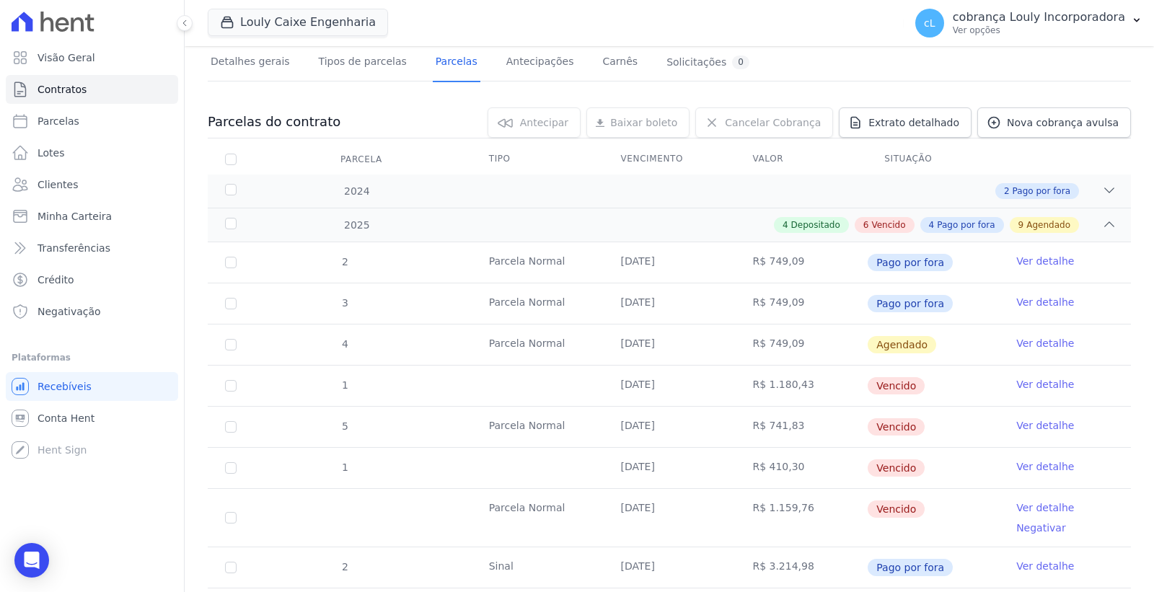
scroll to position [320, 0]
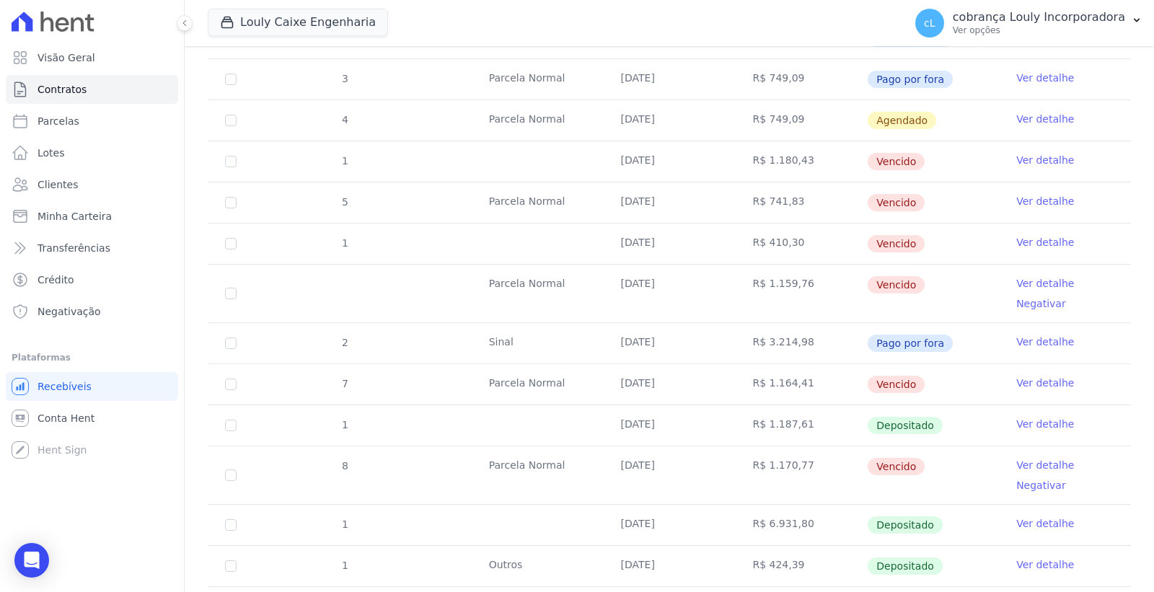
click at [1034, 277] on link "Ver detalhe" at bounding box center [1045, 283] width 58 height 14
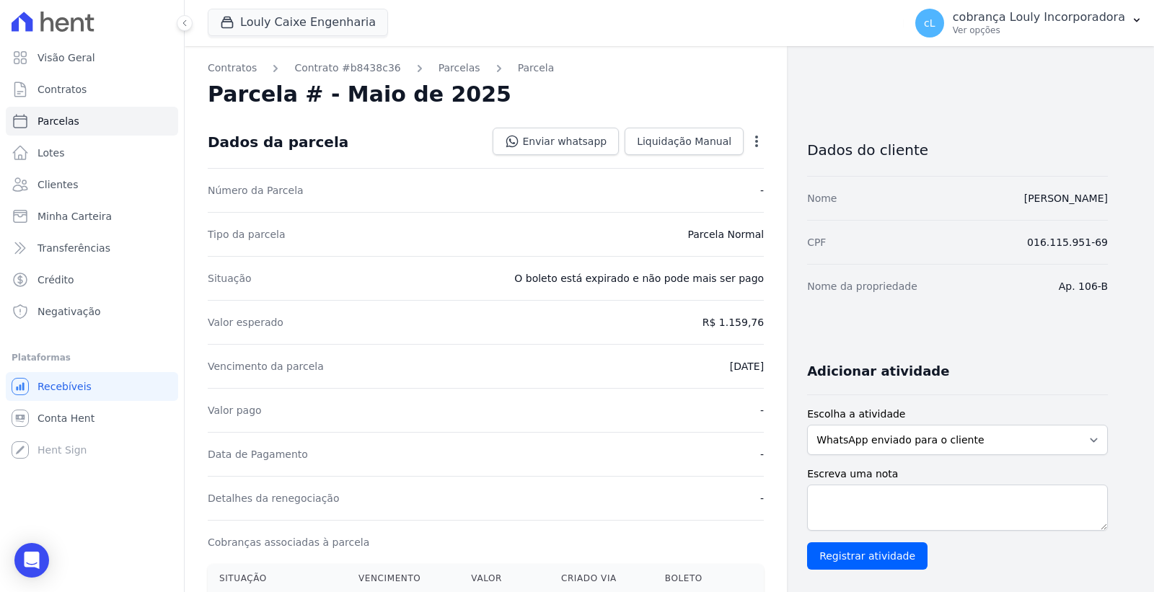
click at [758, 143] on icon "button" at bounding box center [756, 141] width 14 height 14
click at [697, 185] on link "Cancelar Cobrança" at bounding box center [694, 187] width 127 height 26
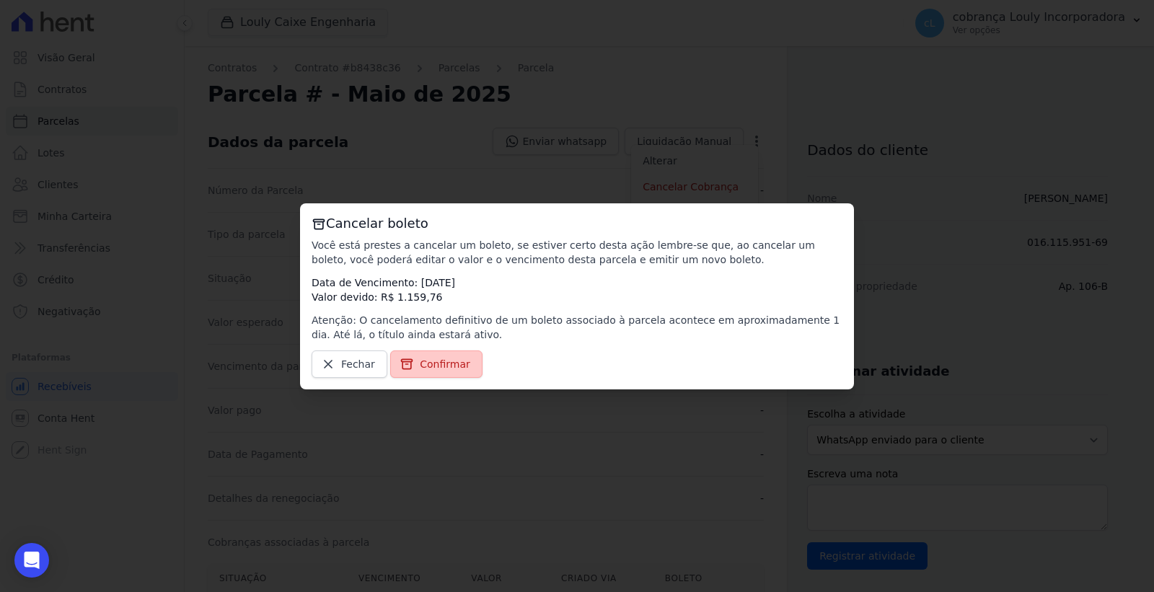
click at [423, 366] on span "Confirmar" at bounding box center [445, 364] width 50 height 14
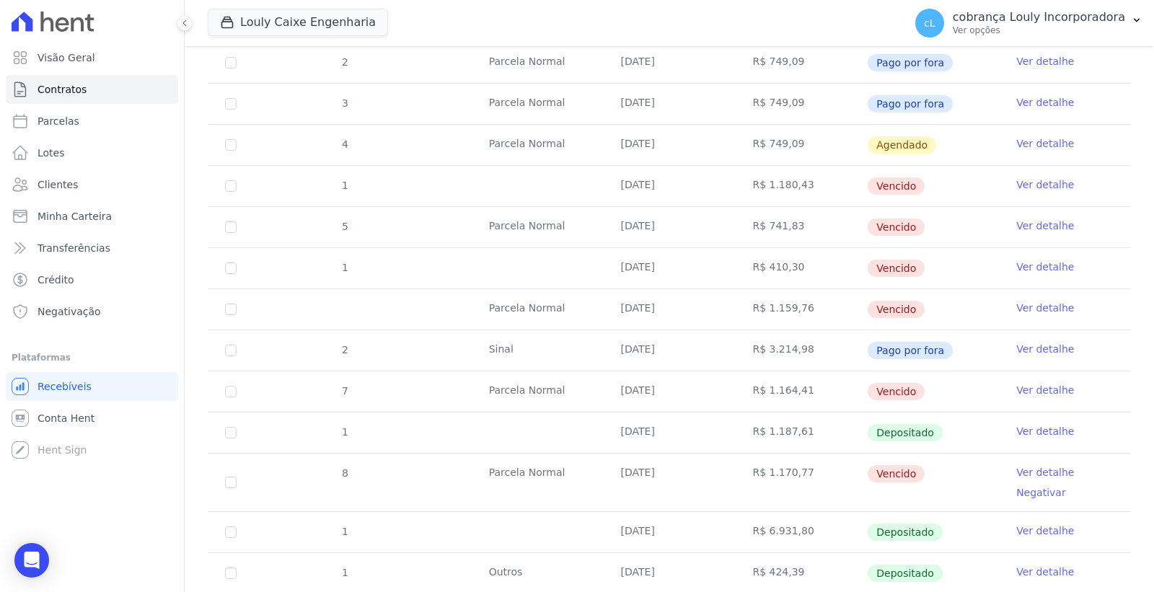
scroll to position [320, 0]
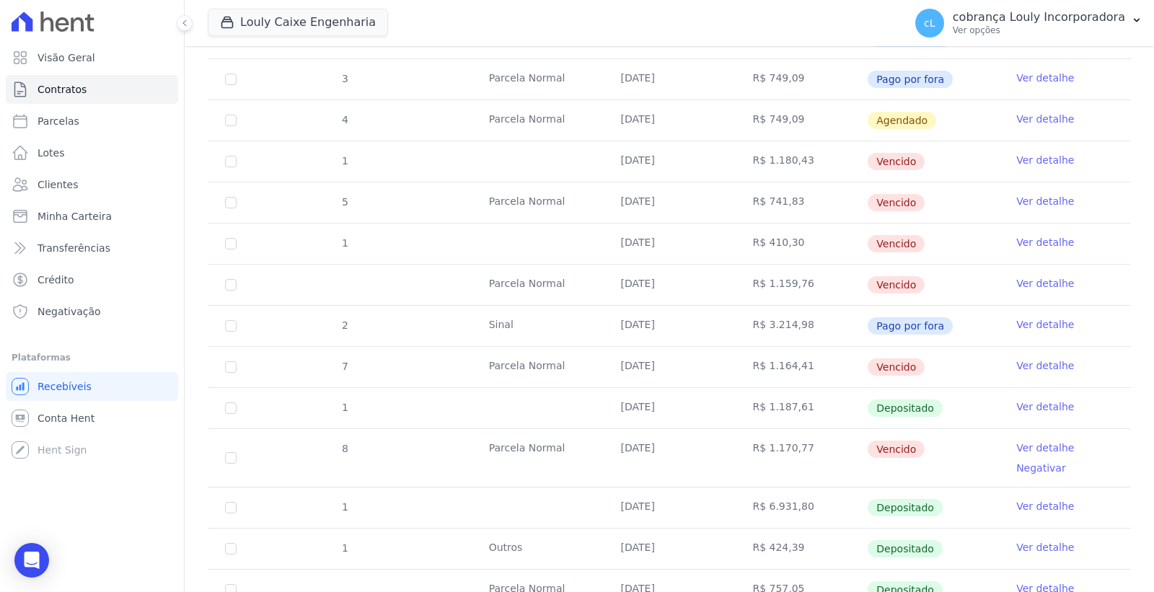
click at [1044, 447] on link "Ver detalhe" at bounding box center [1045, 448] width 58 height 14
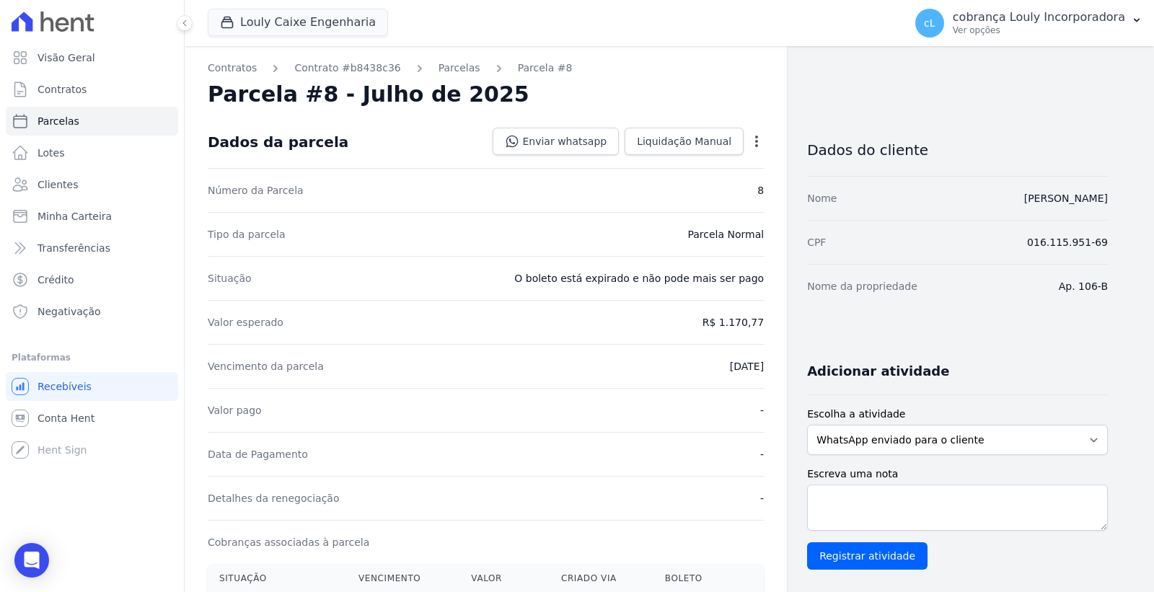
click at [755, 143] on icon "button" at bounding box center [756, 141] width 14 height 14
click at [708, 189] on link "Cancelar Cobrança" at bounding box center [694, 187] width 127 height 26
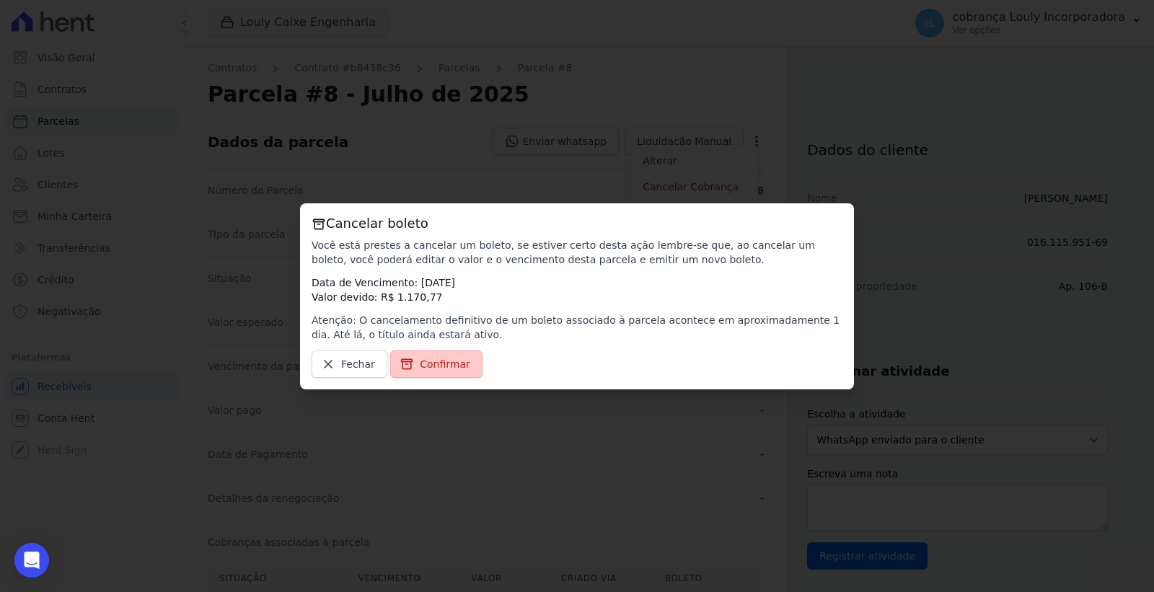
click at [426, 362] on span "Confirmar" at bounding box center [445, 364] width 50 height 14
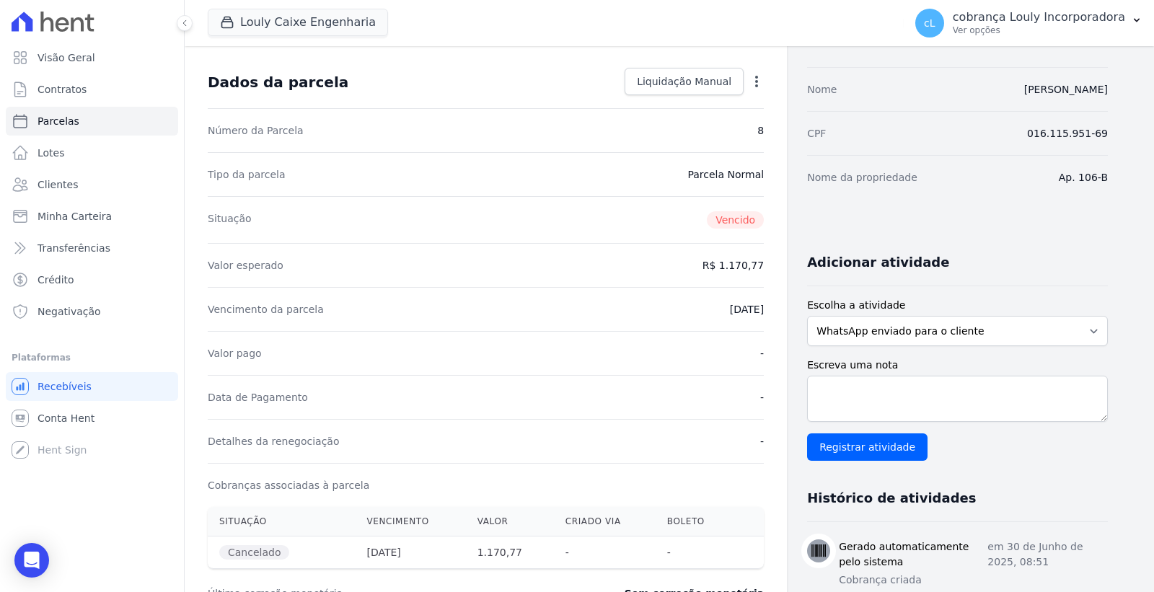
scroll to position [400, 0]
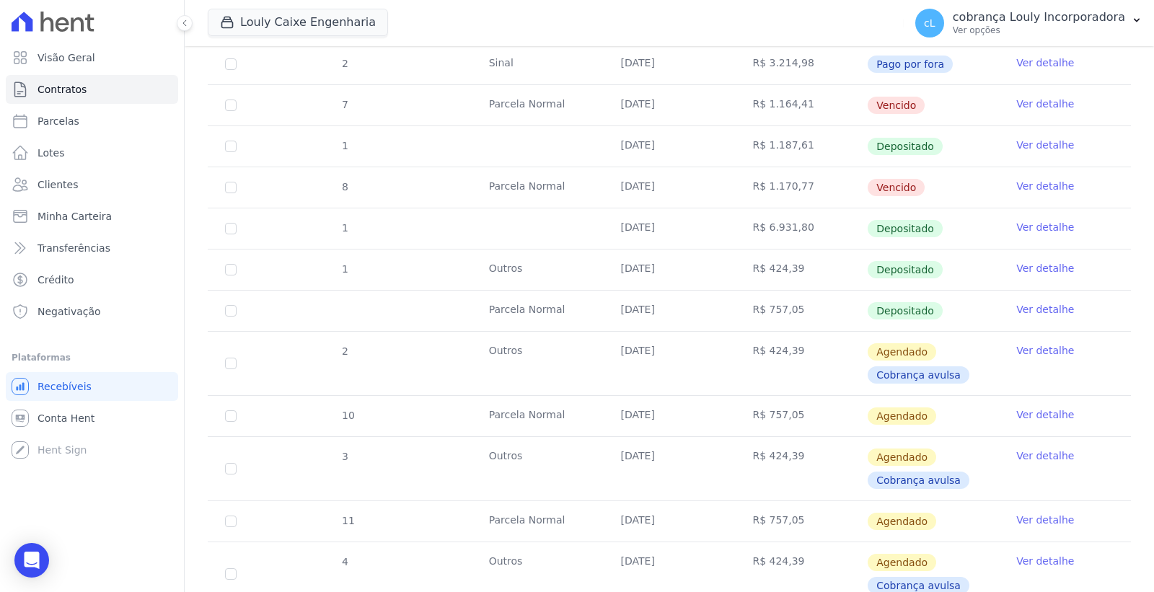
scroll to position [560, 0]
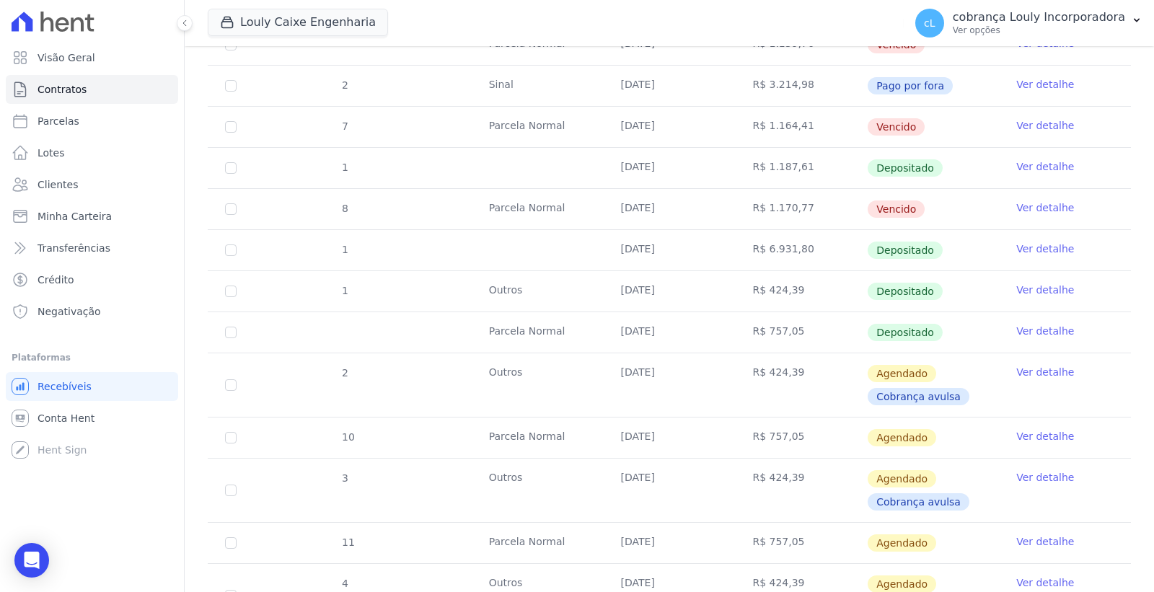
drag, startPoint x: 485, startPoint y: 378, endPoint x: 795, endPoint y: 375, distance: 309.4
click at [795, 375] on tr "2 Outros [DATE] R$ 424,39 [GEOGRAPHIC_DATA] Cobrança avulsa Ver detalhe" at bounding box center [669, 385] width 923 height 64
click at [821, 384] on td "R$ 424,39" at bounding box center [801, 384] width 132 height 63
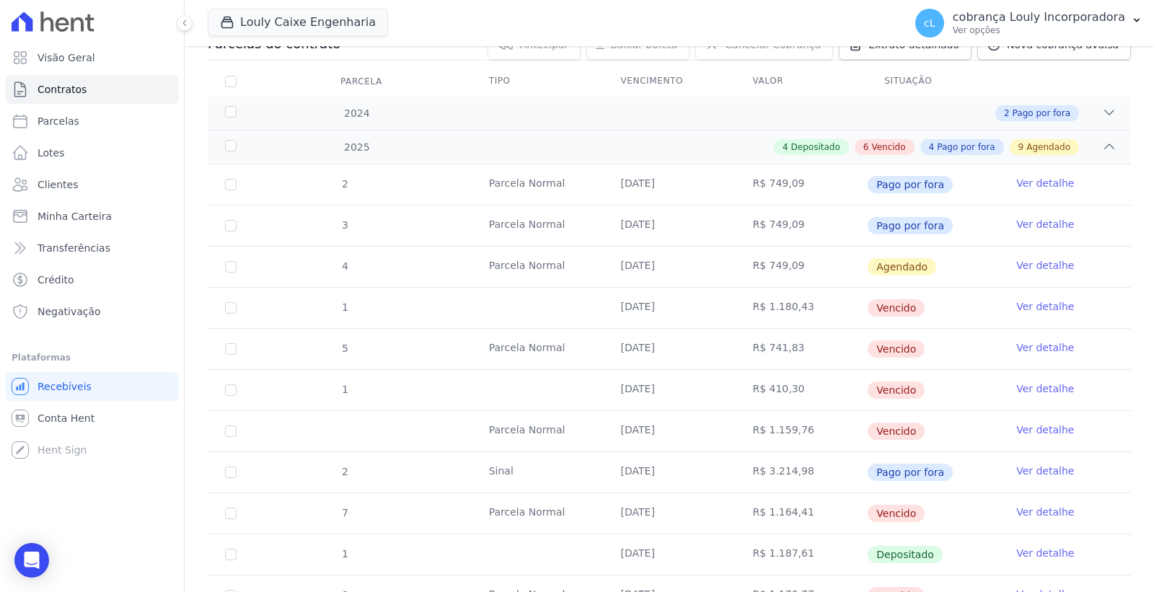
scroll to position [414, 0]
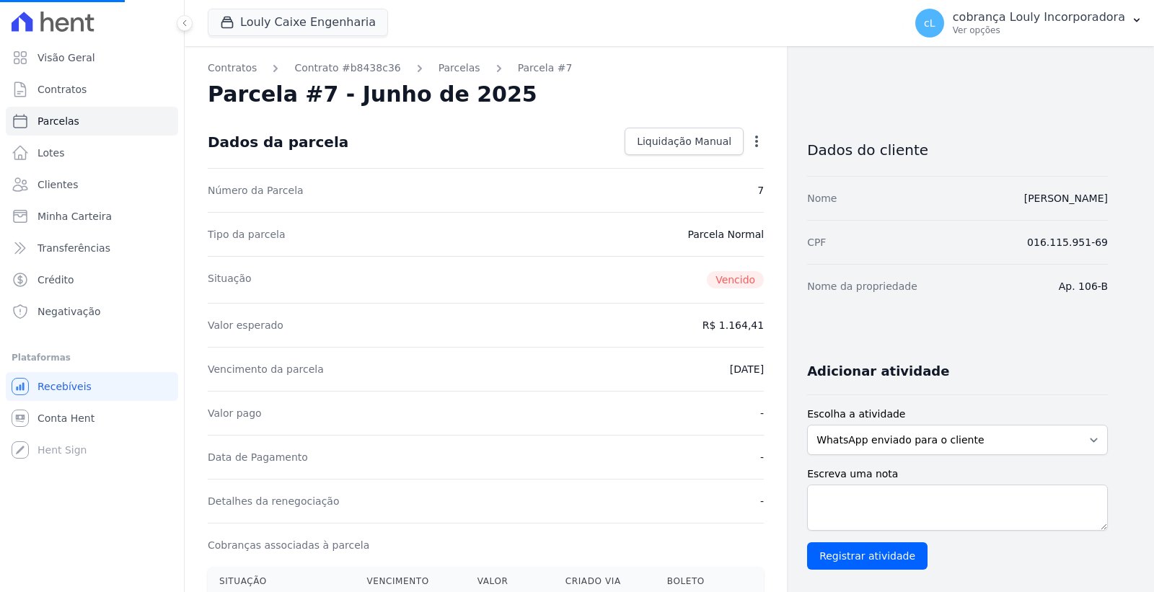
select select
